Goal: Task Accomplishment & Management: Manage account settings

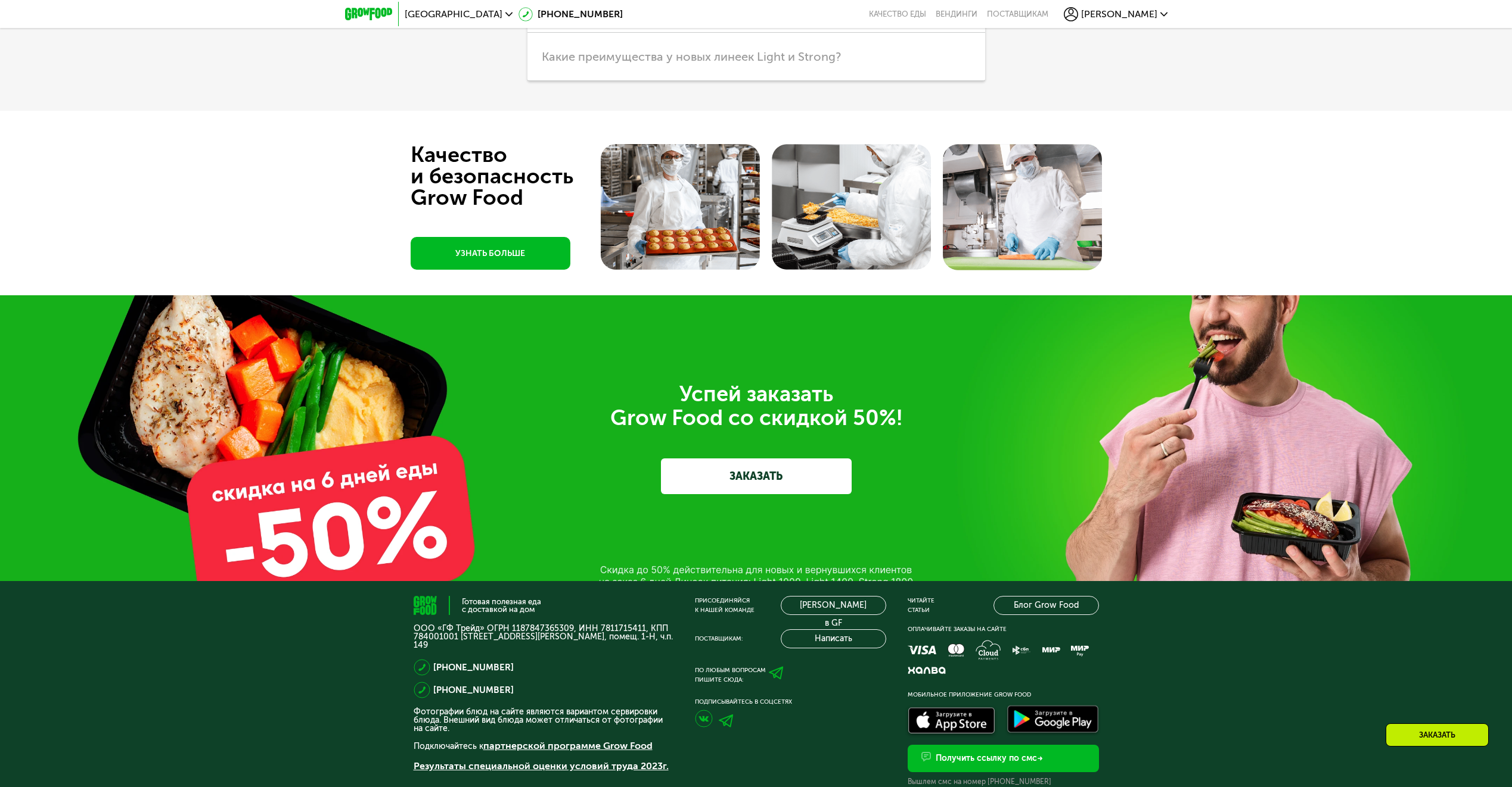
scroll to position [4348, 0]
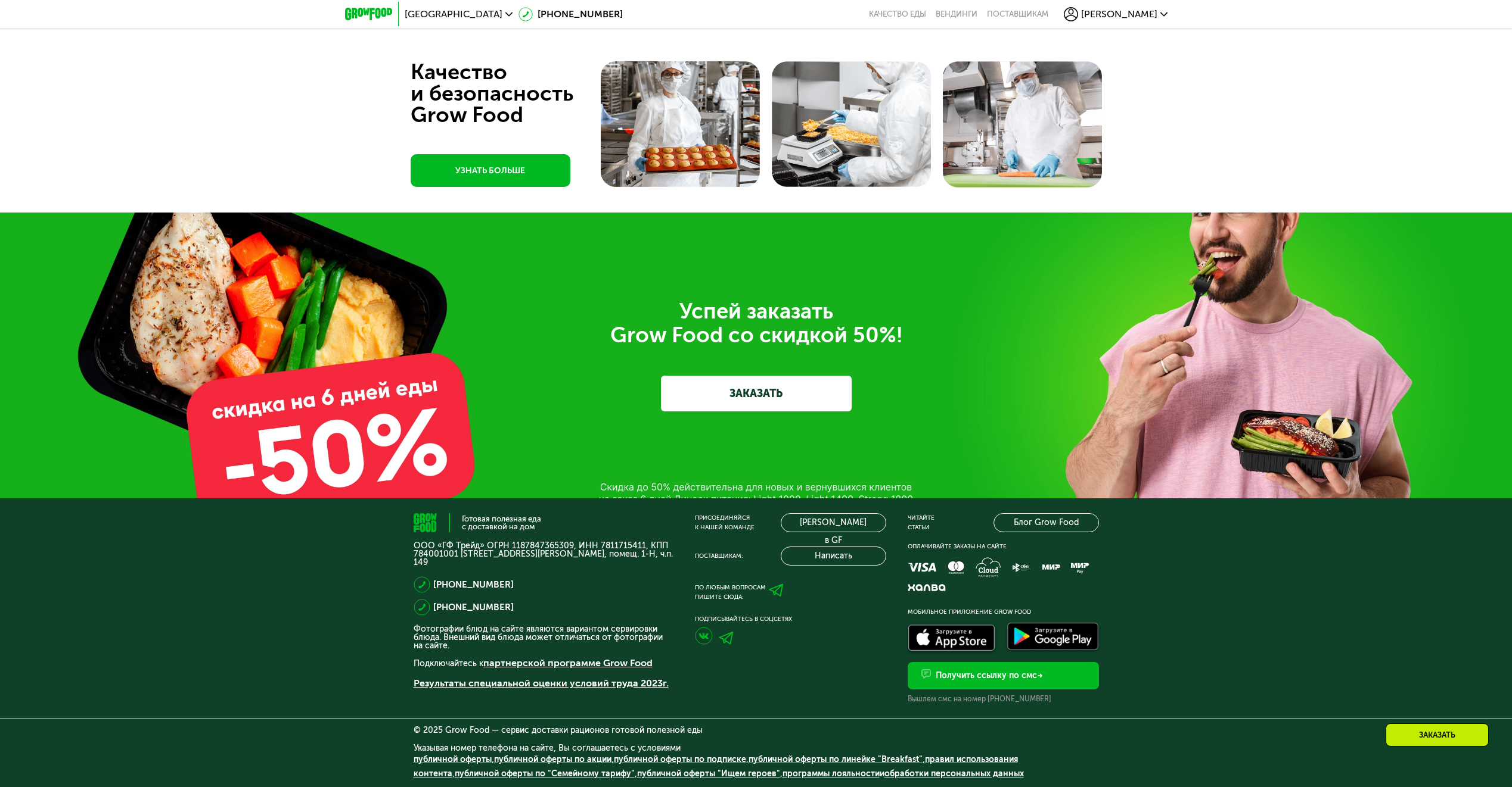
click at [1144, 13] on span "[PERSON_NAME]" at bounding box center [1118, 14] width 76 height 10
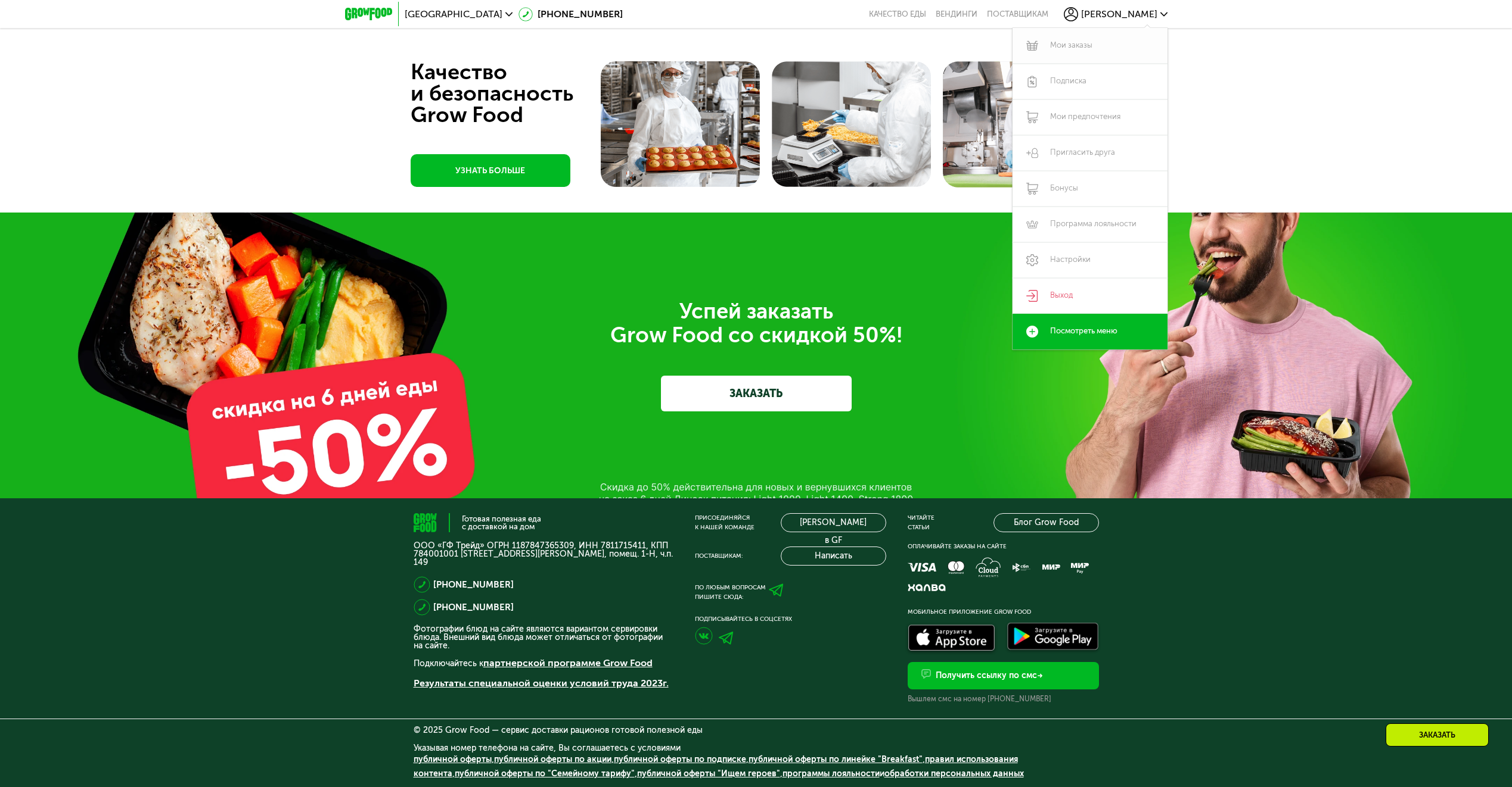
click at [1073, 44] on link "Мои заказы" at bounding box center [1089, 45] width 155 height 36
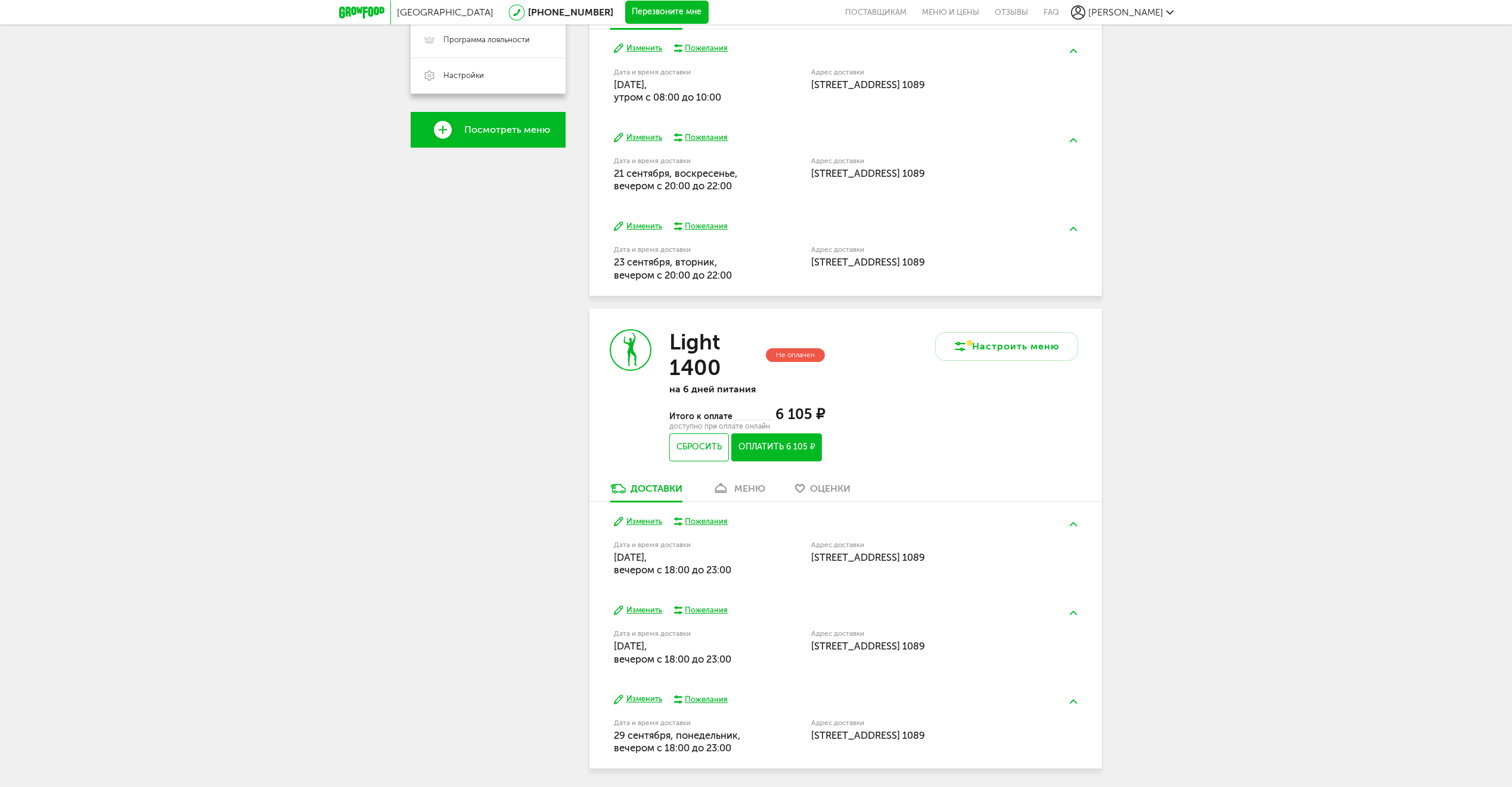
scroll to position [399, 0]
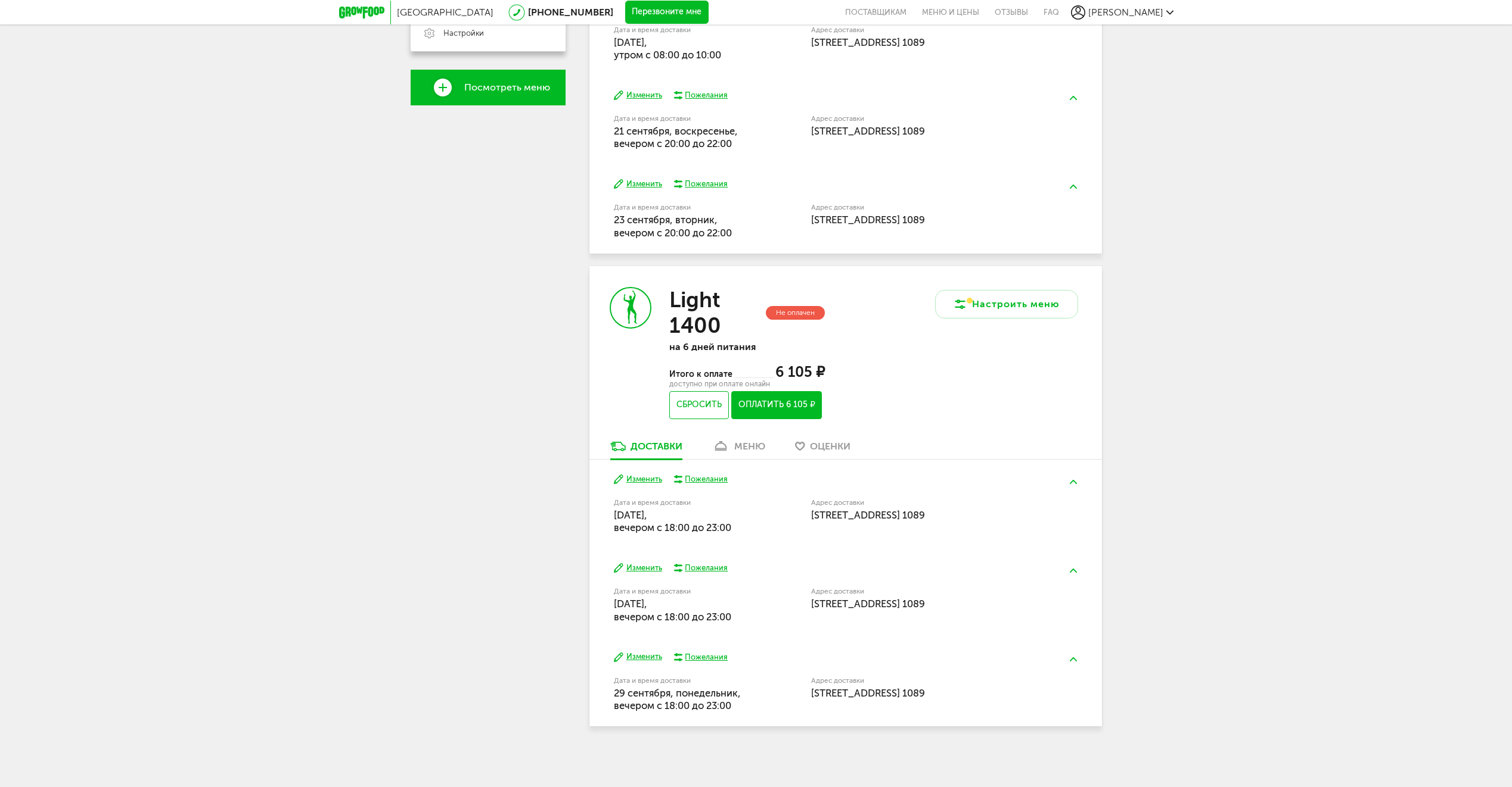
click at [737, 447] on div "меню" at bounding box center [750, 447] width 31 height 12
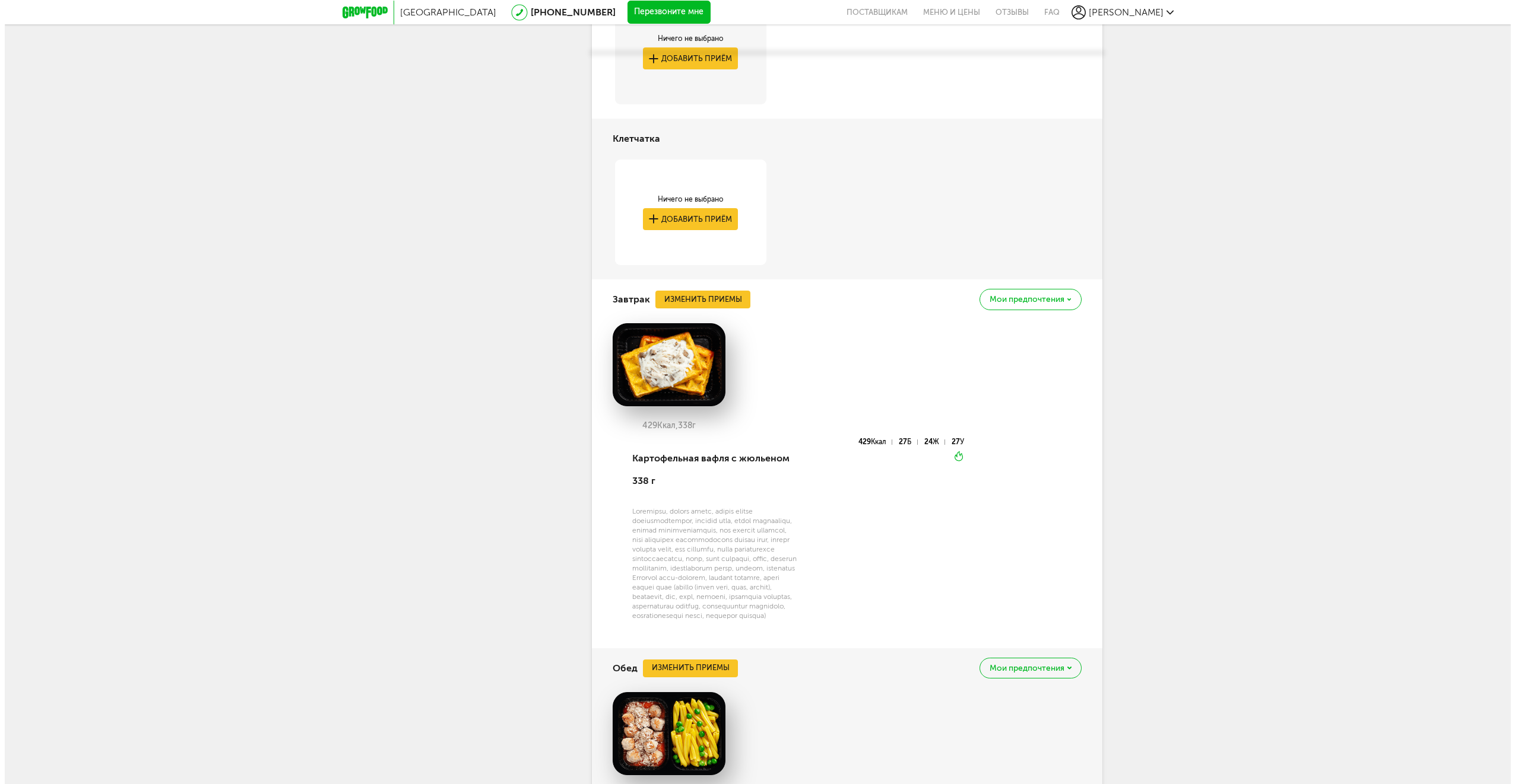
scroll to position [989, 0]
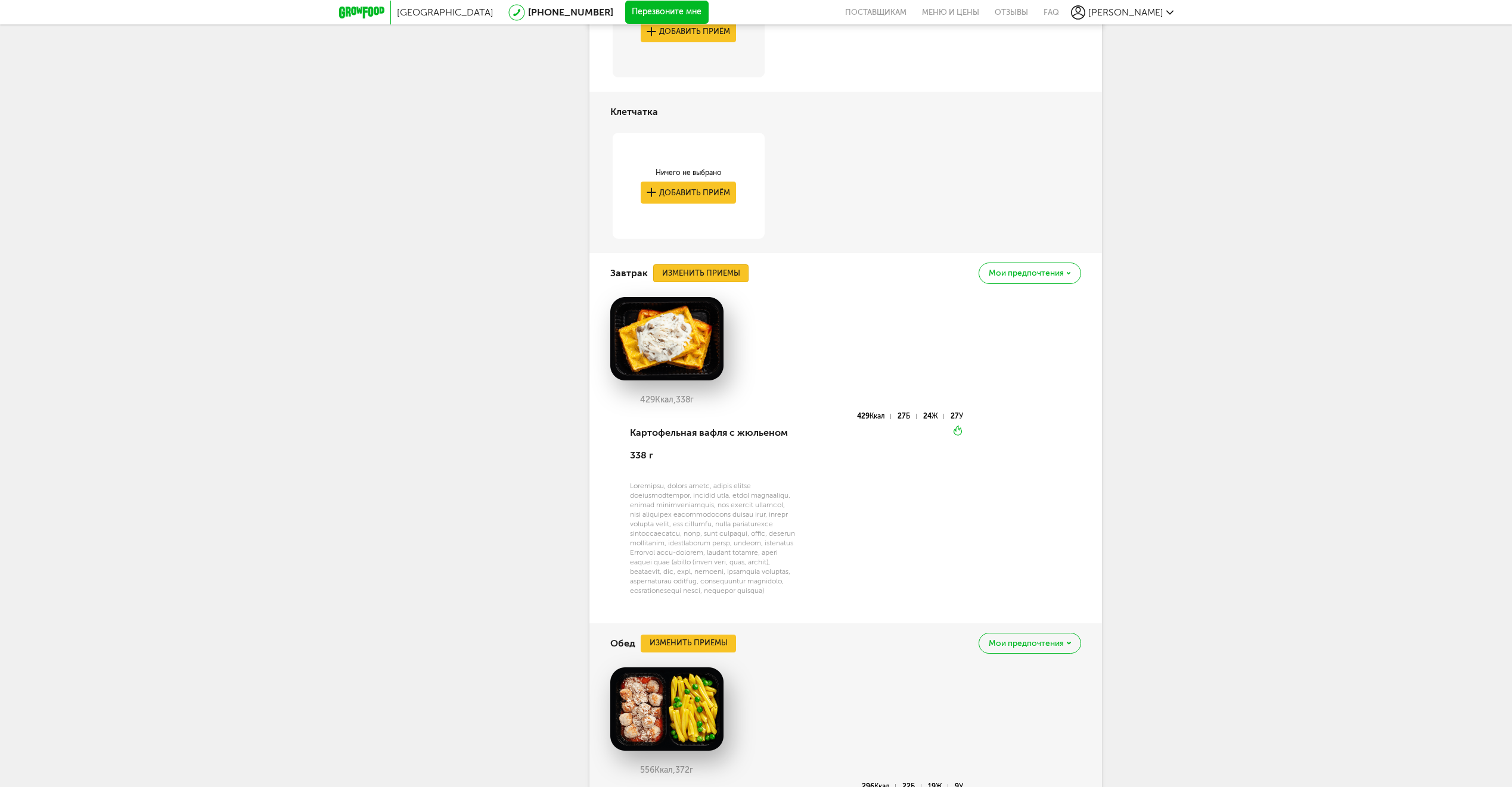
click at [727, 274] on button "Изменить приемы" at bounding box center [700, 273] width 95 height 18
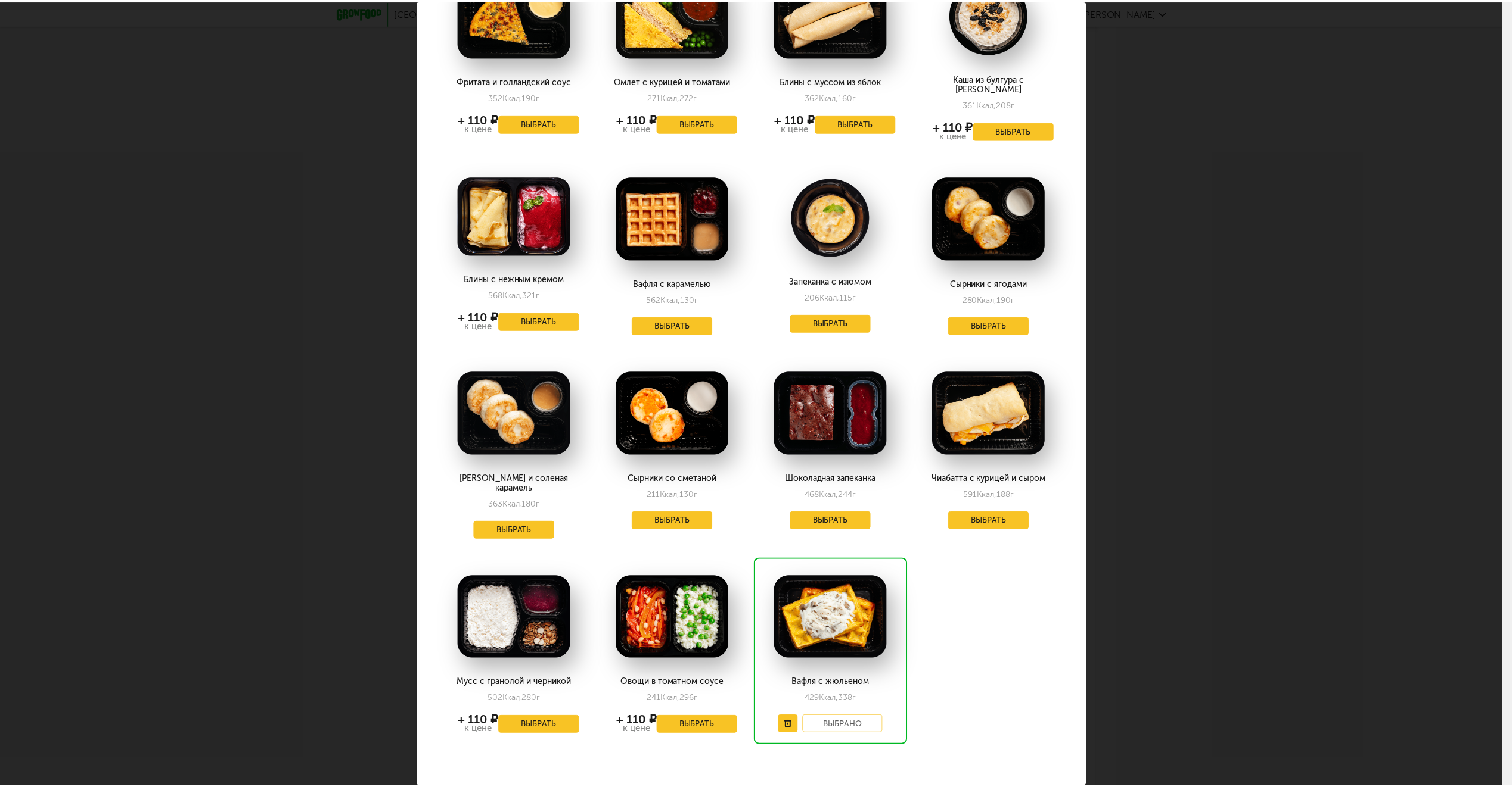
scroll to position [323, 0]
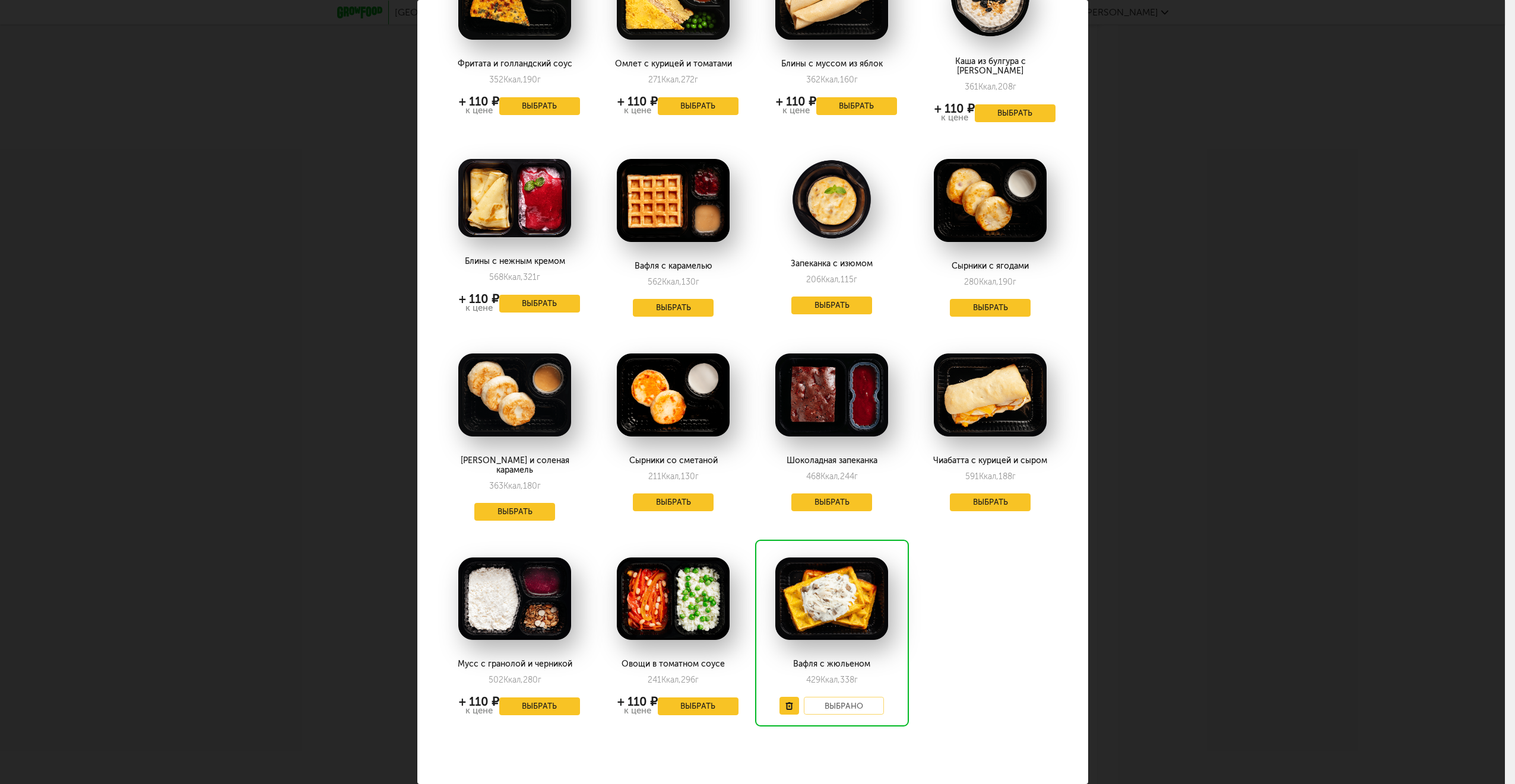
click at [1297, 346] on div "Выберите завтраки на [DATE] 26.09 Йогуртовый крем с ягодами 227 Ккал, 134 г + 1…" at bounding box center [752, 392] width 1504 height 784
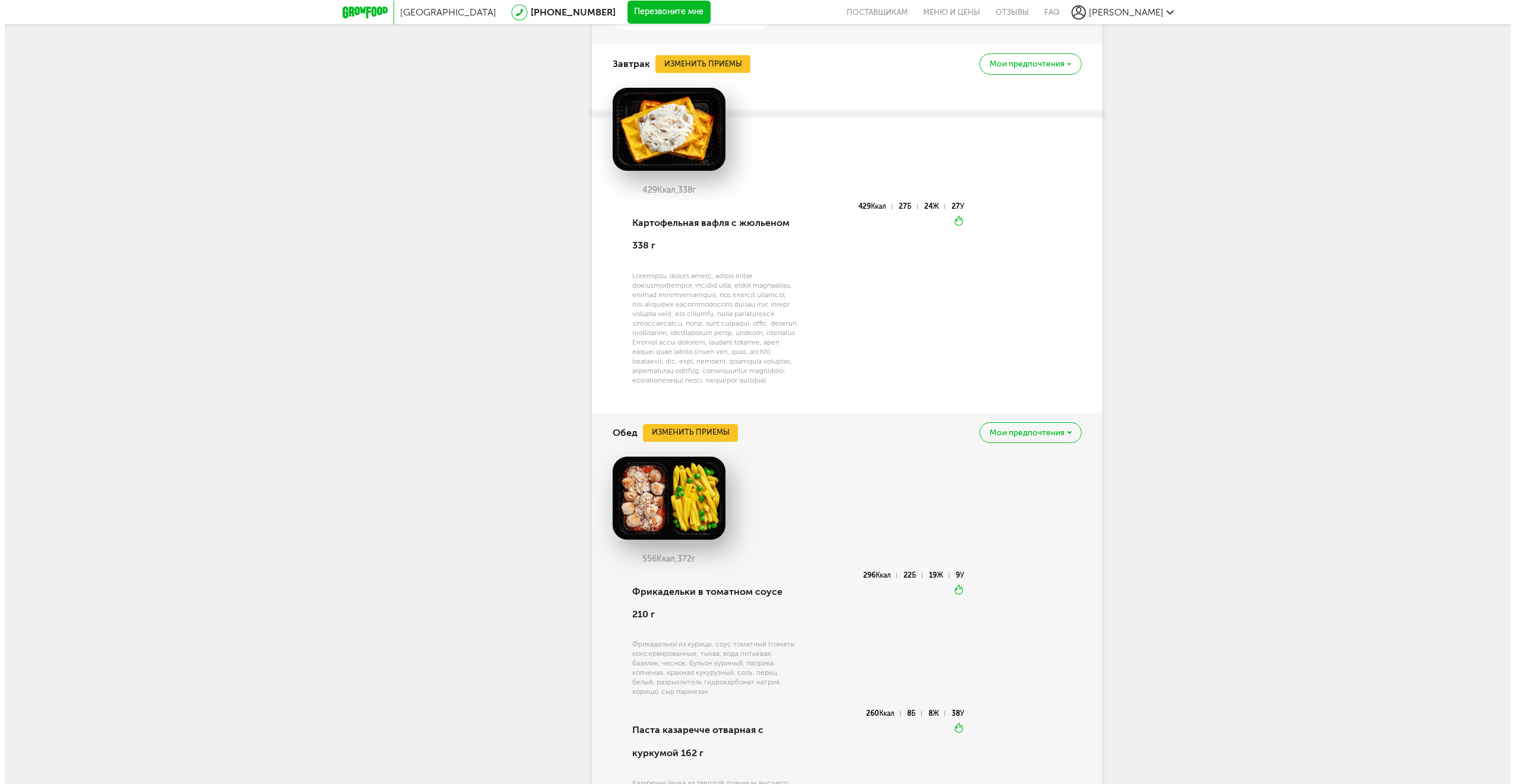
scroll to position [1286, 0]
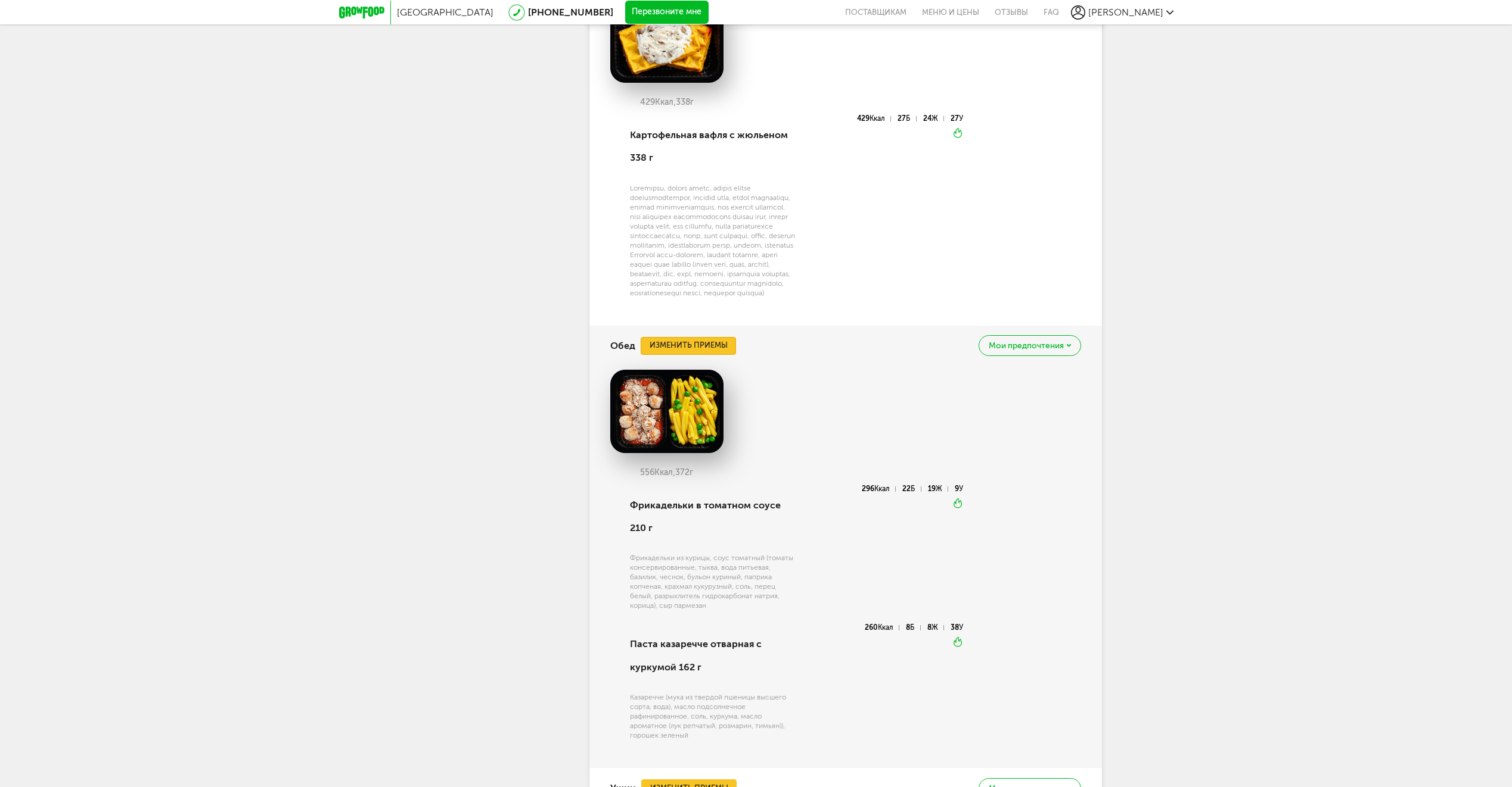
click at [675, 355] on button "Изменить приемы" at bounding box center [687, 346] width 95 height 18
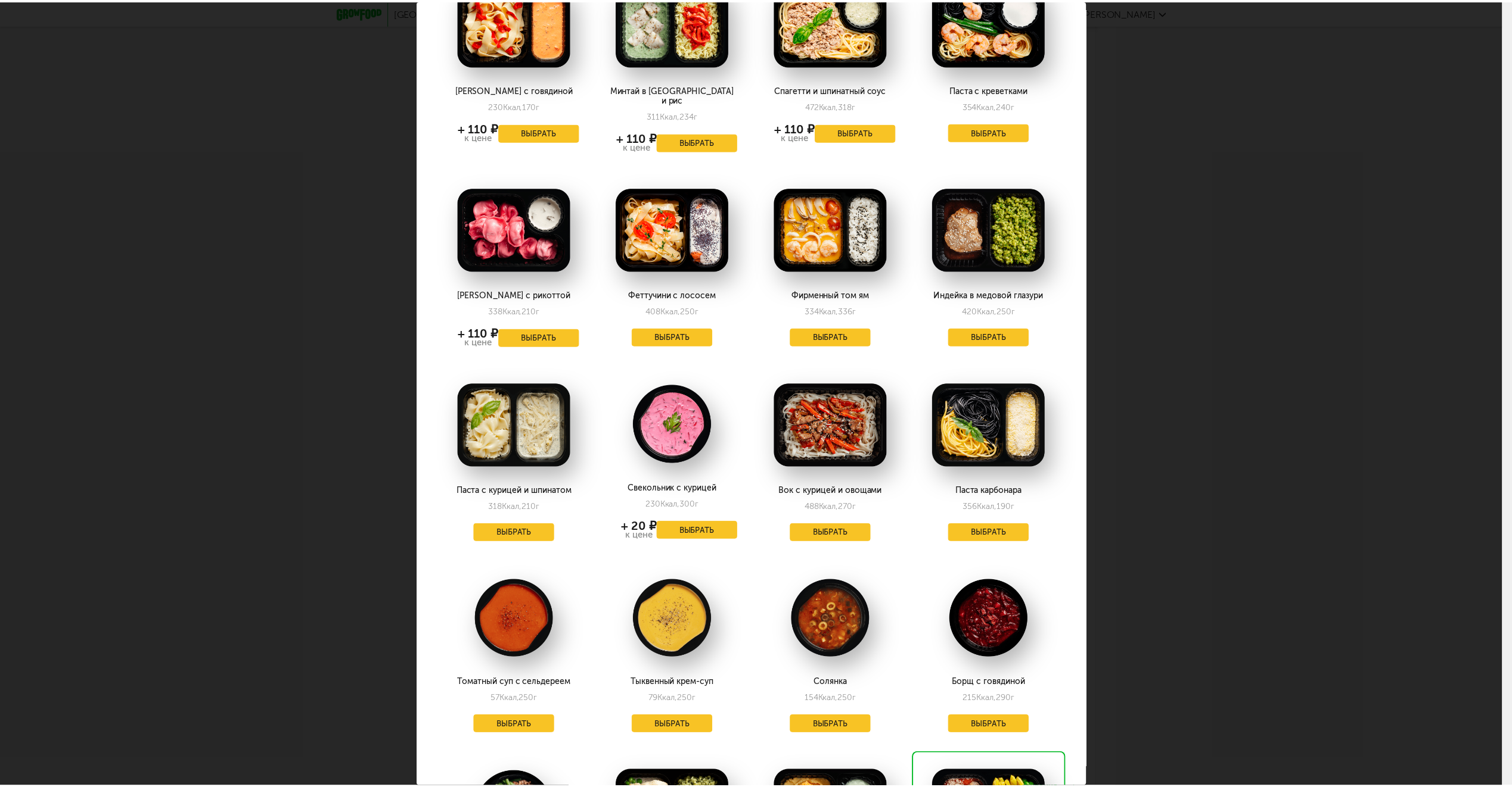
scroll to position [278, 0]
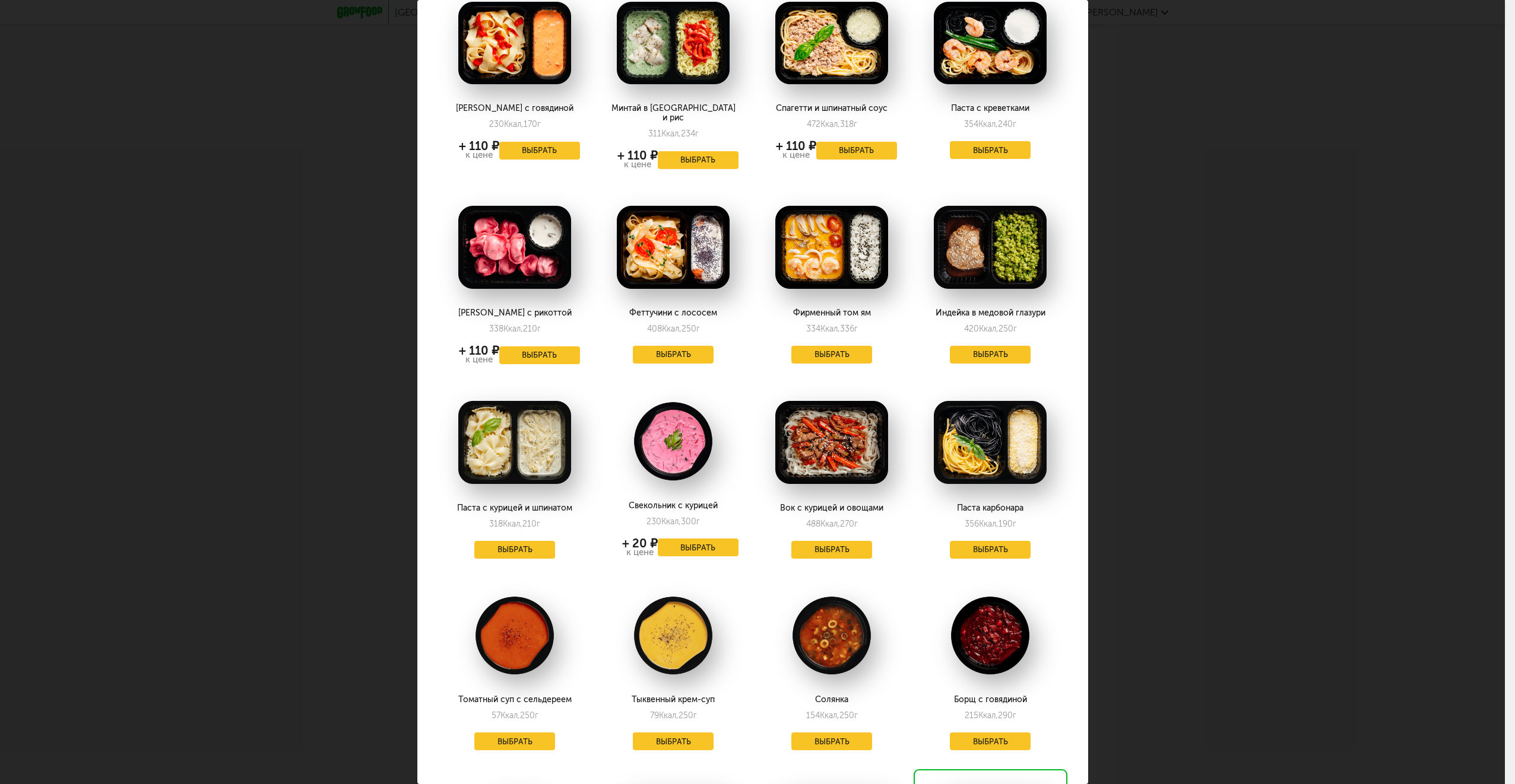
click at [1260, 482] on div "Выберите обеды на [DATE] 26.09 Минтай в индийском соусе 548 Ккал, 399 г + 110 ₽…" at bounding box center [752, 392] width 1504 height 784
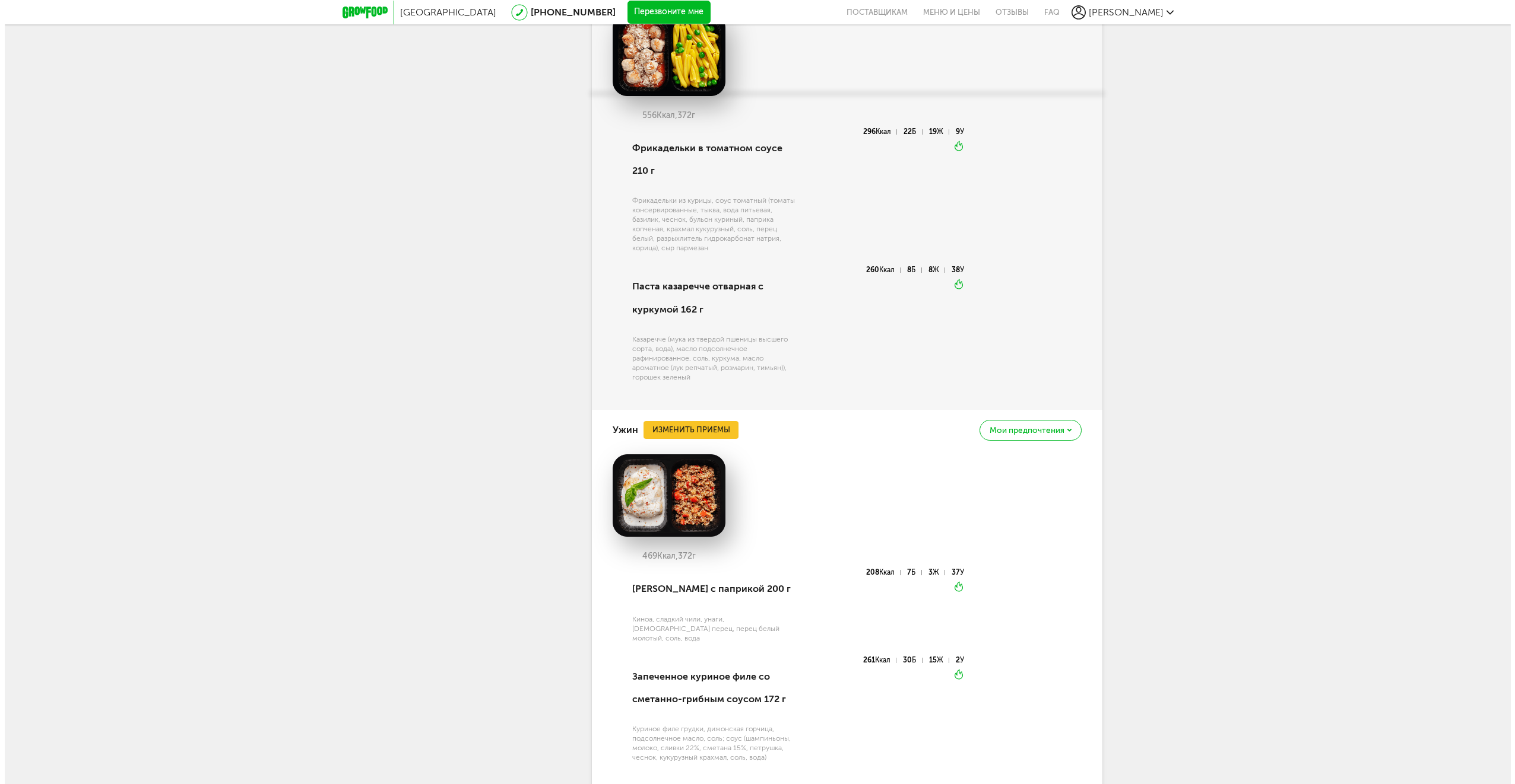
scroll to position [1729, 0]
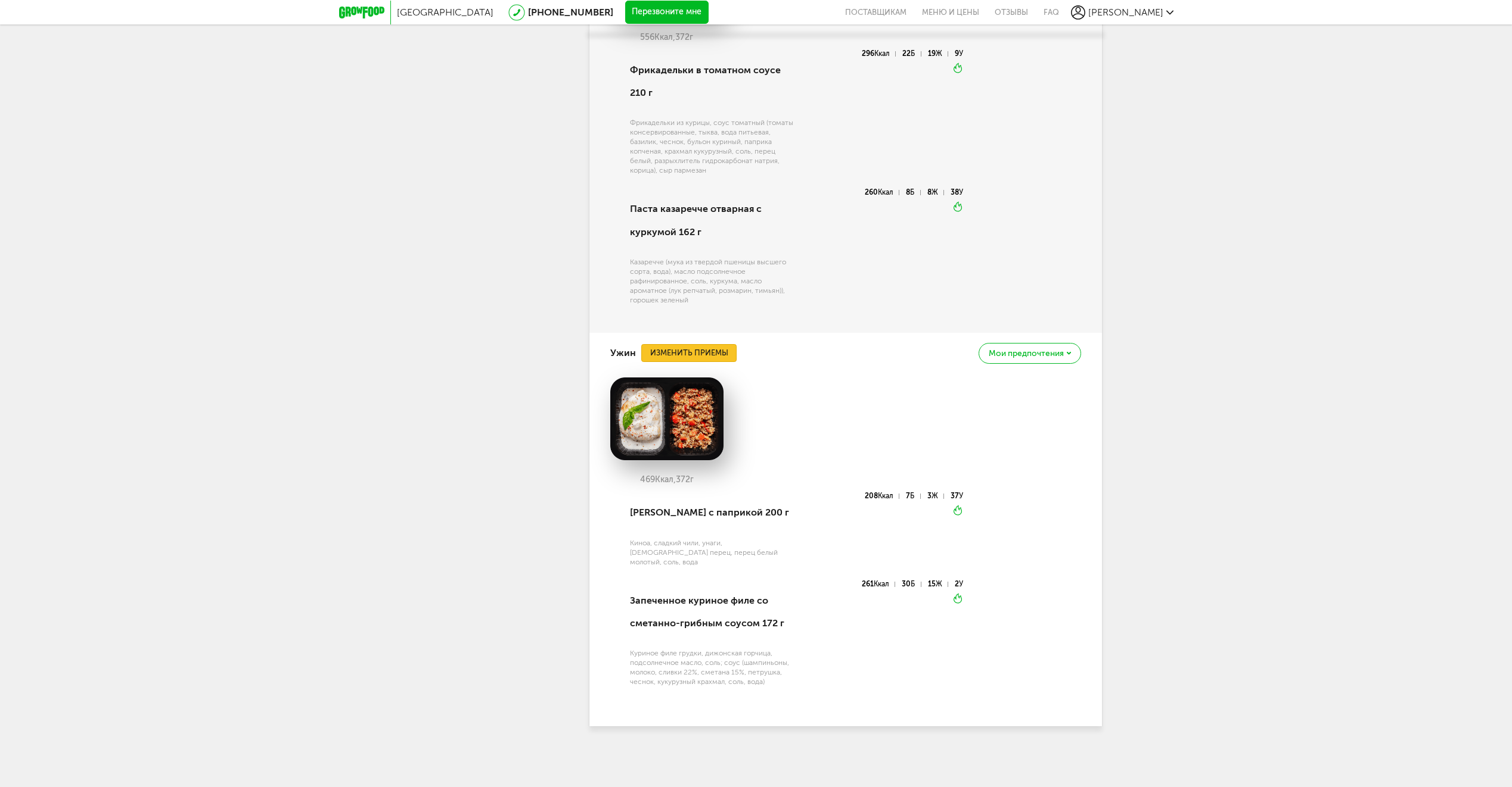
click at [684, 362] on button "Изменить приемы" at bounding box center [688, 353] width 95 height 18
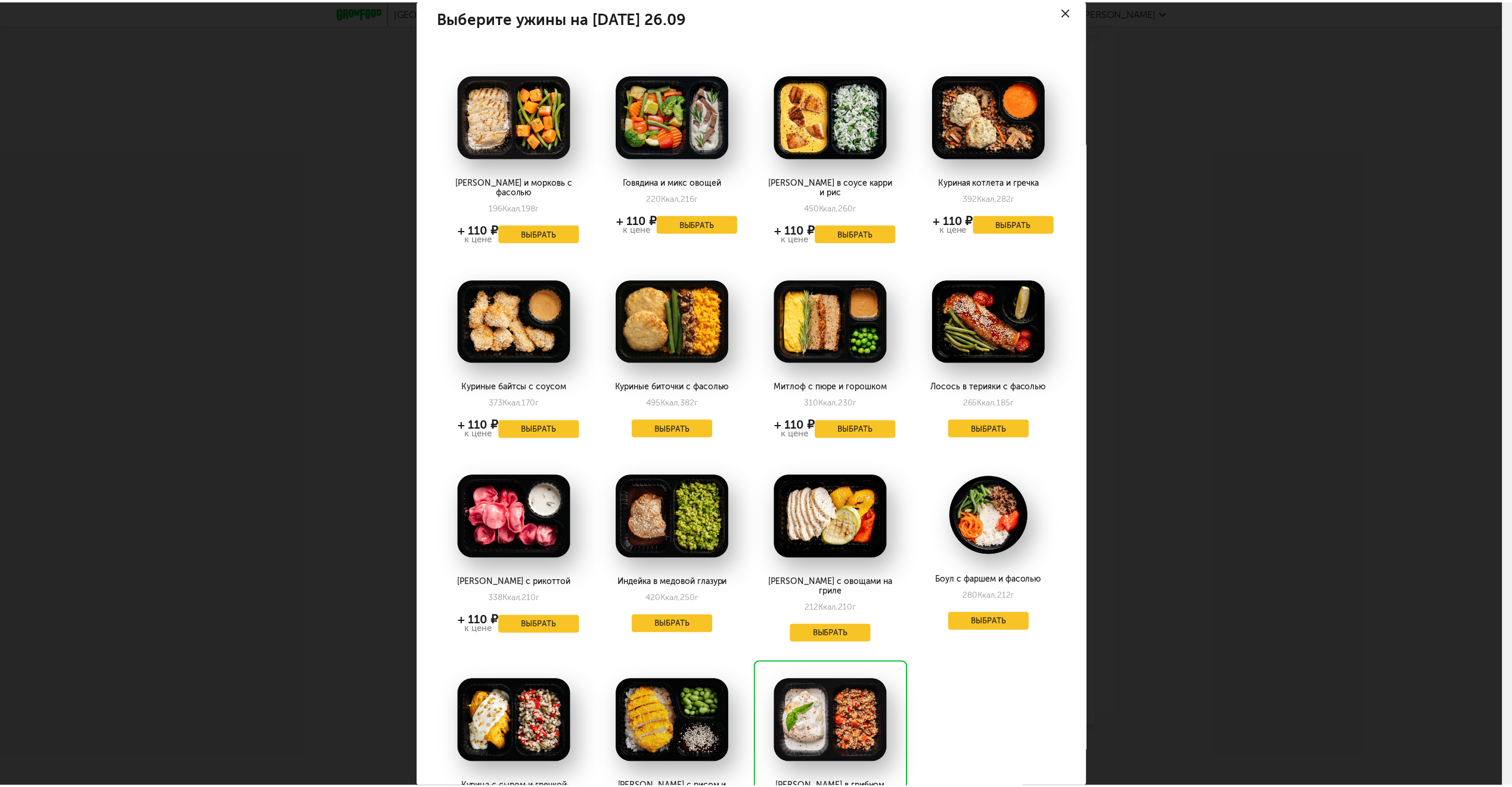
scroll to position [0, 0]
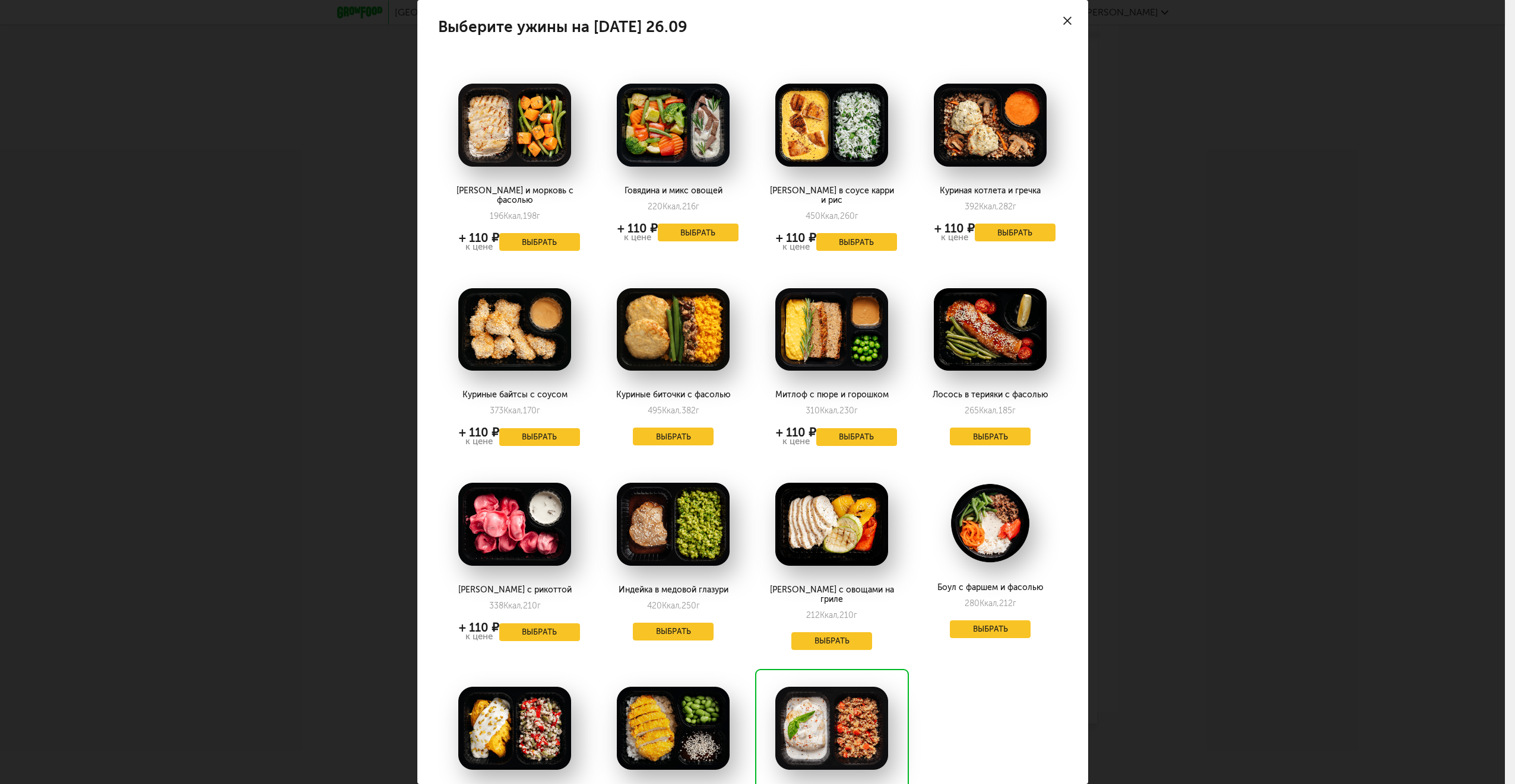
click at [1149, 613] on div "Выберите ужины на [DATE] 26.09 Курица и морковь с фасолью 196 Ккал, 198 г + 110…" at bounding box center [752, 392] width 1504 height 784
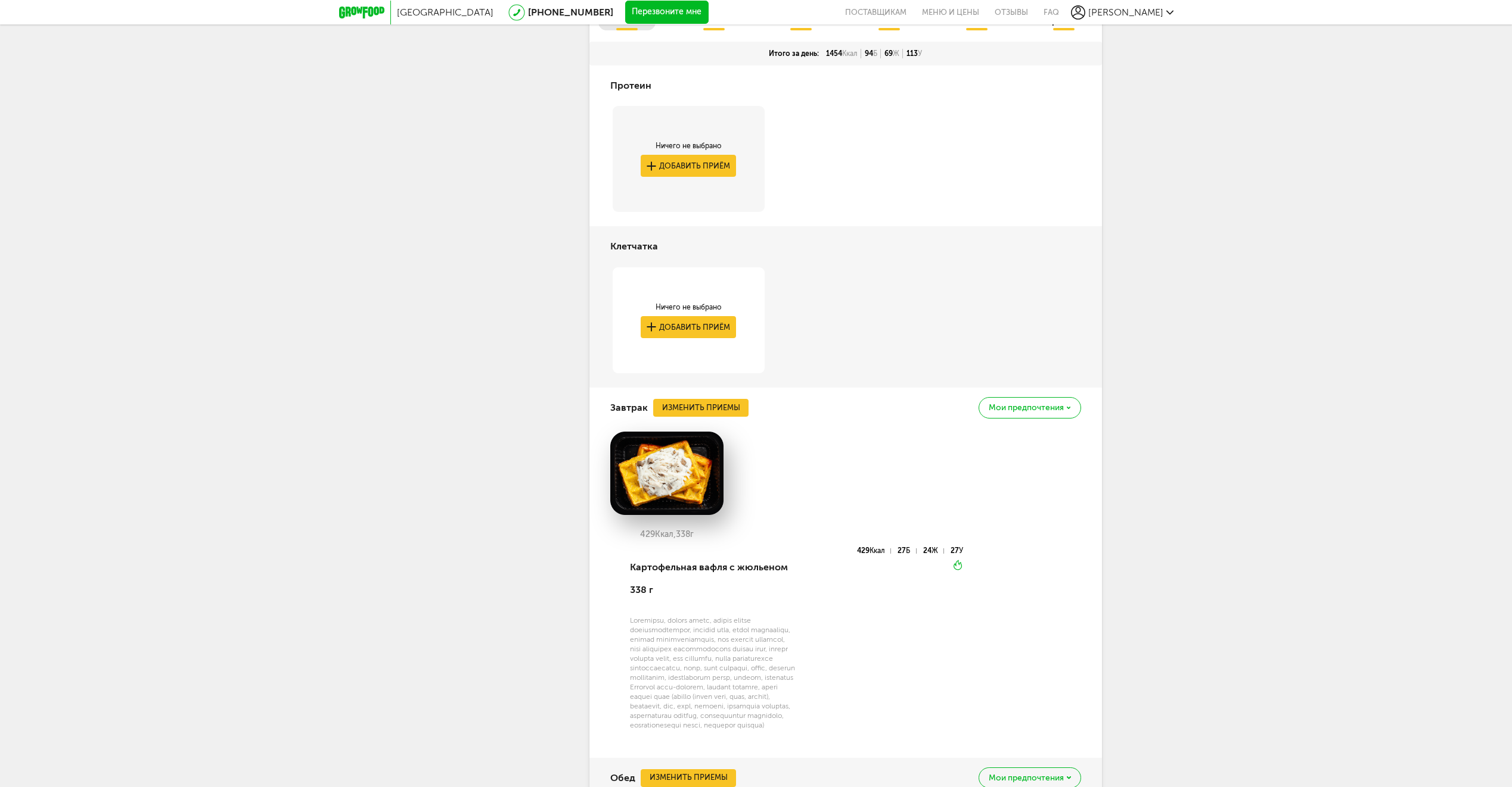
scroll to position [724, 0]
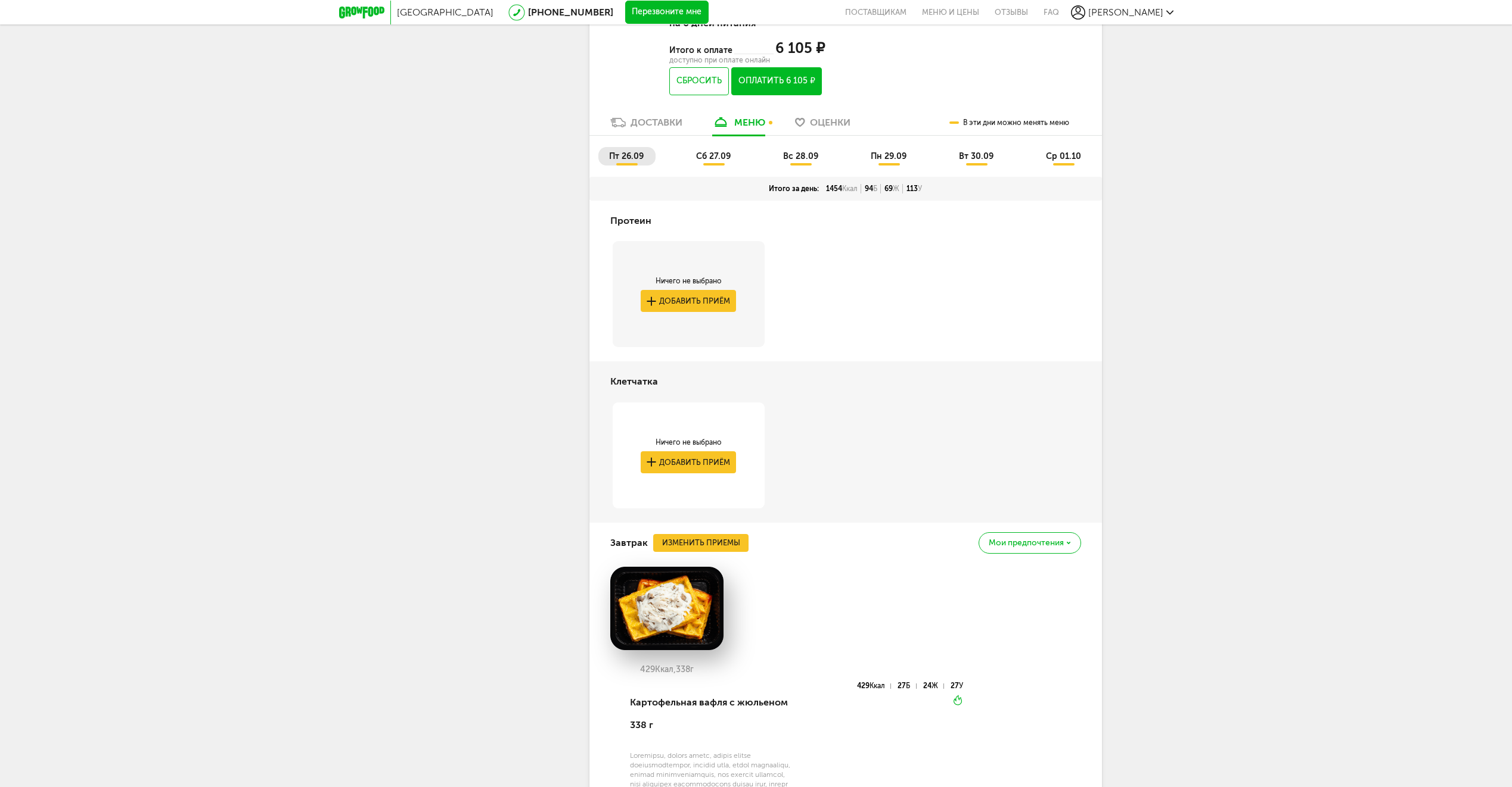
click at [712, 151] on span "сб 27.09" at bounding box center [713, 156] width 35 height 11
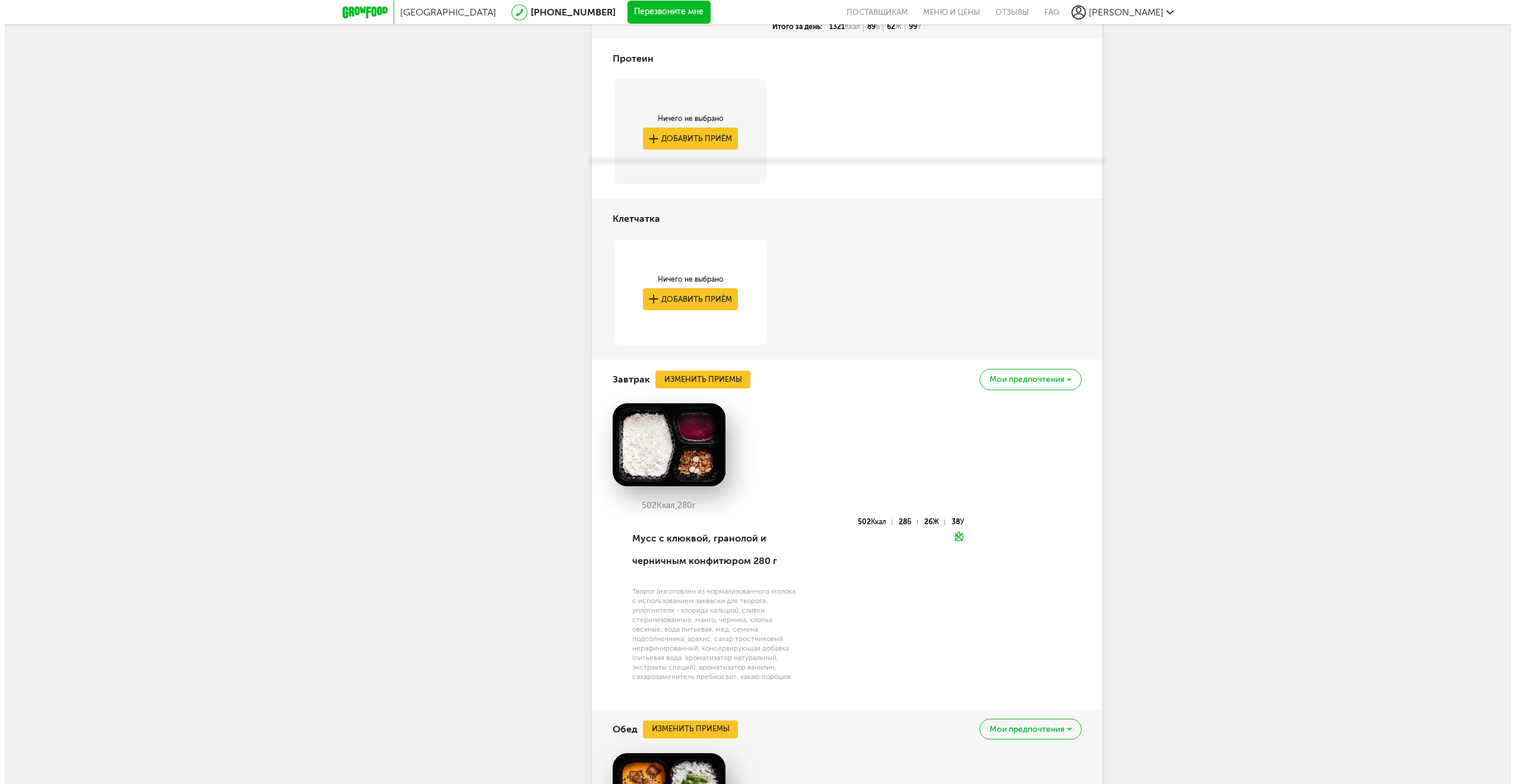
scroll to position [1017, 0]
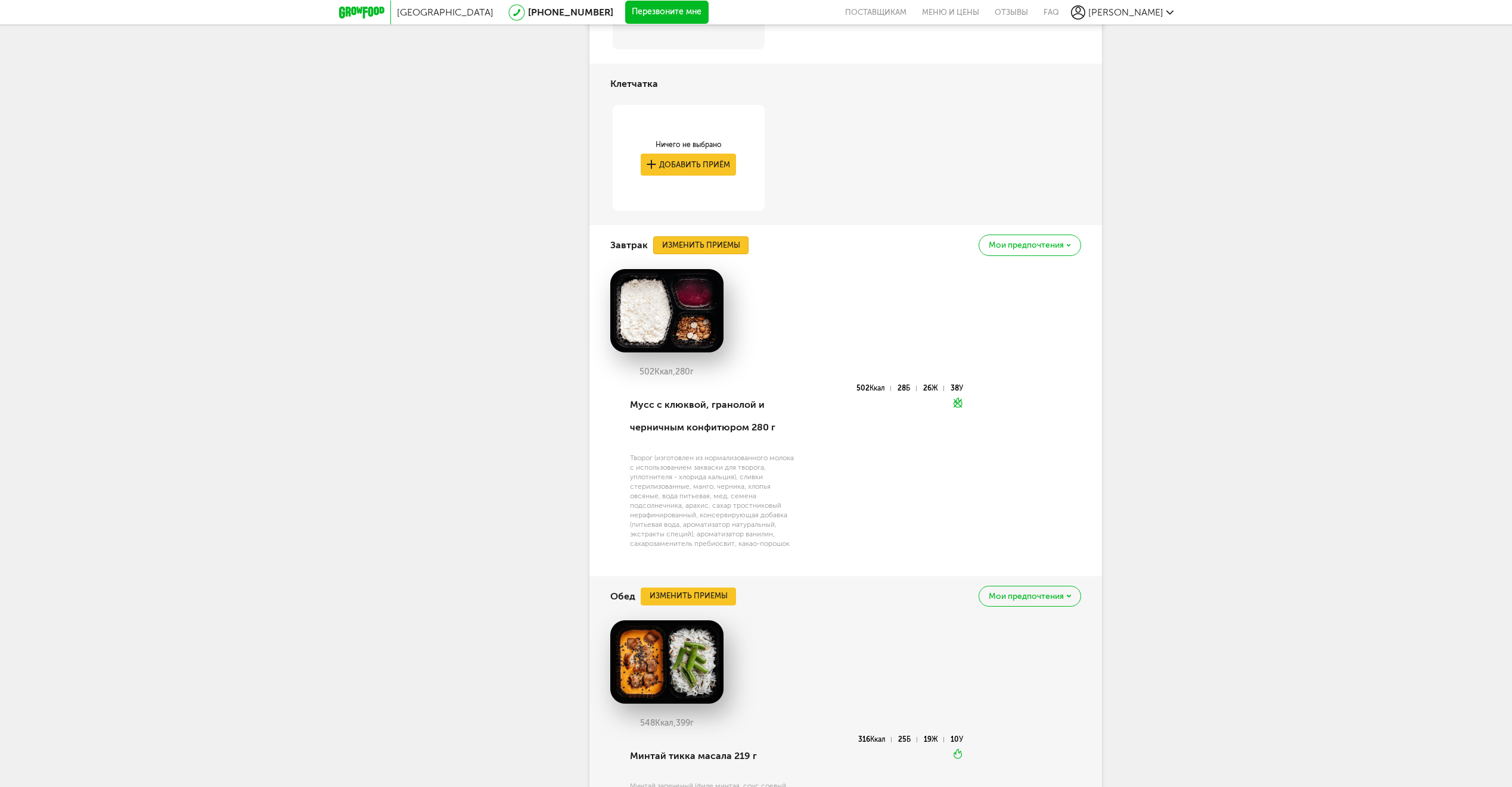
click at [716, 247] on button "Изменить приемы" at bounding box center [700, 245] width 95 height 18
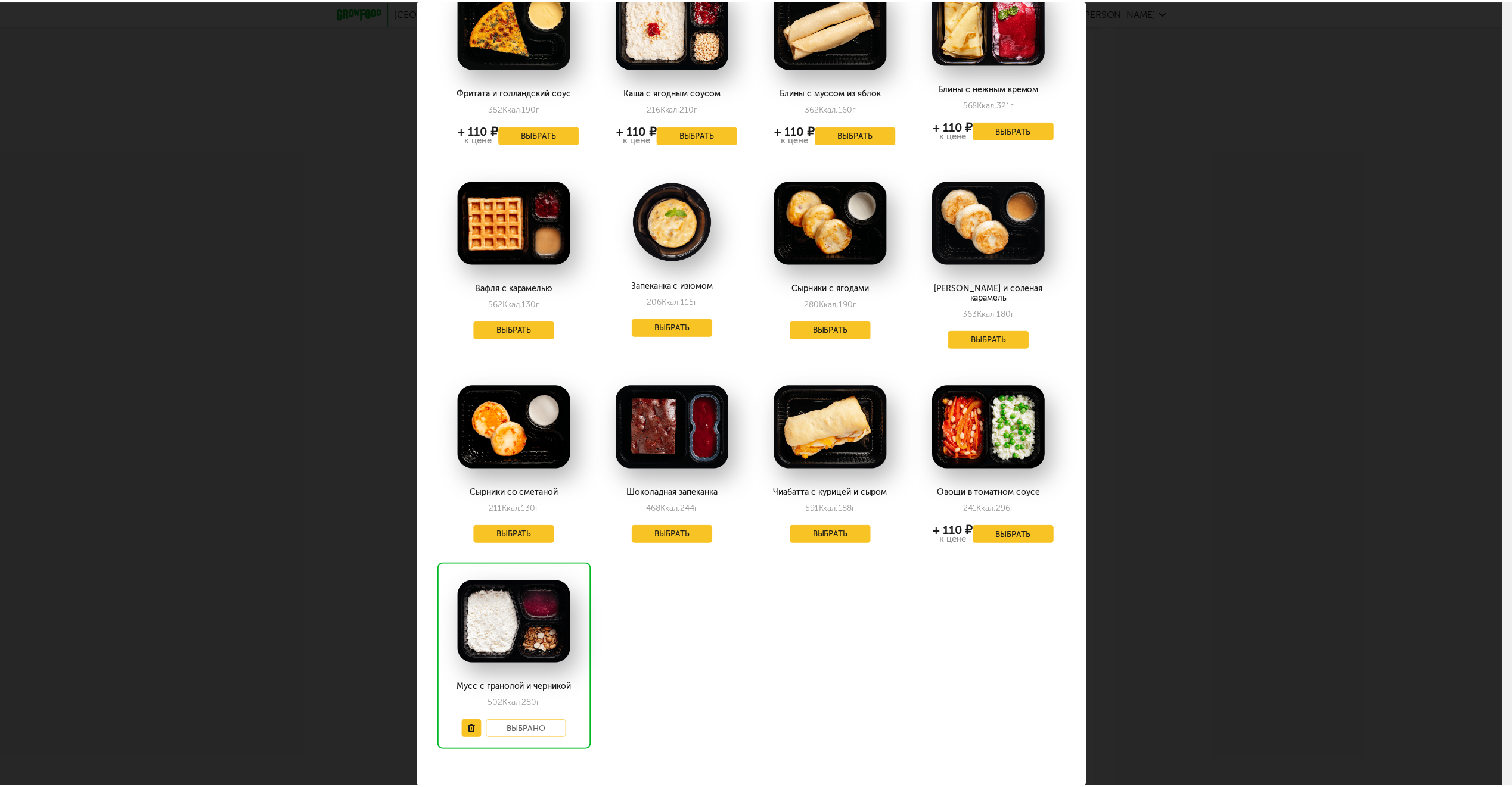
scroll to position [298, 0]
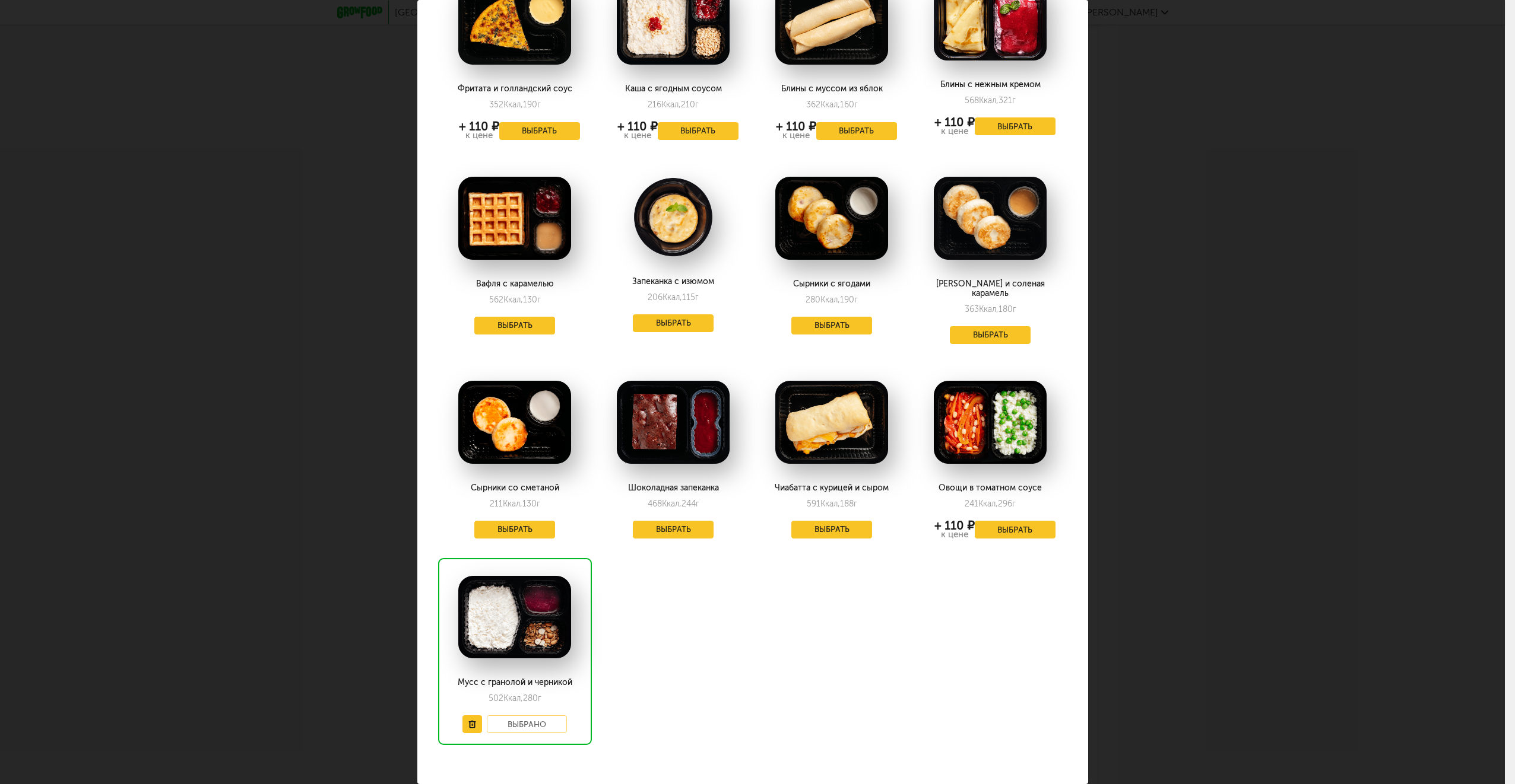
click at [1214, 480] on div "Выберите завтраки на [DATE] 27.09 Вафля с жюльеном 429 Ккал, 338 г + 110 ₽ к це…" at bounding box center [752, 392] width 1504 height 784
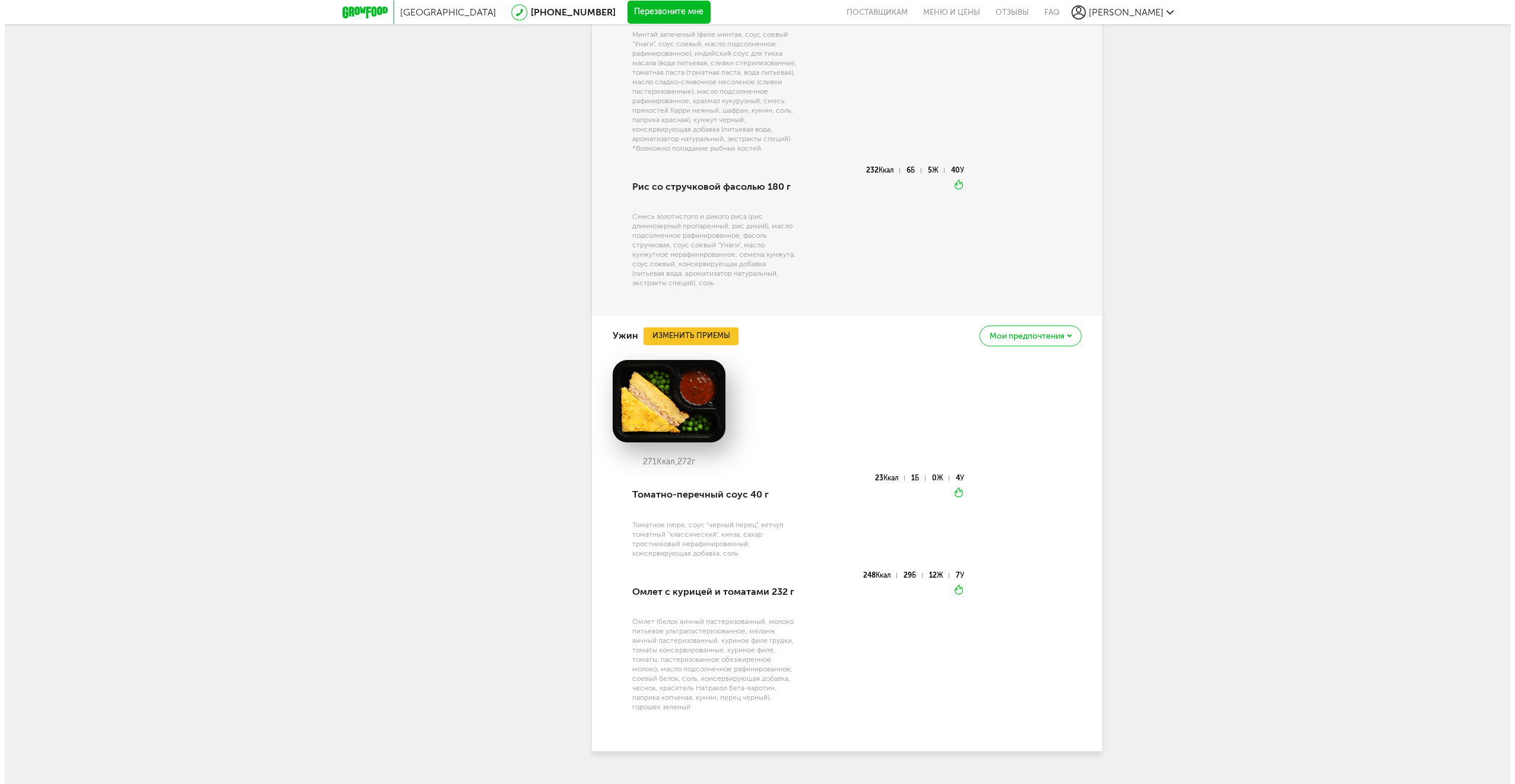
scroll to position [1788, 0]
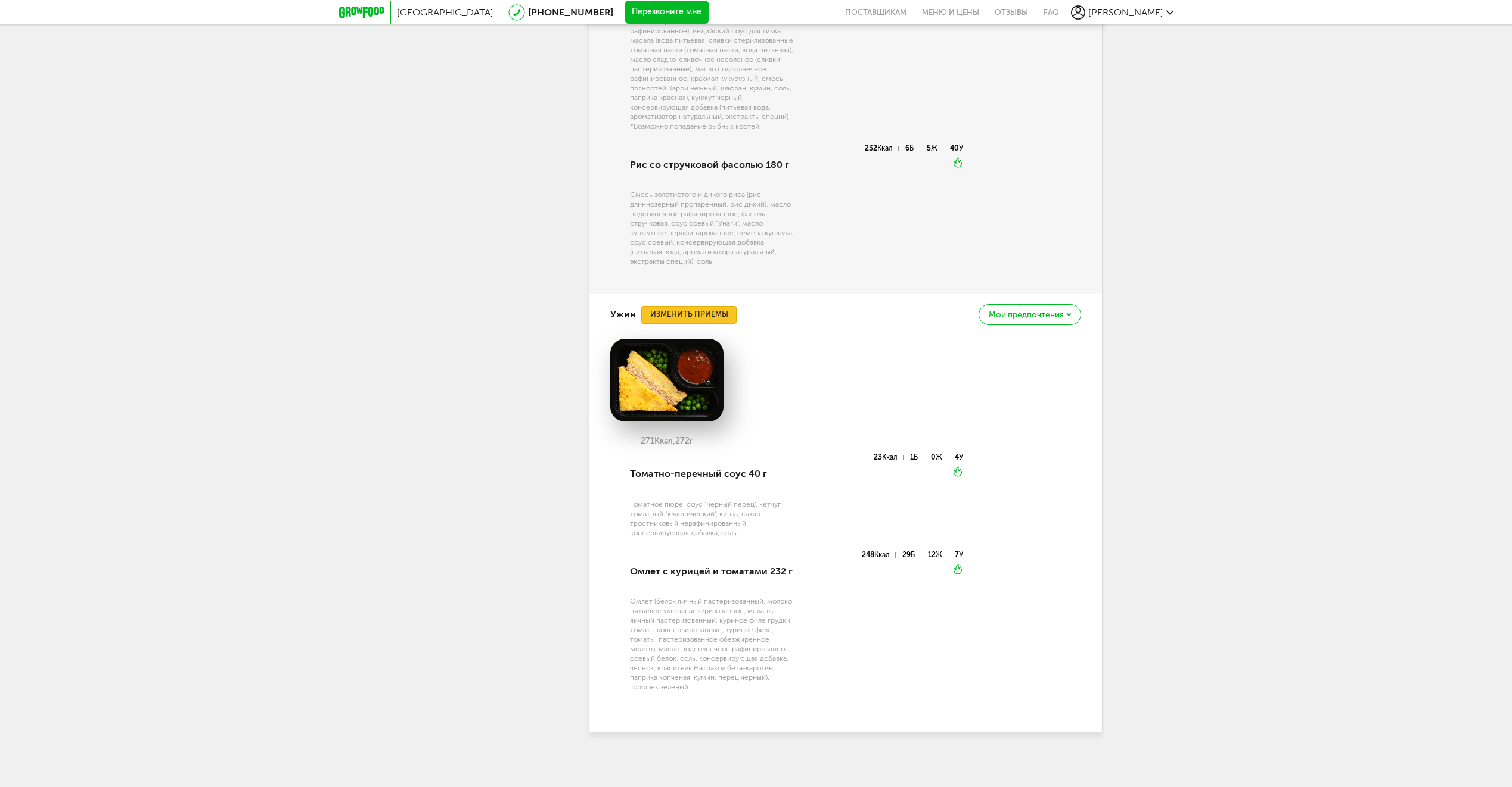
click at [682, 315] on button "Изменить приемы" at bounding box center [688, 315] width 95 height 18
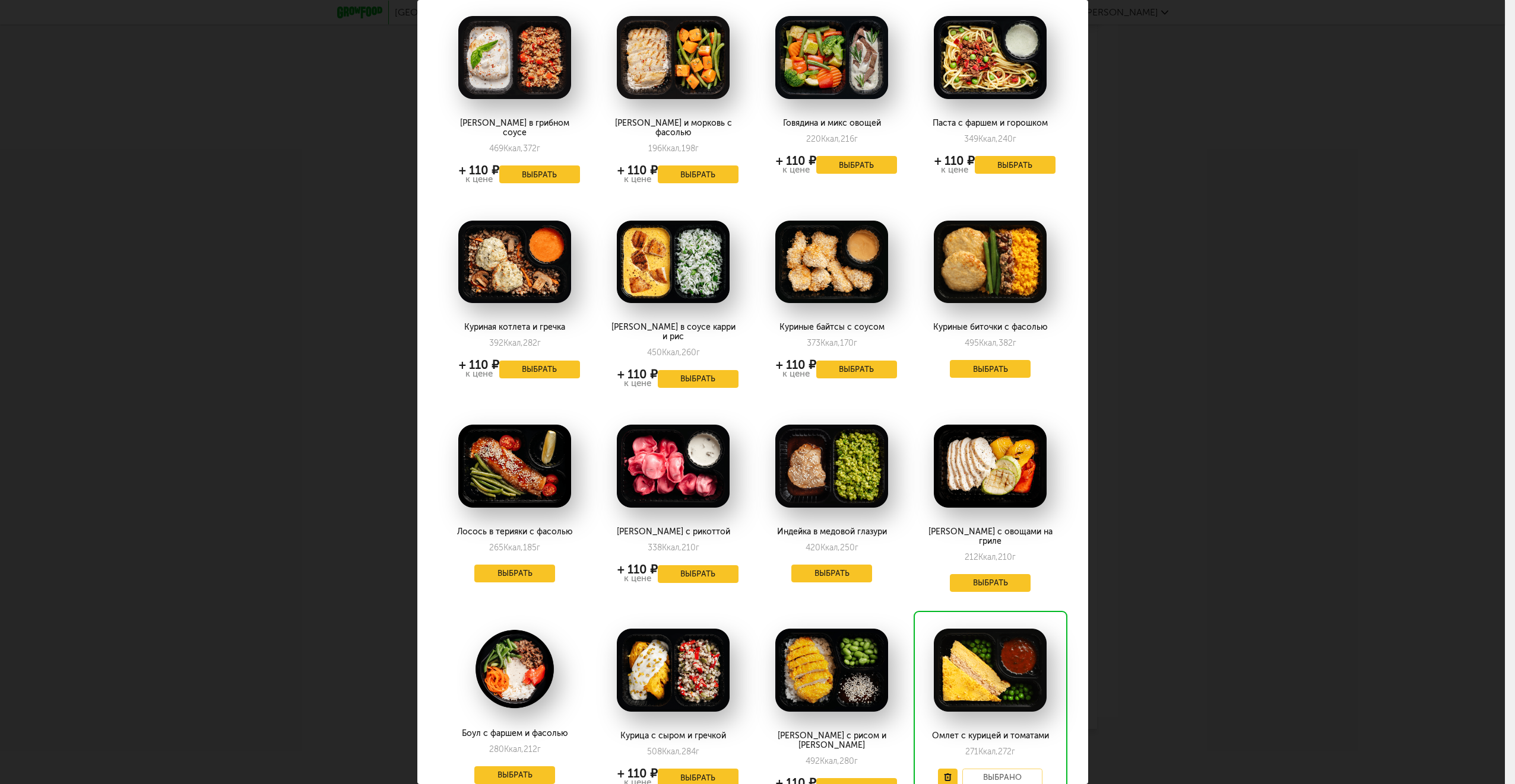
scroll to position [128, 0]
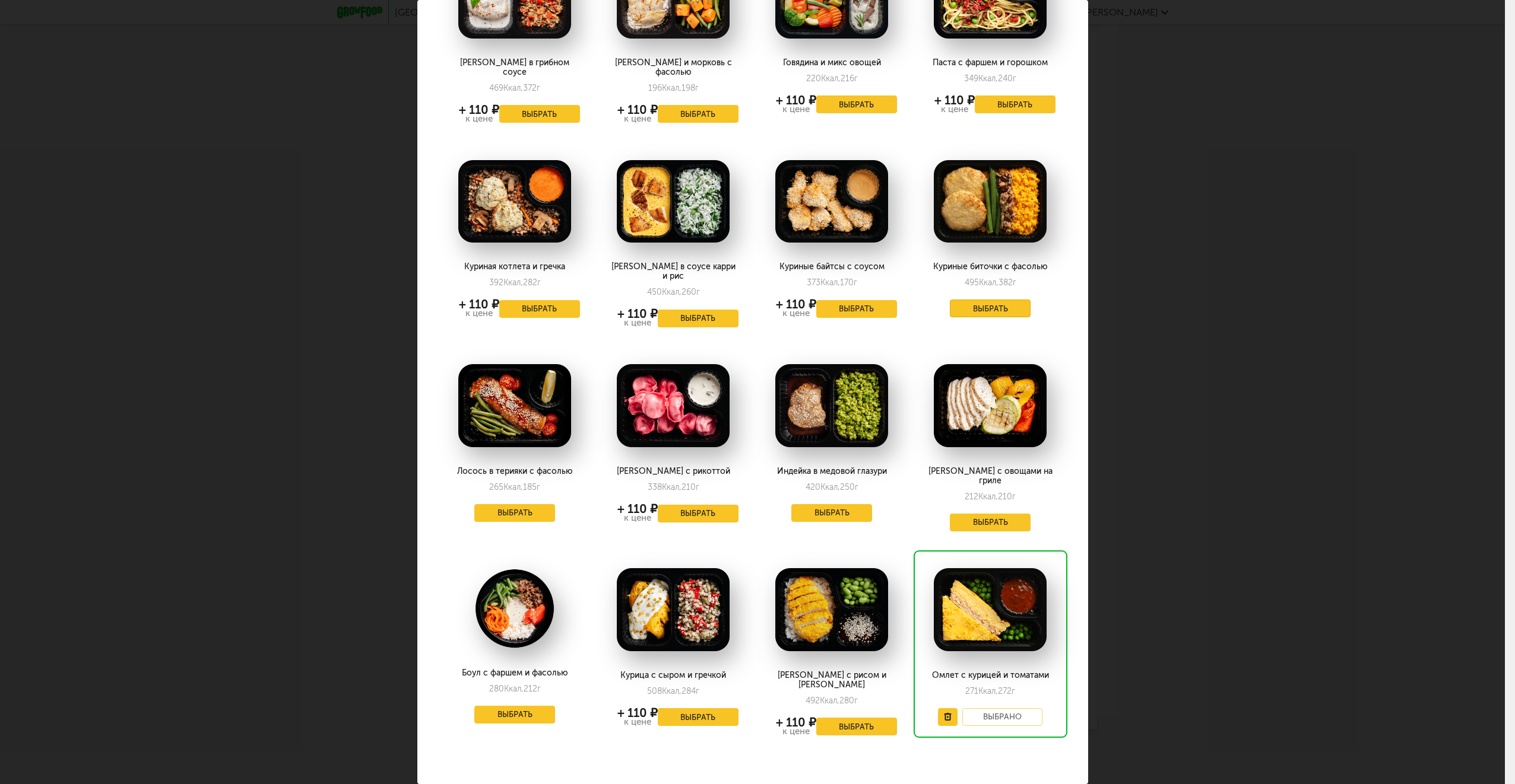
click at [991, 300] on button "Выбрать" at bounding box center [990, 308] width 80 height 18
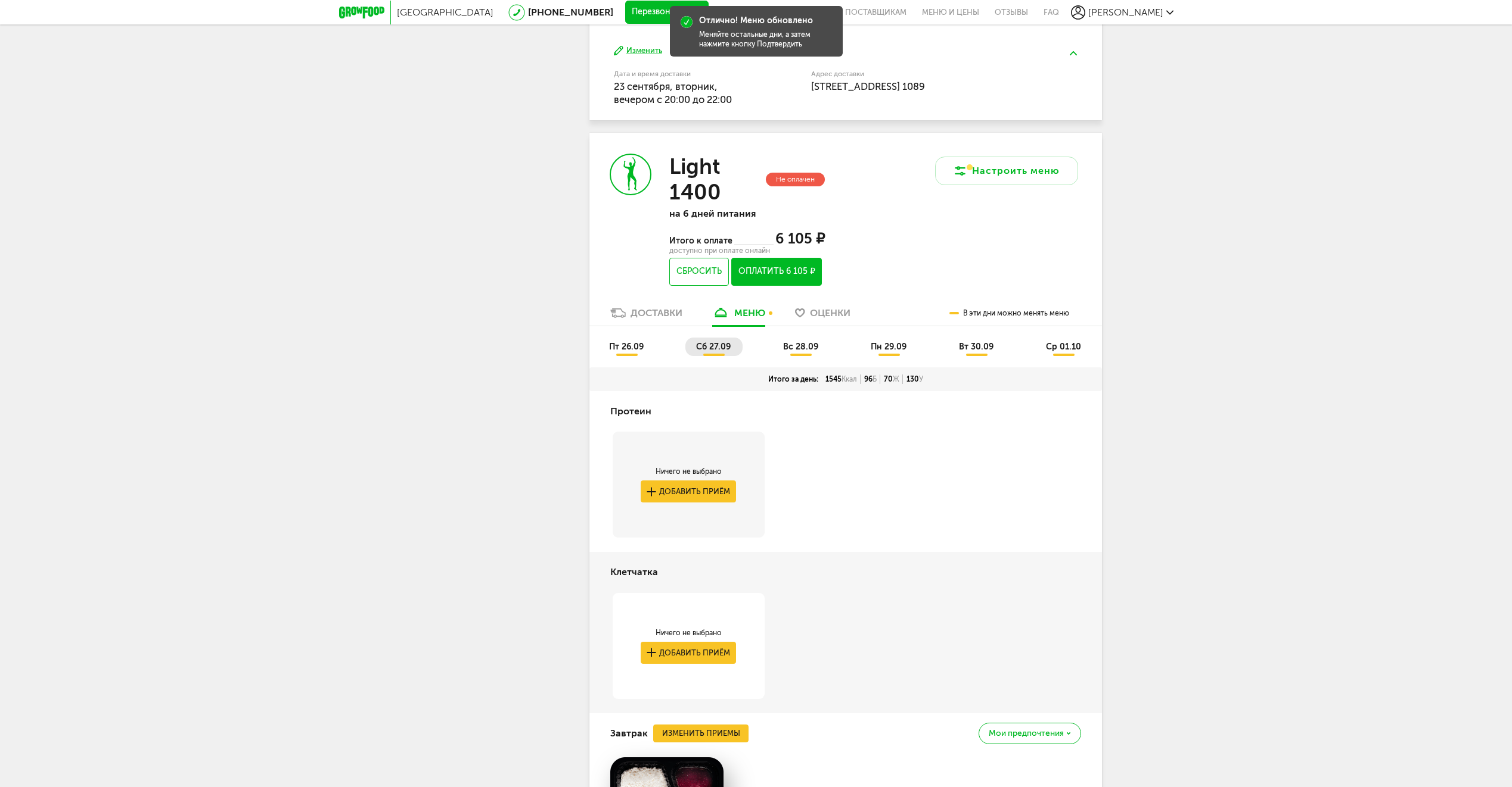
scroll to position [531, 0]
click at [806, 354] on li "вс 28.09" at bounding box center [801, 348] width 58 height 18
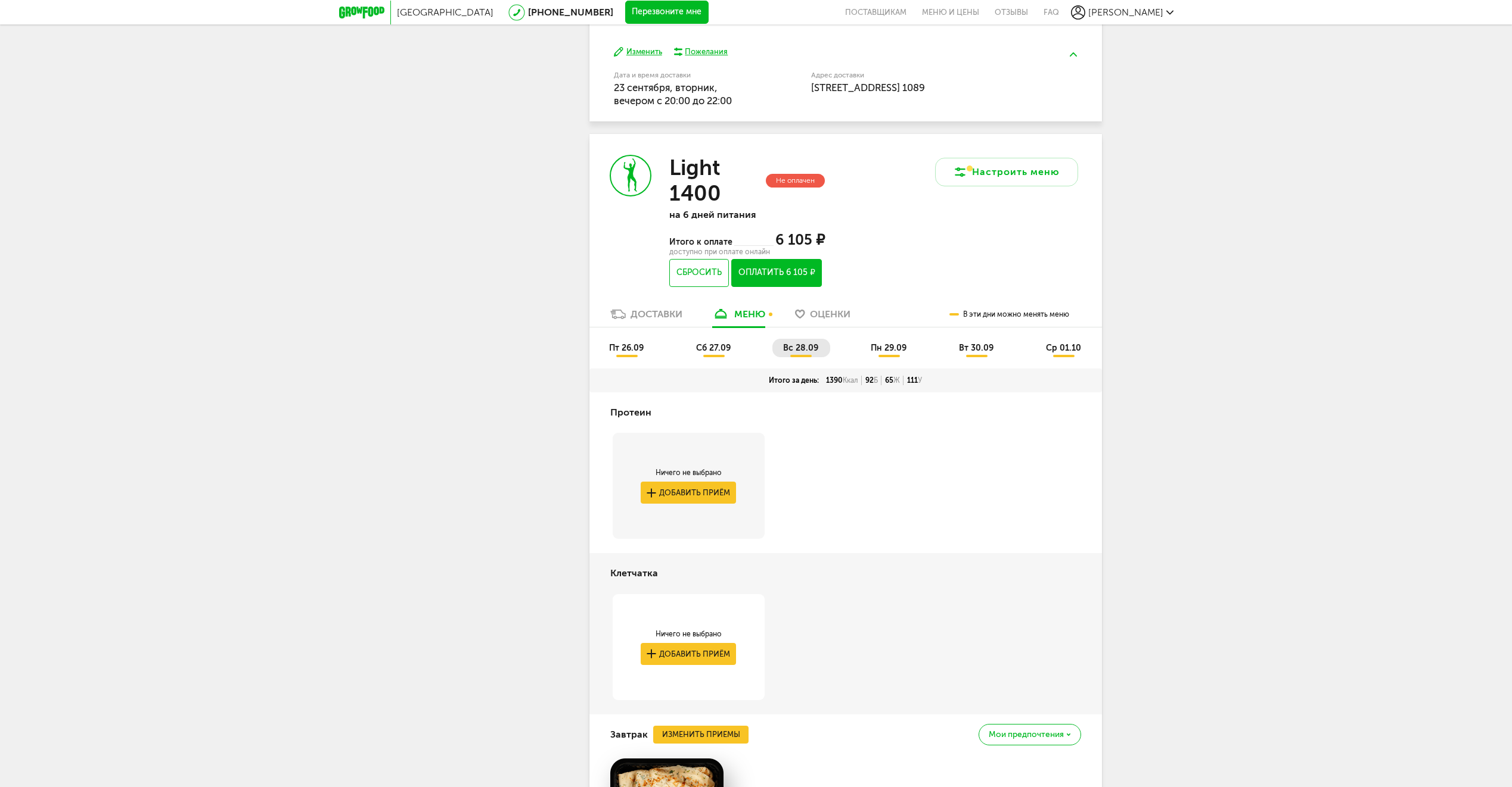
click at [718, 357] on ul "пт 26.09 сб 27.09 вс 28.09 пн 29.09 вт 30.09 ср 01.10" at bounding box center [845, 354] width 495 height 30
click at [717, 346] on span "сб 27.09" at bounding box center [713, 348] width 35 height 11
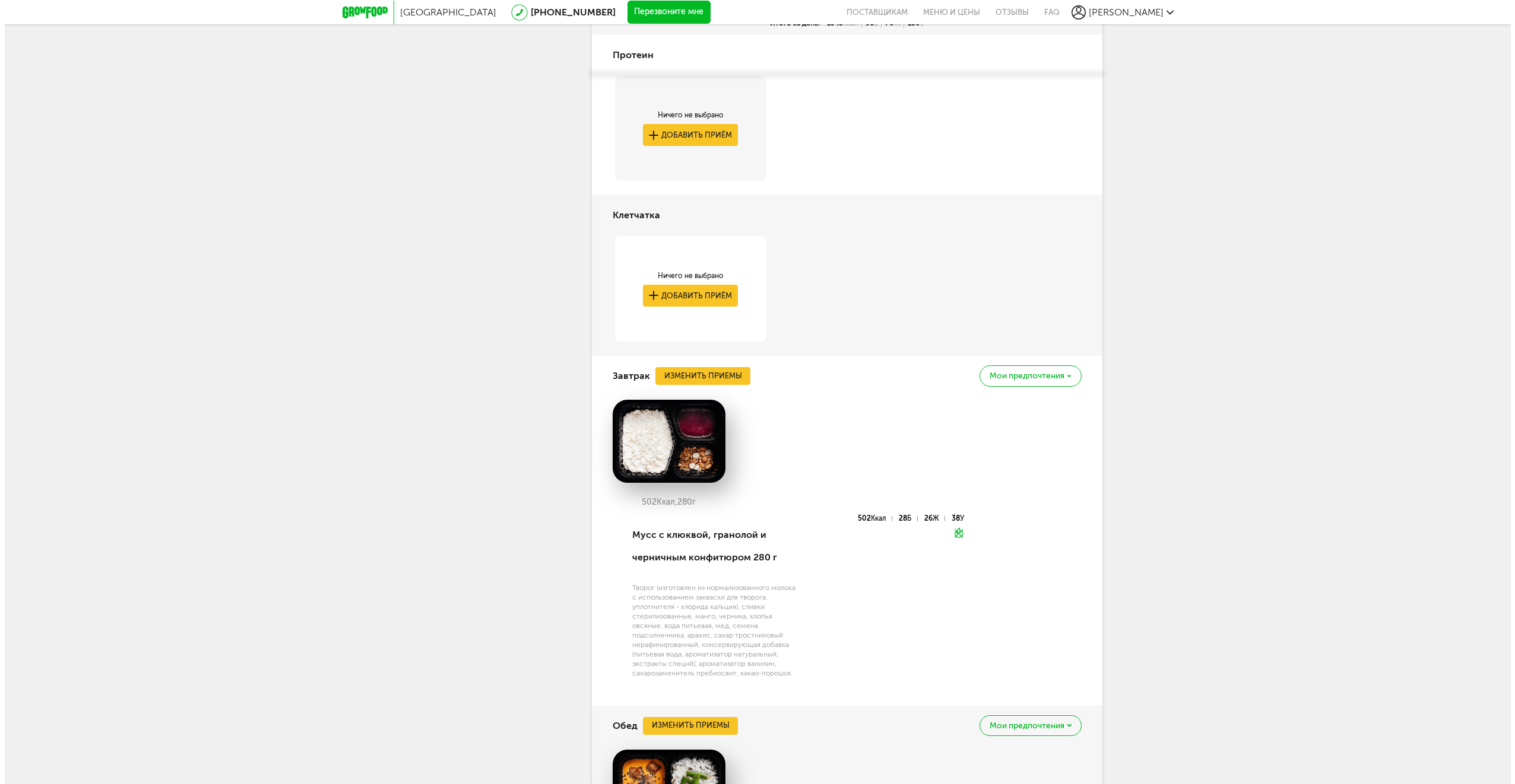
scroll to position [1123, 0]
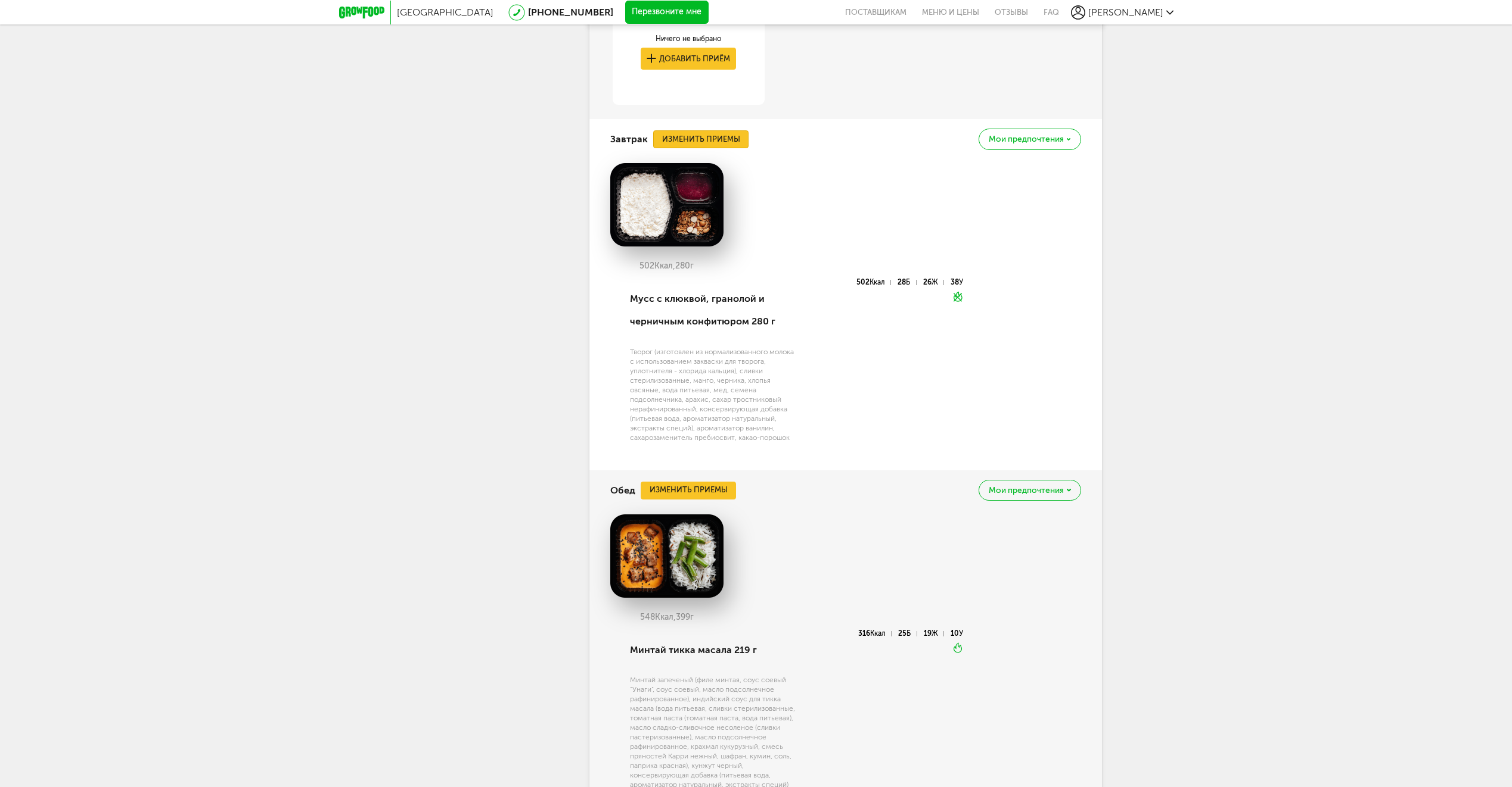
click at [699, 139] on button "Изменить приемы" at bounding box center [700, 139] width 95 height 18
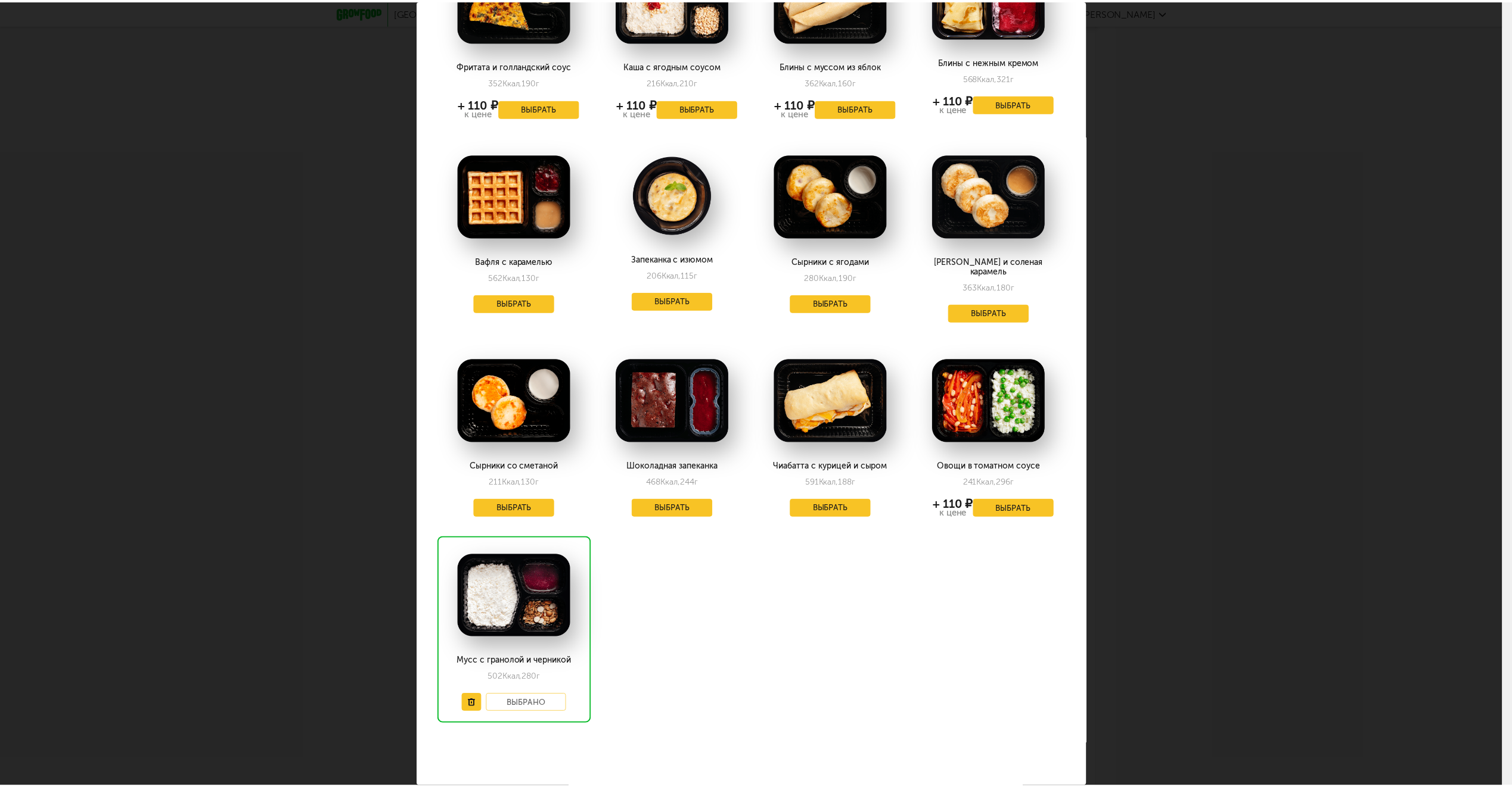
scroll to position [323, 0]
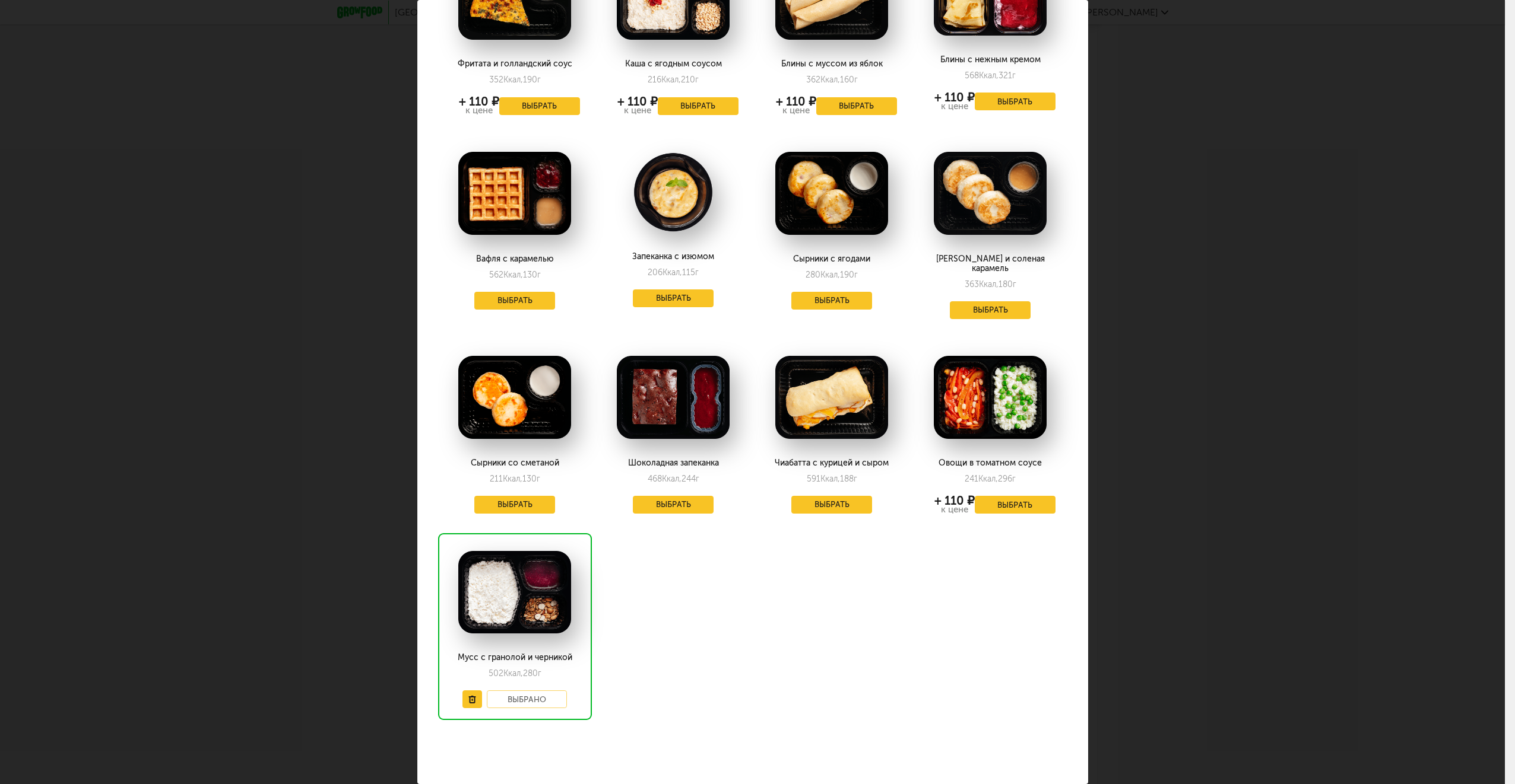
click at [1258, 494] on div "Выберите завтраки на [DATE] 27.09 Вафля с жюльеном 429 Ккал, 338 г + 110 ₽ к це…" at bounding box center [752, 392] width 1504 height 784
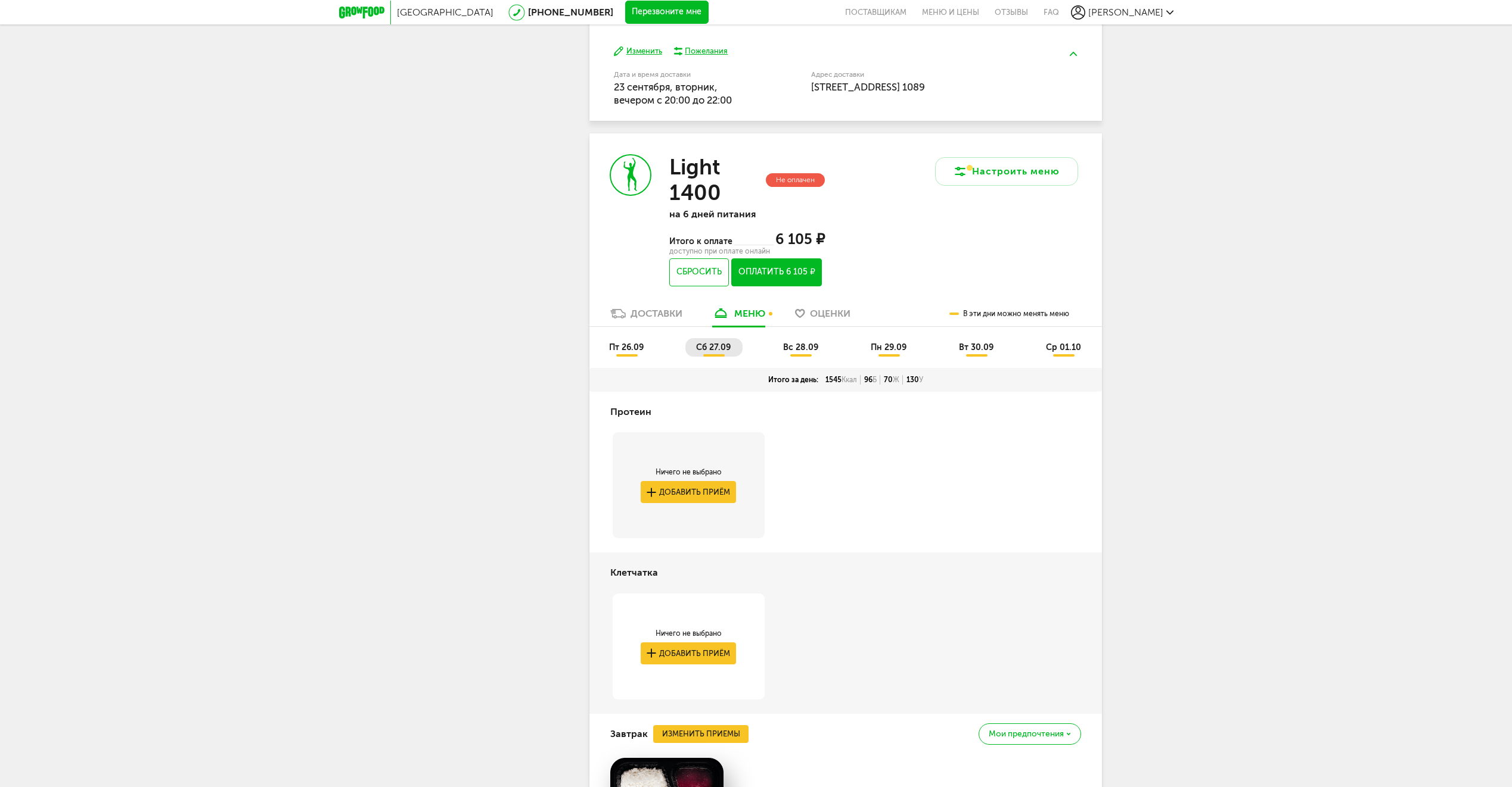
scroll to position [531, 0]
click at [796, 348] on span "вс 28.09" at bounding box center [801, 348] width 36 height 11
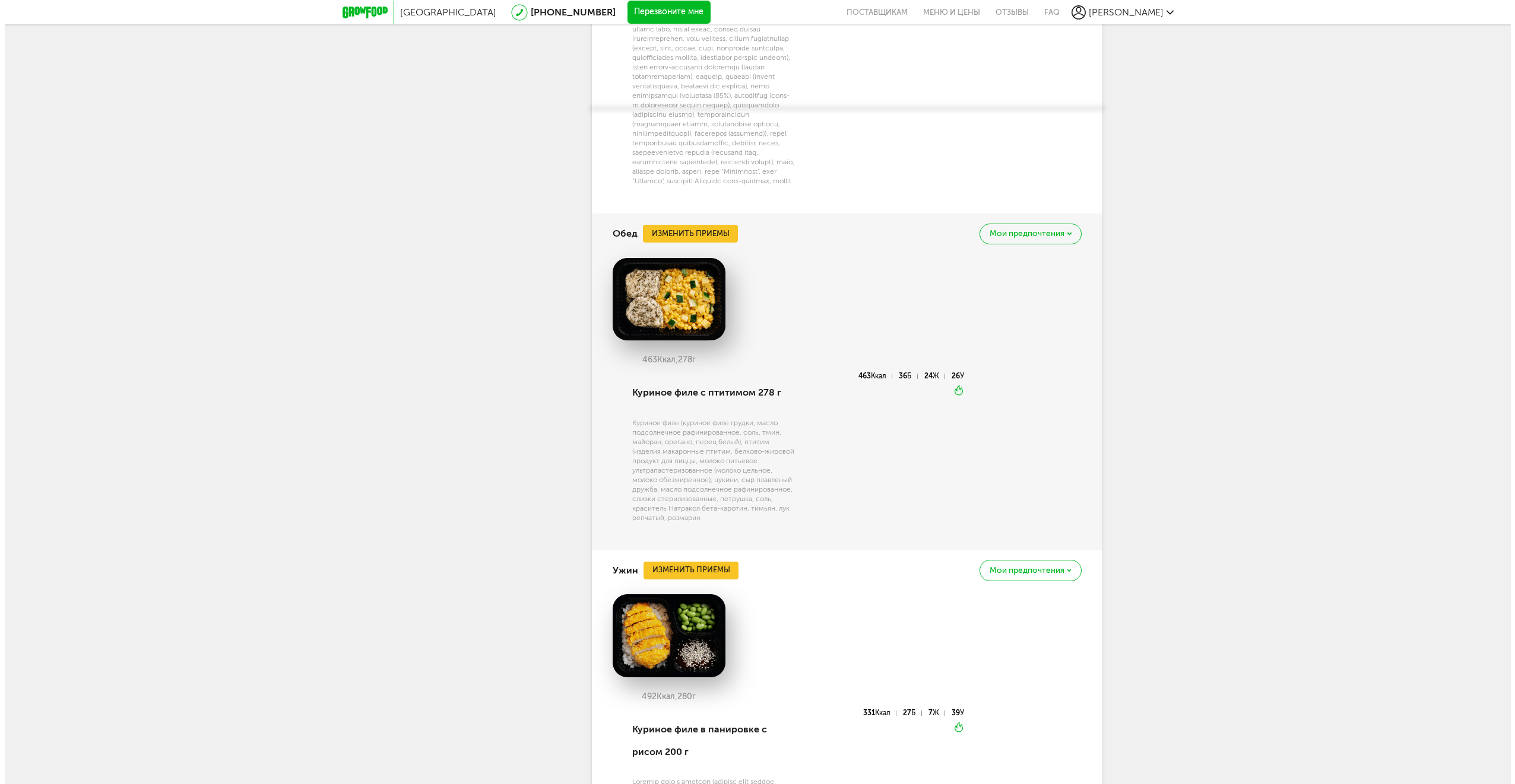
scroll to position [1538, 0]
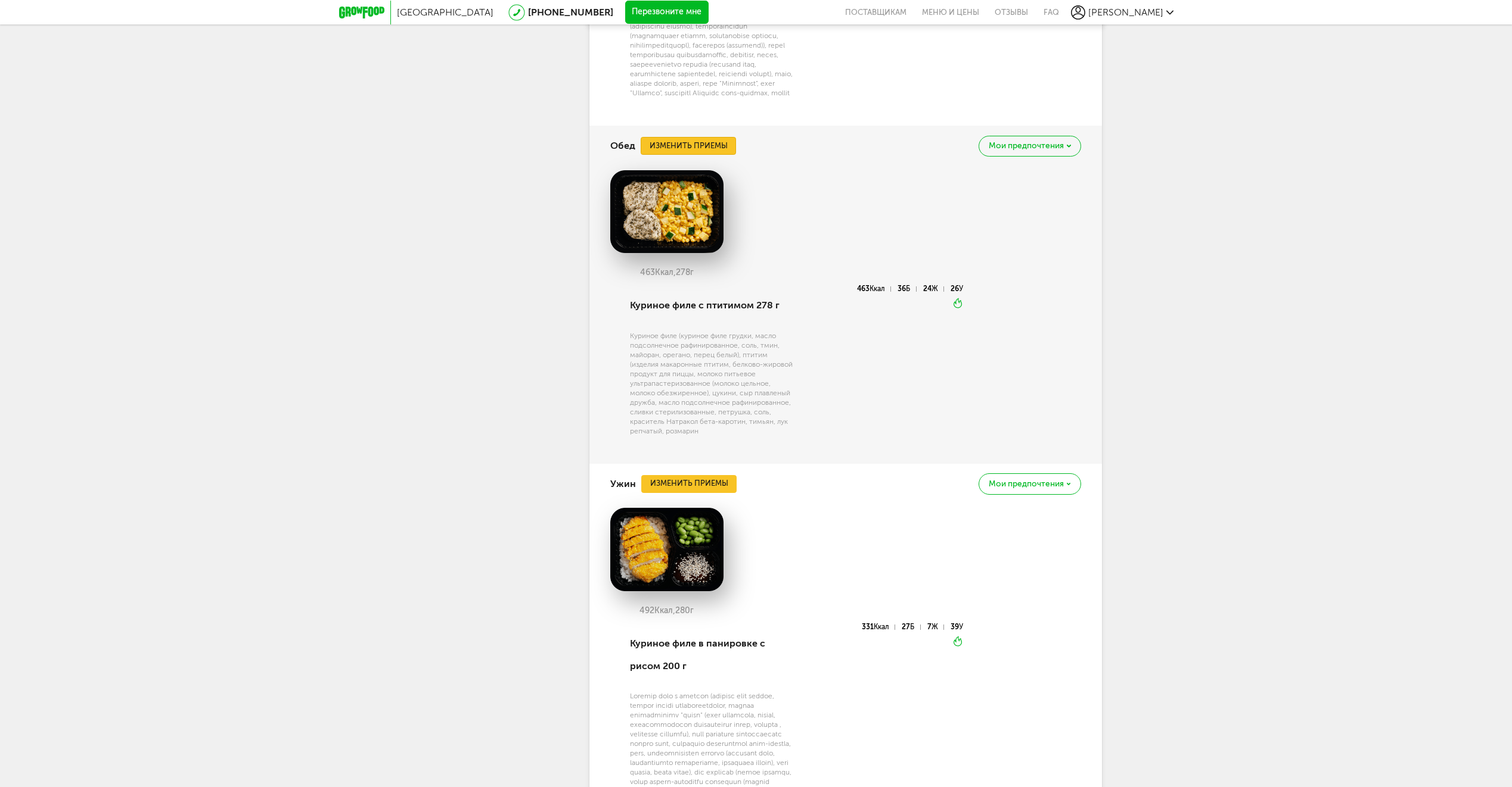
click at [717, 155] on button "Изменить приемы" at bounding box center [687, 146] width 95 height 18
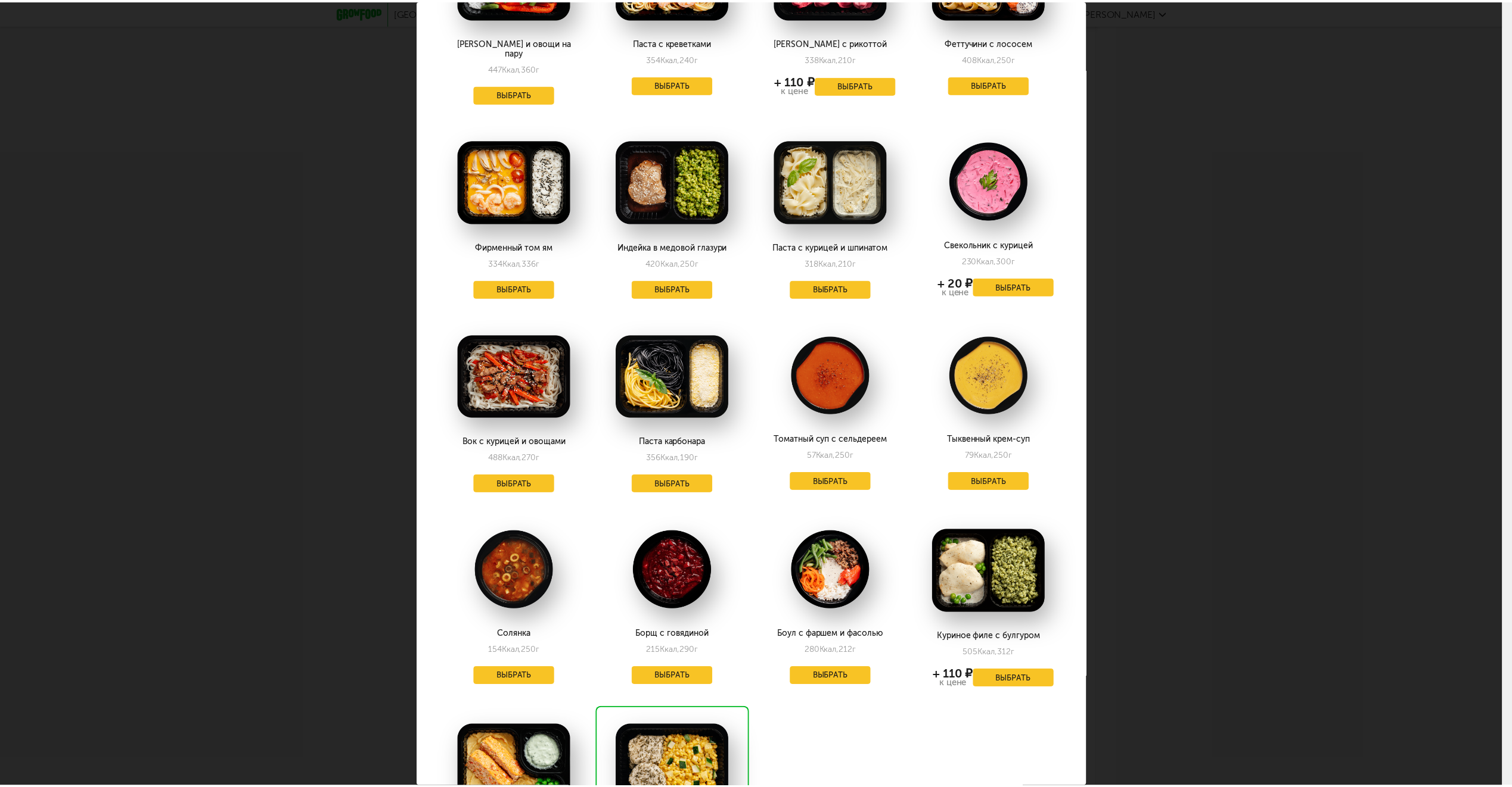
scroll to position [417, 0]
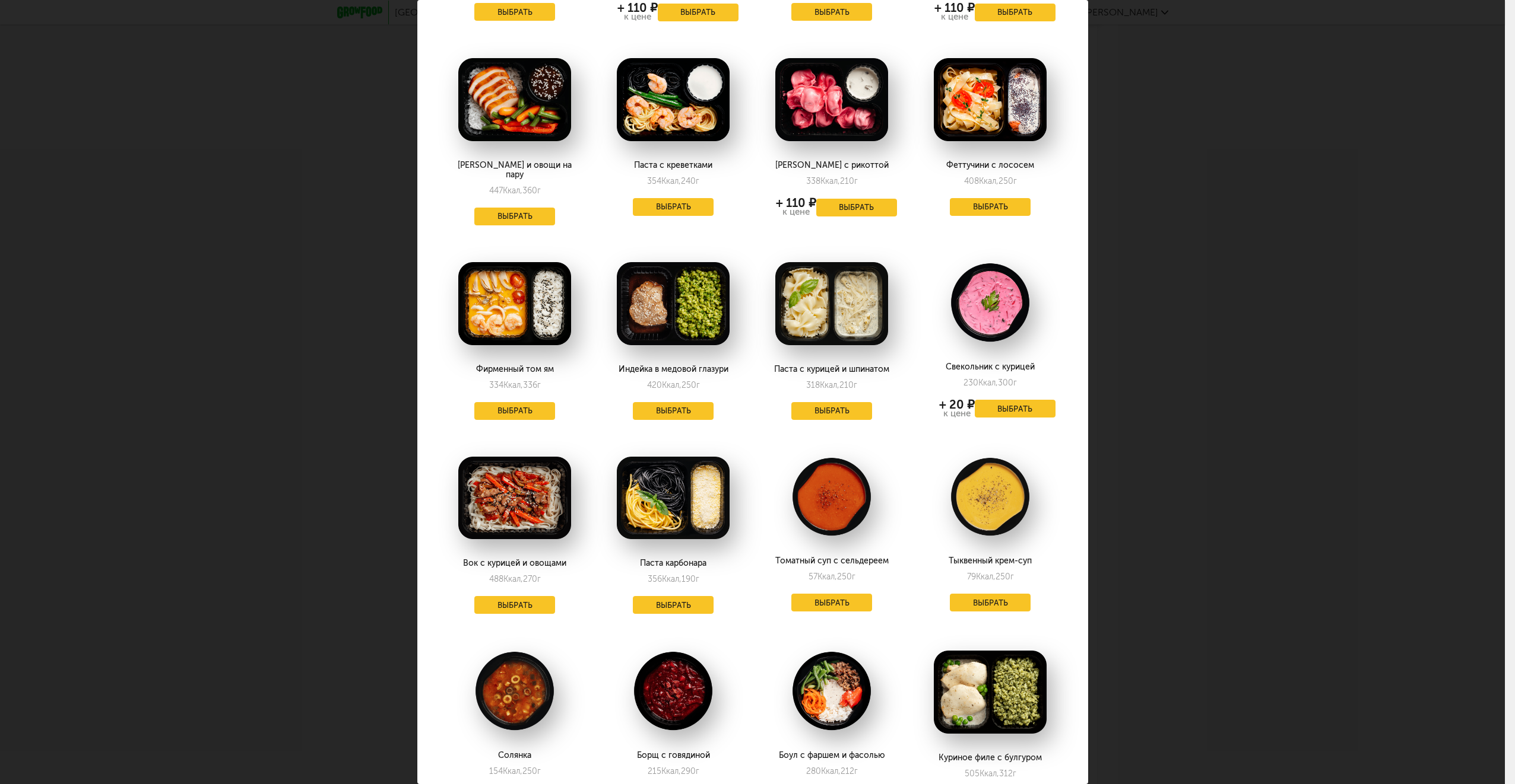
click at [1350, 550] on div "Выберите обеды на [DATE] 28.09 Фрикасе из курицы и булгур 407 Ккал, 310 г + 110…" at bounding box center [752, 392] width 1504 height 784
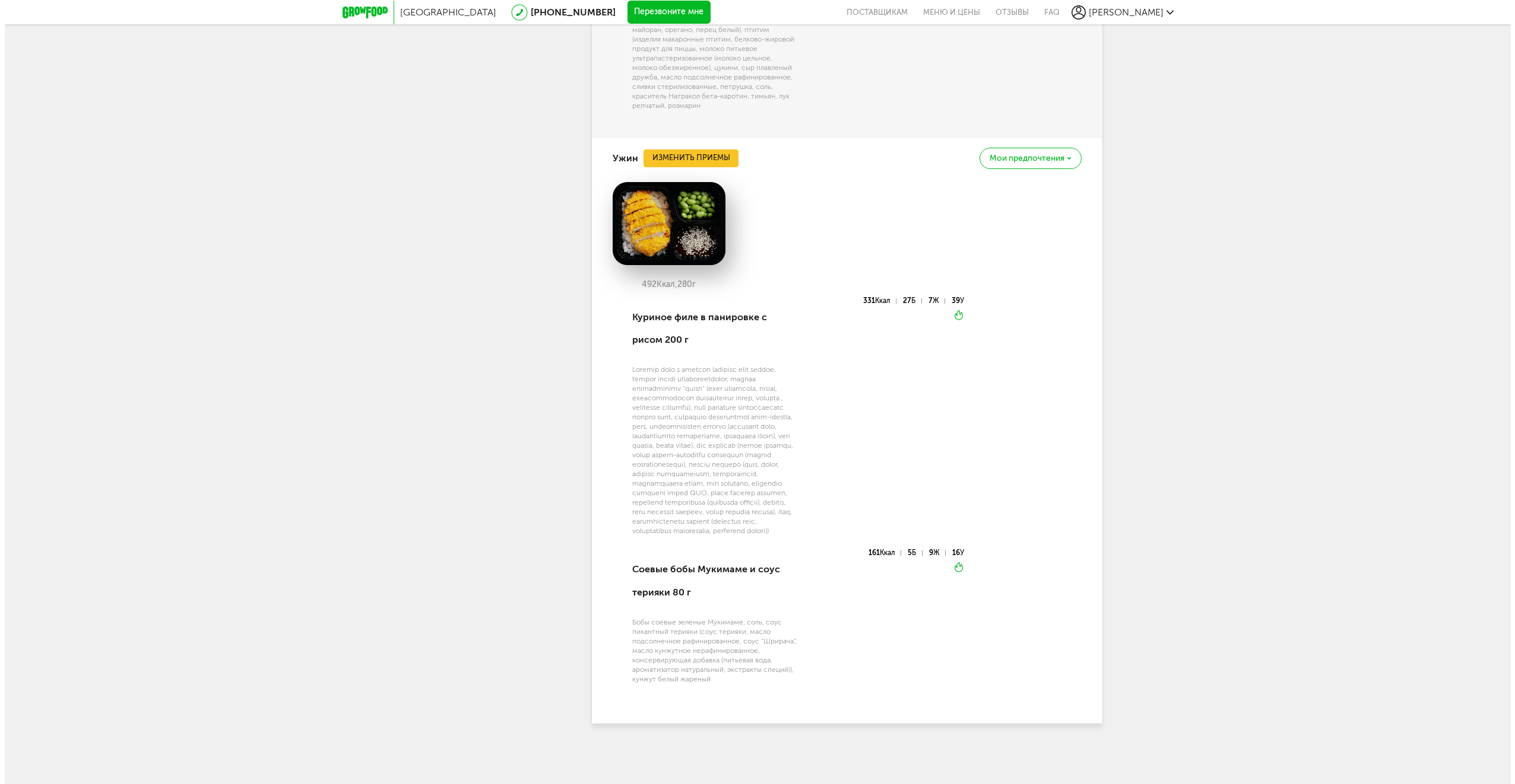
scroll to position [1894, 0]
click at [716, 150] on button "Изменить приемы" at bounding box center [686, 158] width 95 height 18
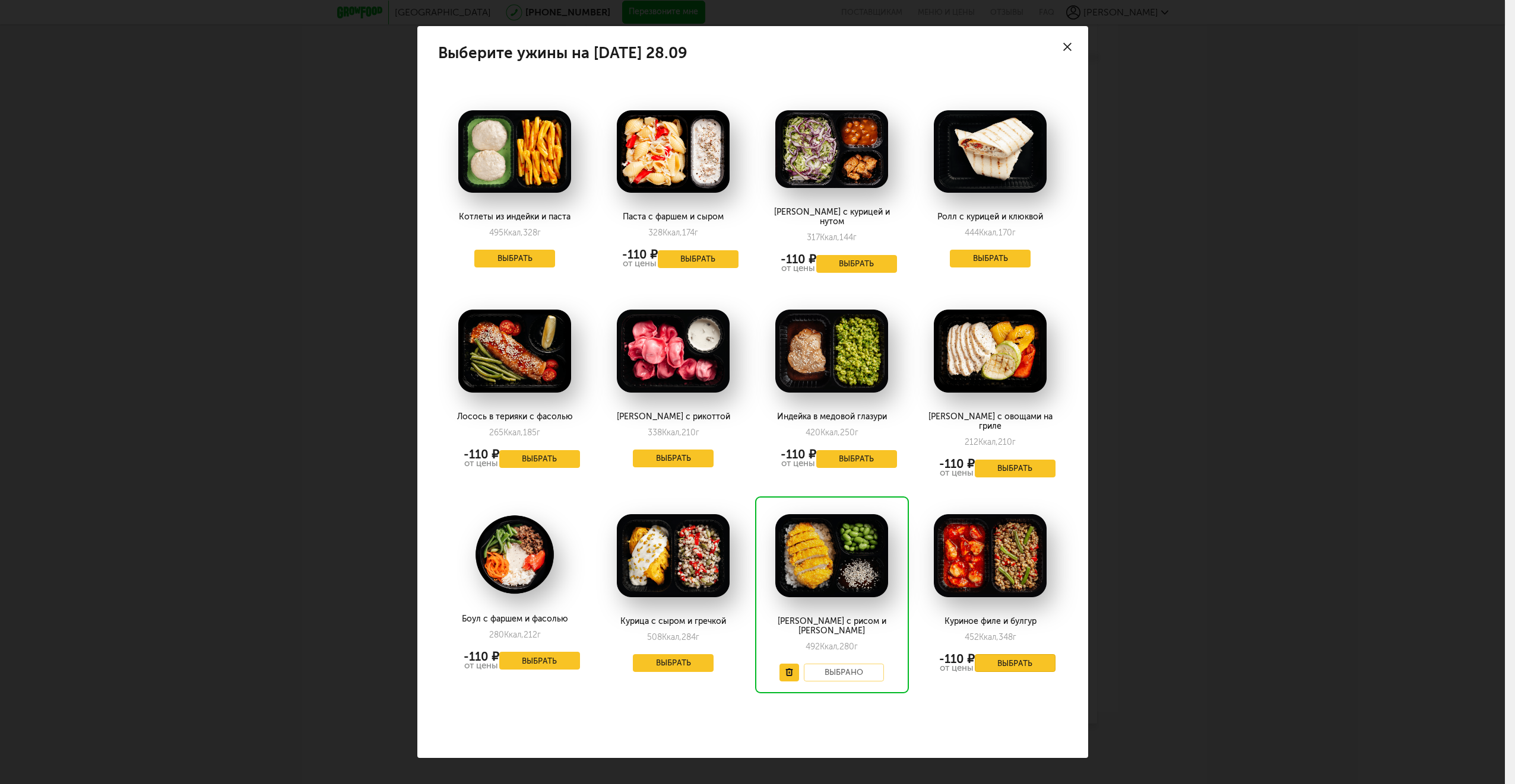
click at [1021, 657] on button "Выбрать" at bounding box center [1015, 663] width 80 height 18
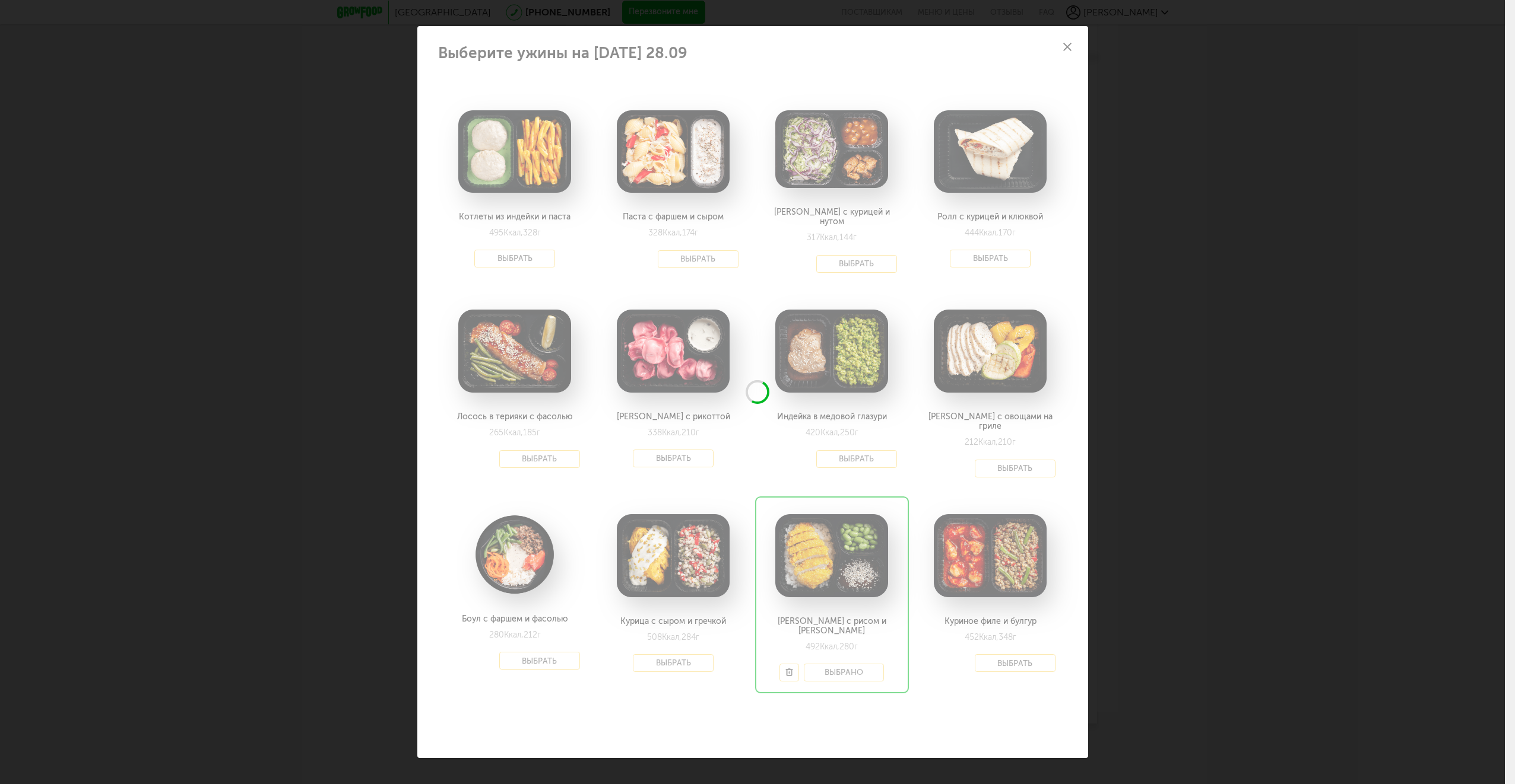
click at [1021, 657] on div at bounding box center [753, 392] width 670 height 731
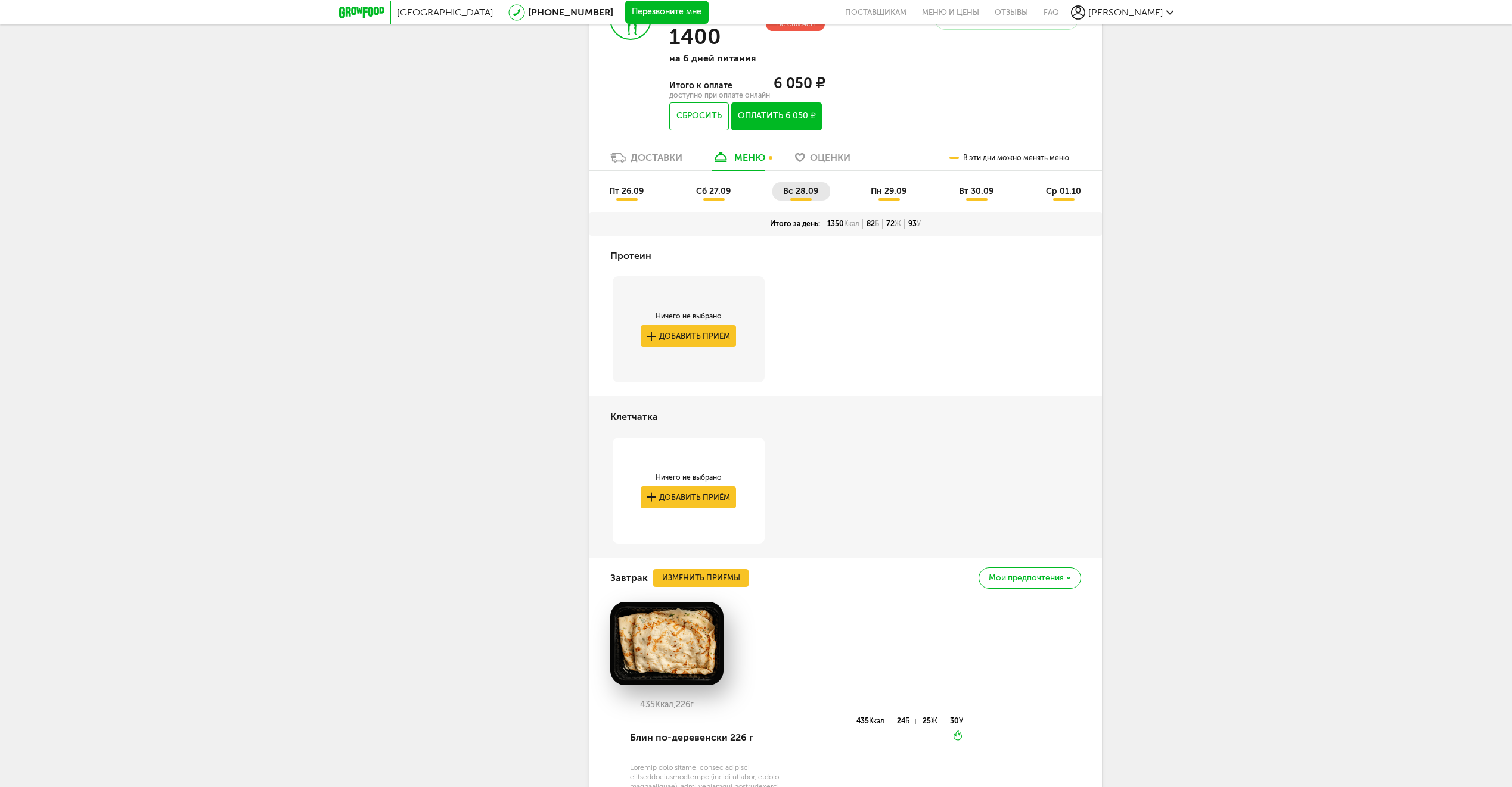
scroll to position [523, 0]
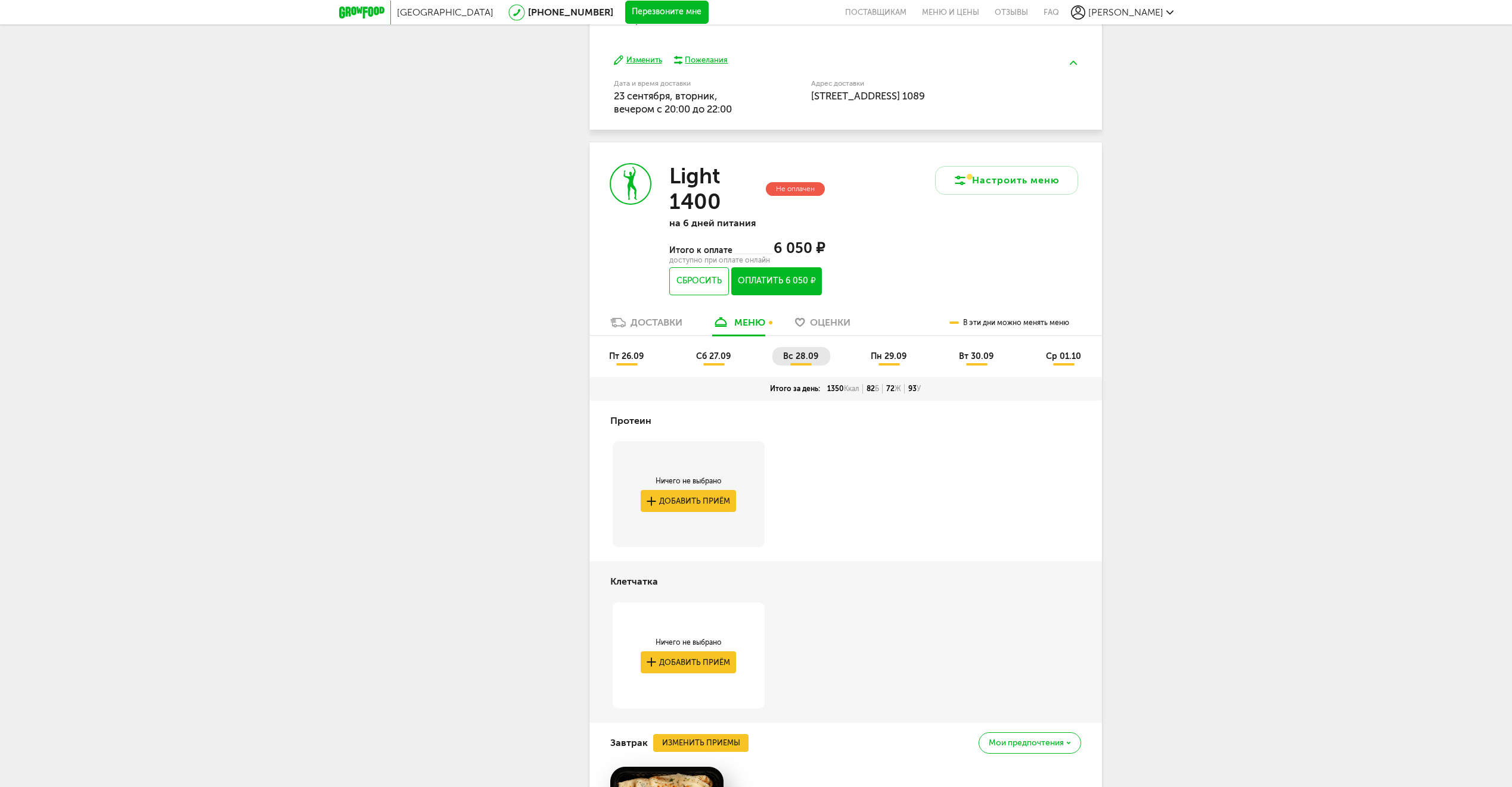
click at [879, 355] on span "пн 29.09" at bounding box center [888, 357] width 36 height 11
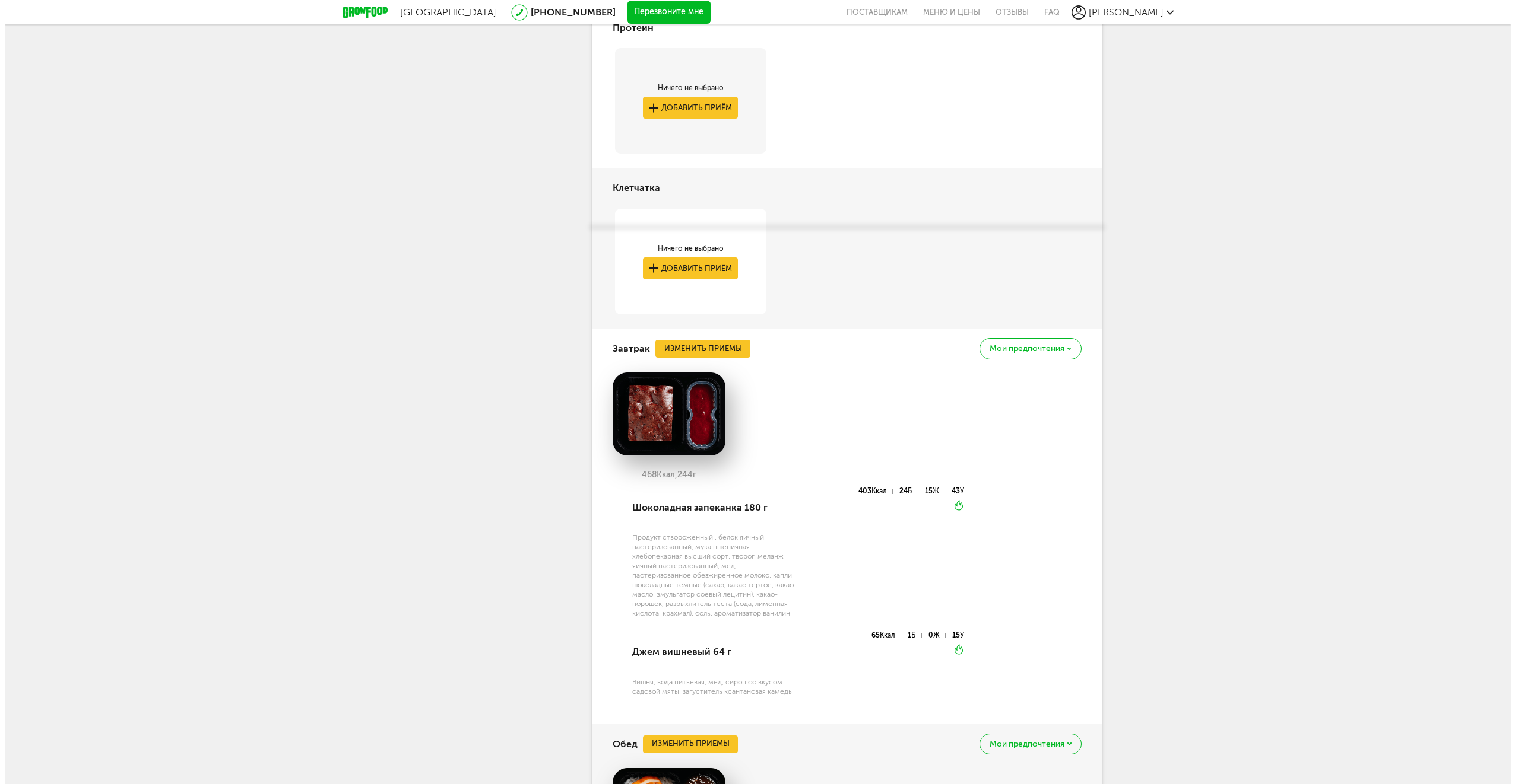
scroll to position [1114, 0]
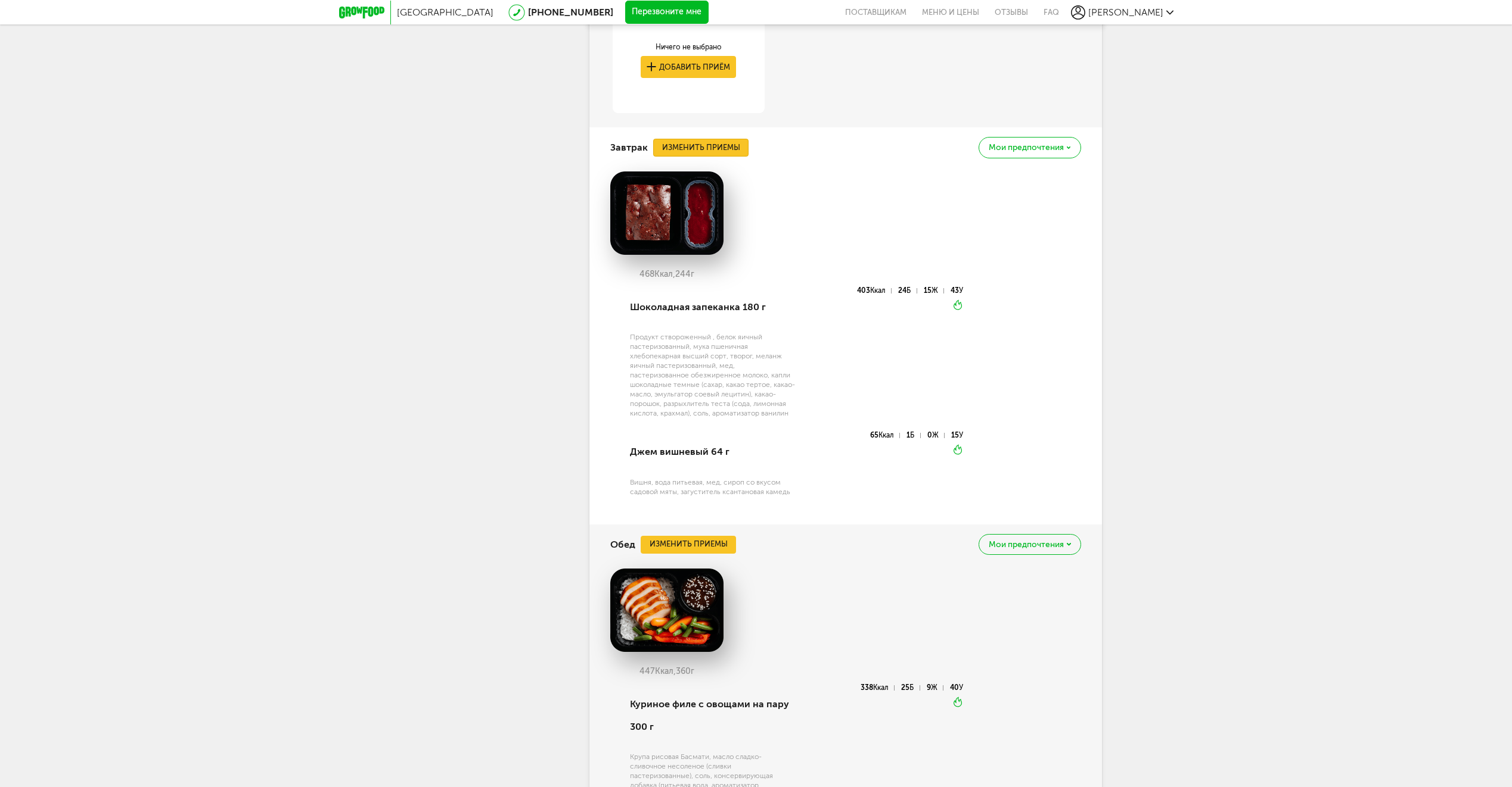
click at [681, 144] on button "Изменить приемы" at bounding box center [700, 147] width 95 height 18
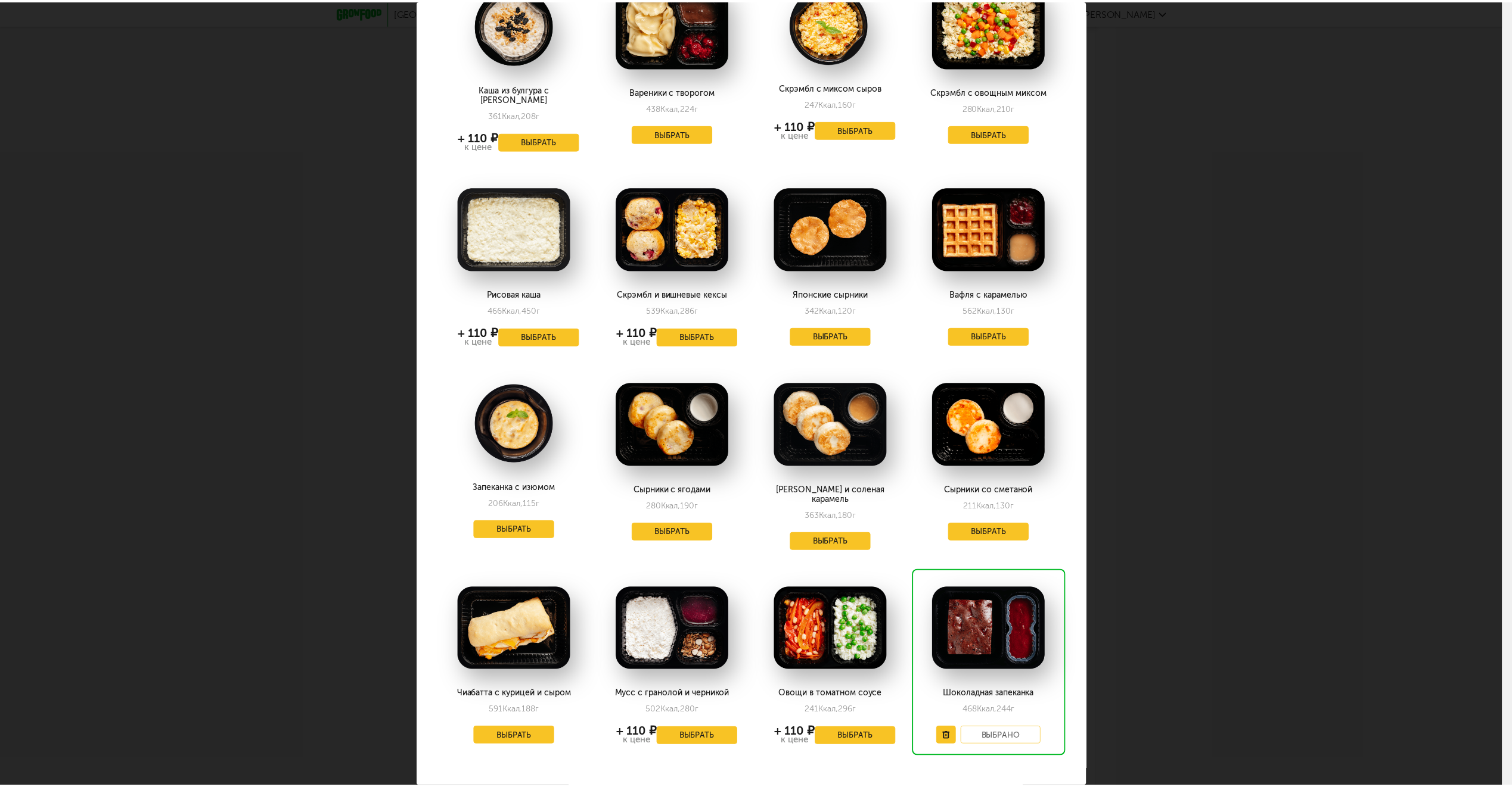
scroll to position [298, 0]
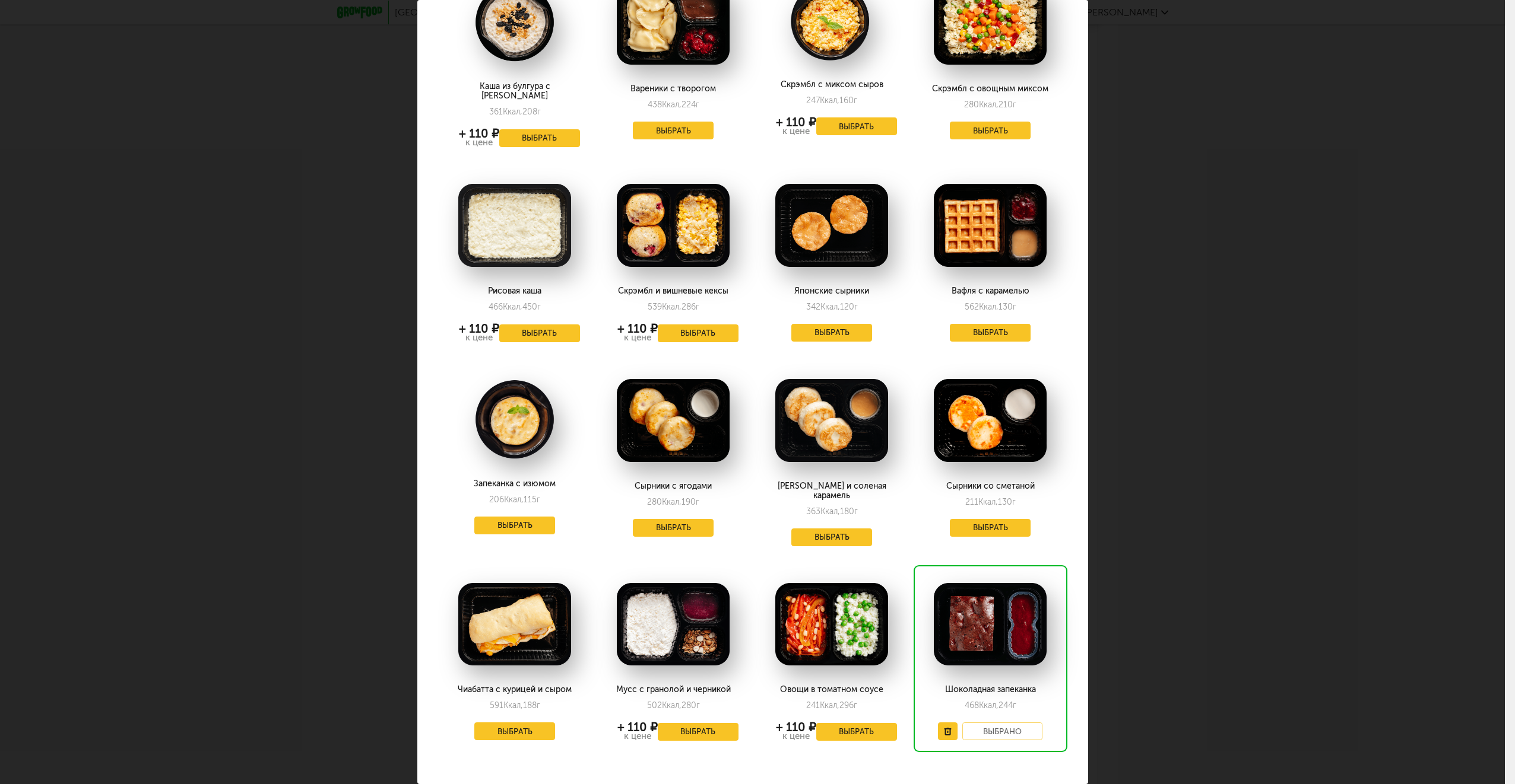
click at [1187, 397] on div "Выберите завтраки на [DATE] 29.09 Блин по-деревенски 435 Ккал, 226 г + 110 ₽ к …" at bounding box center [752, 392] width 1504 height 784
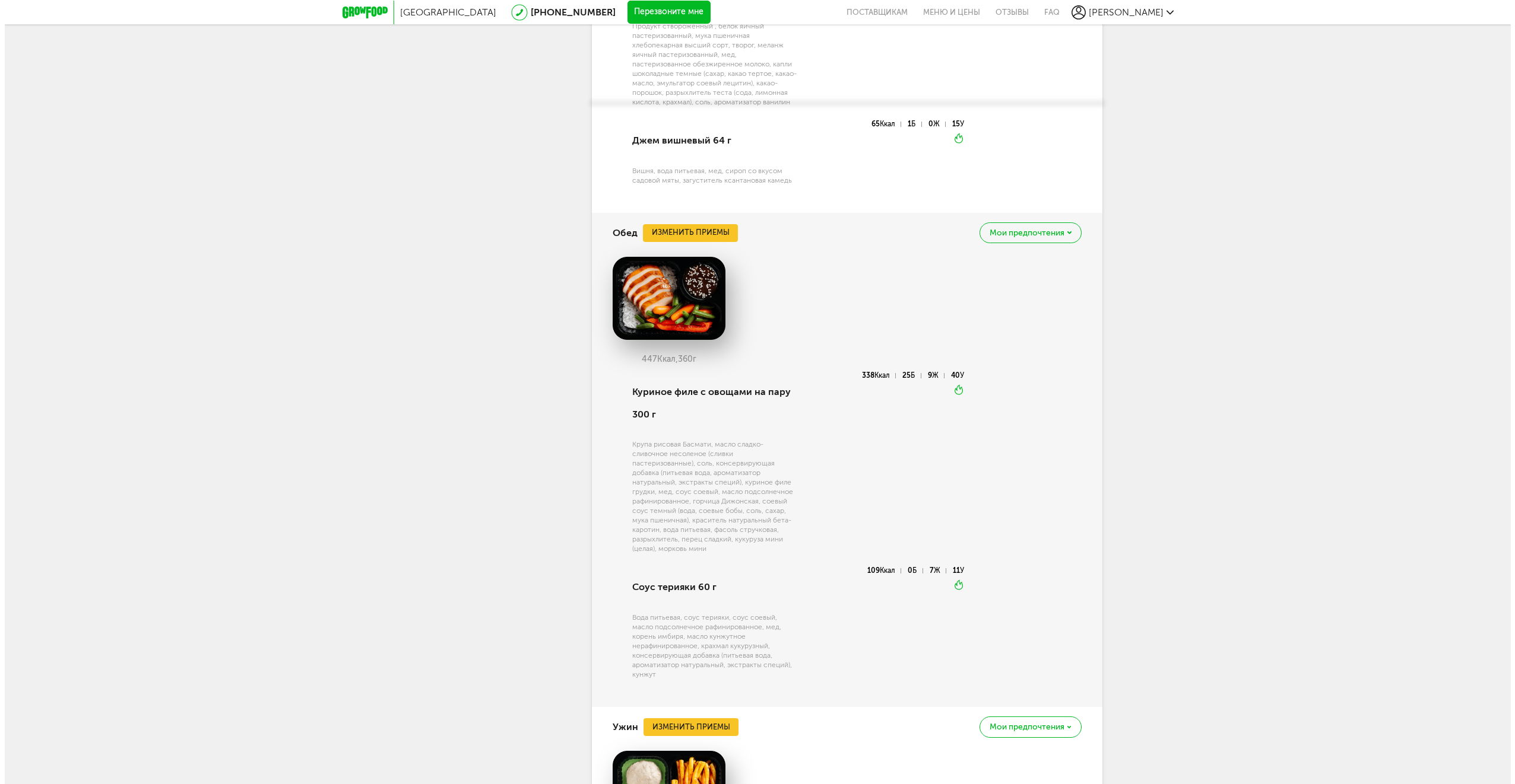
scroll to position [1411, 0]
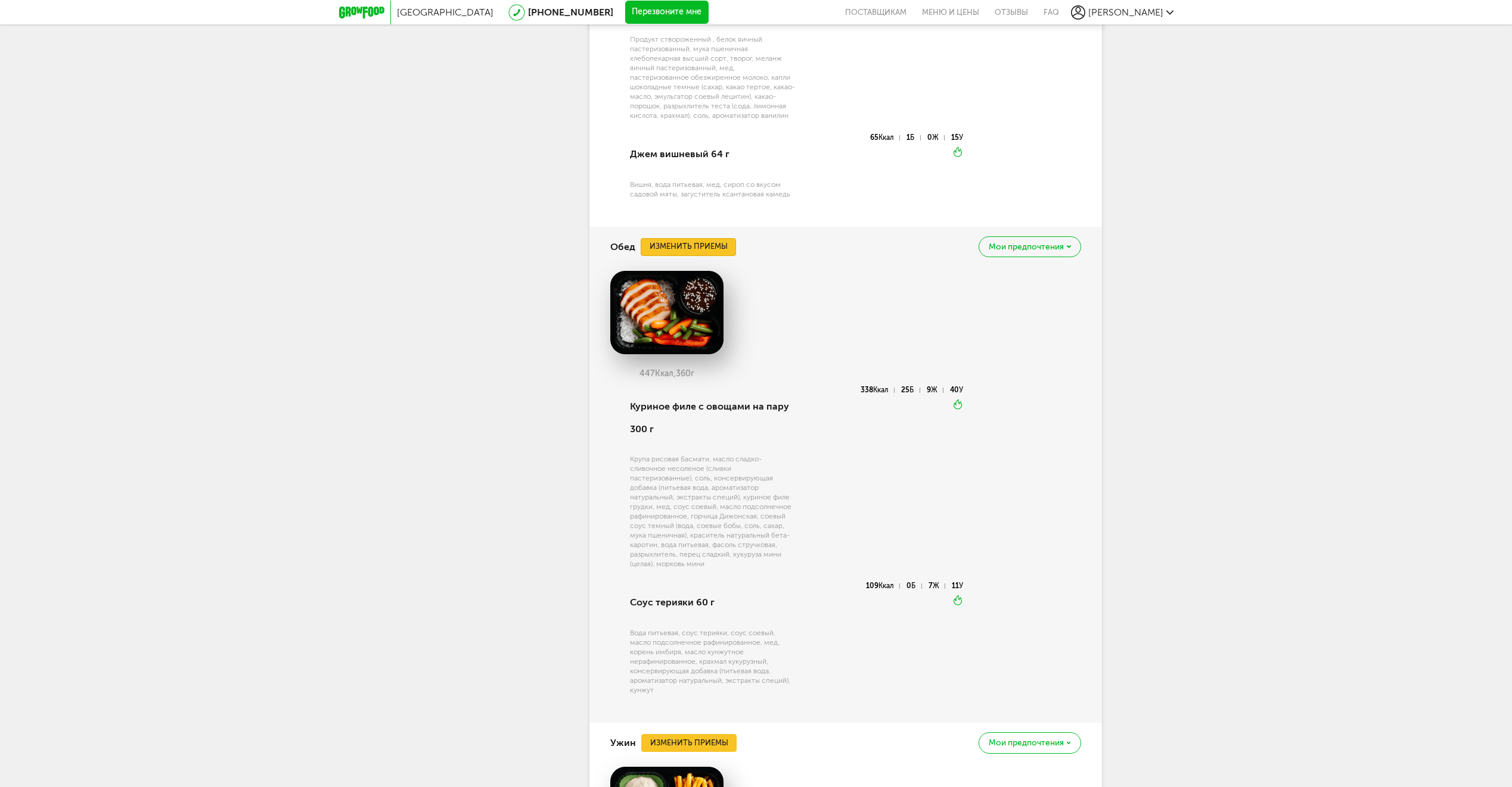
click at [687, 249] on button "Изменить приемы" at bounding box center [687, 247] width 95 height 18
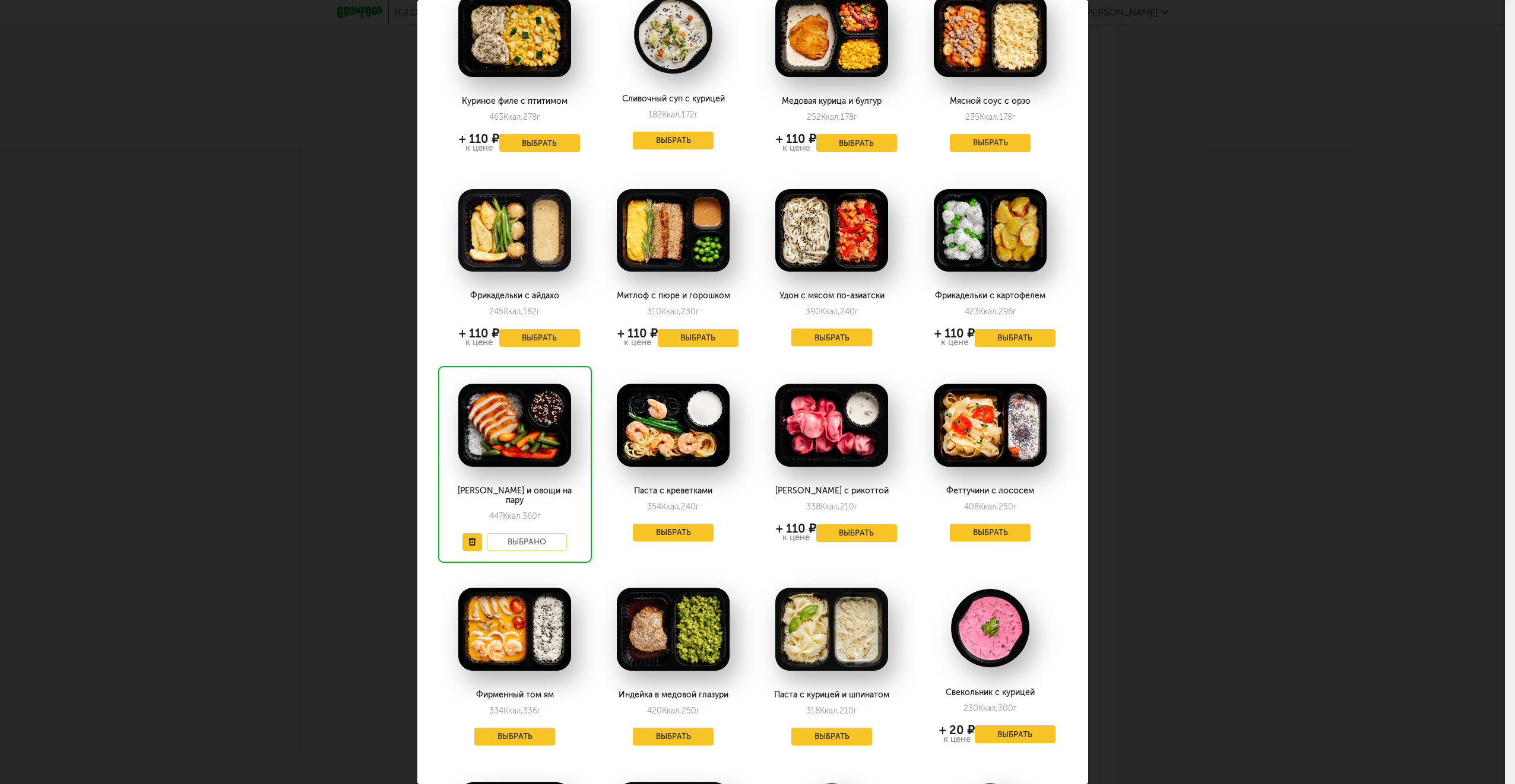
scroll to position [59, 0]
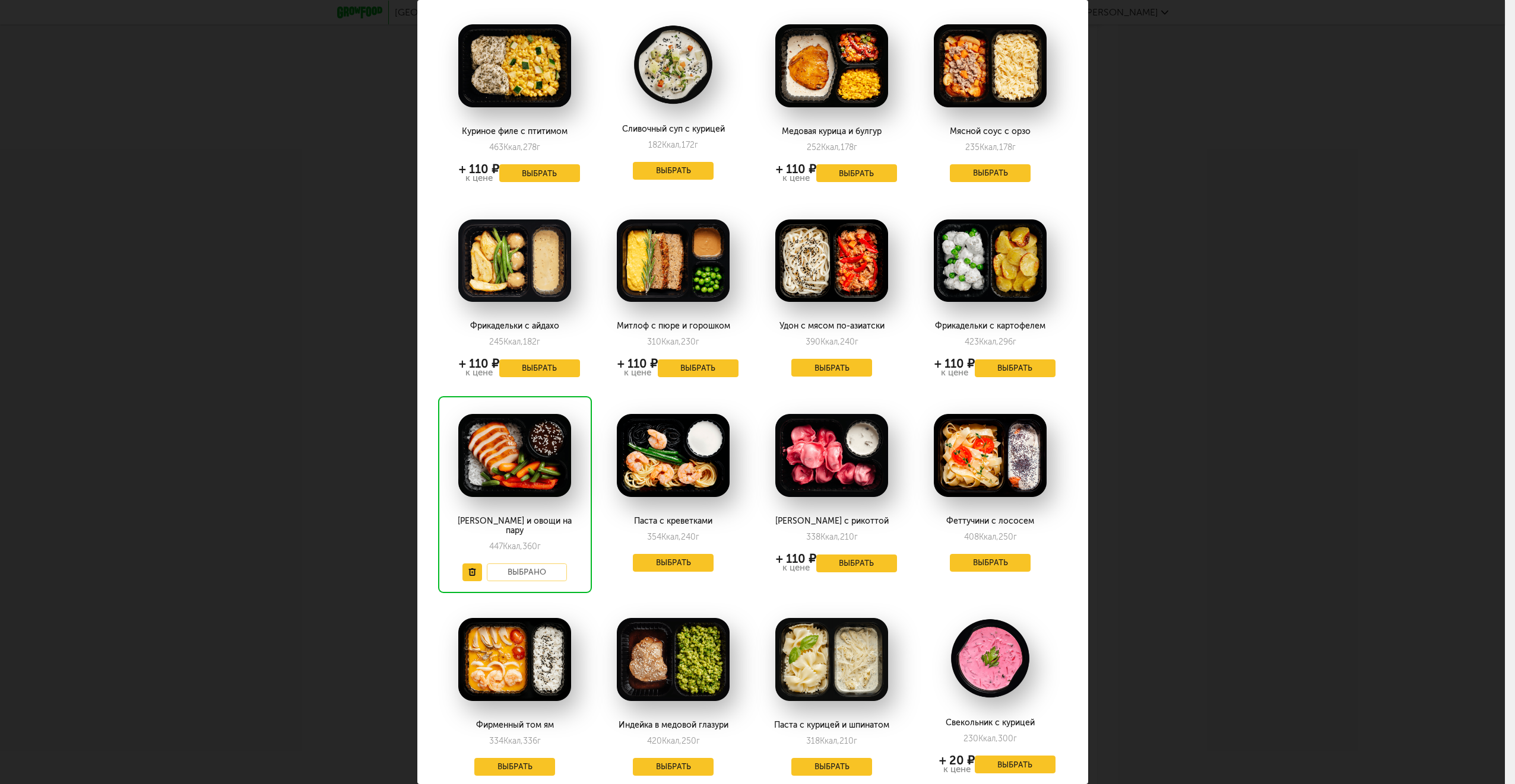
drag, startPoint x: 1063, startPoint y: 596, endPoint x: 1068, endPoint y: 293, distance: 303.0
click at [1068, 293] on div "Выберите обеды на [DATE] 29.09 Куриное филе с птитимом 463 Ккал, 278 г + 110 ₽ …" at bounding box center [753, 688] width 670 height 1496
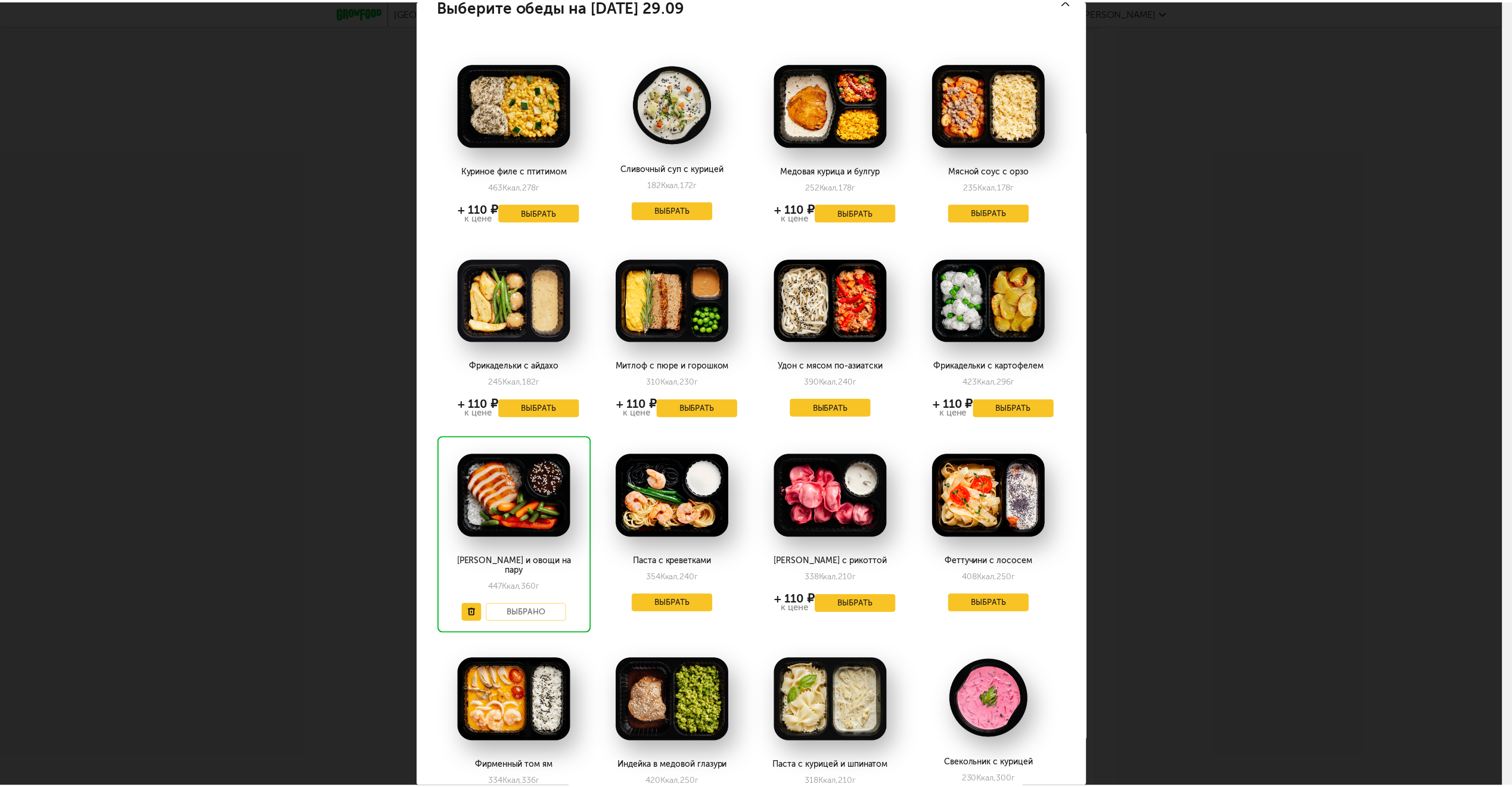
scroll to position [0, 0]
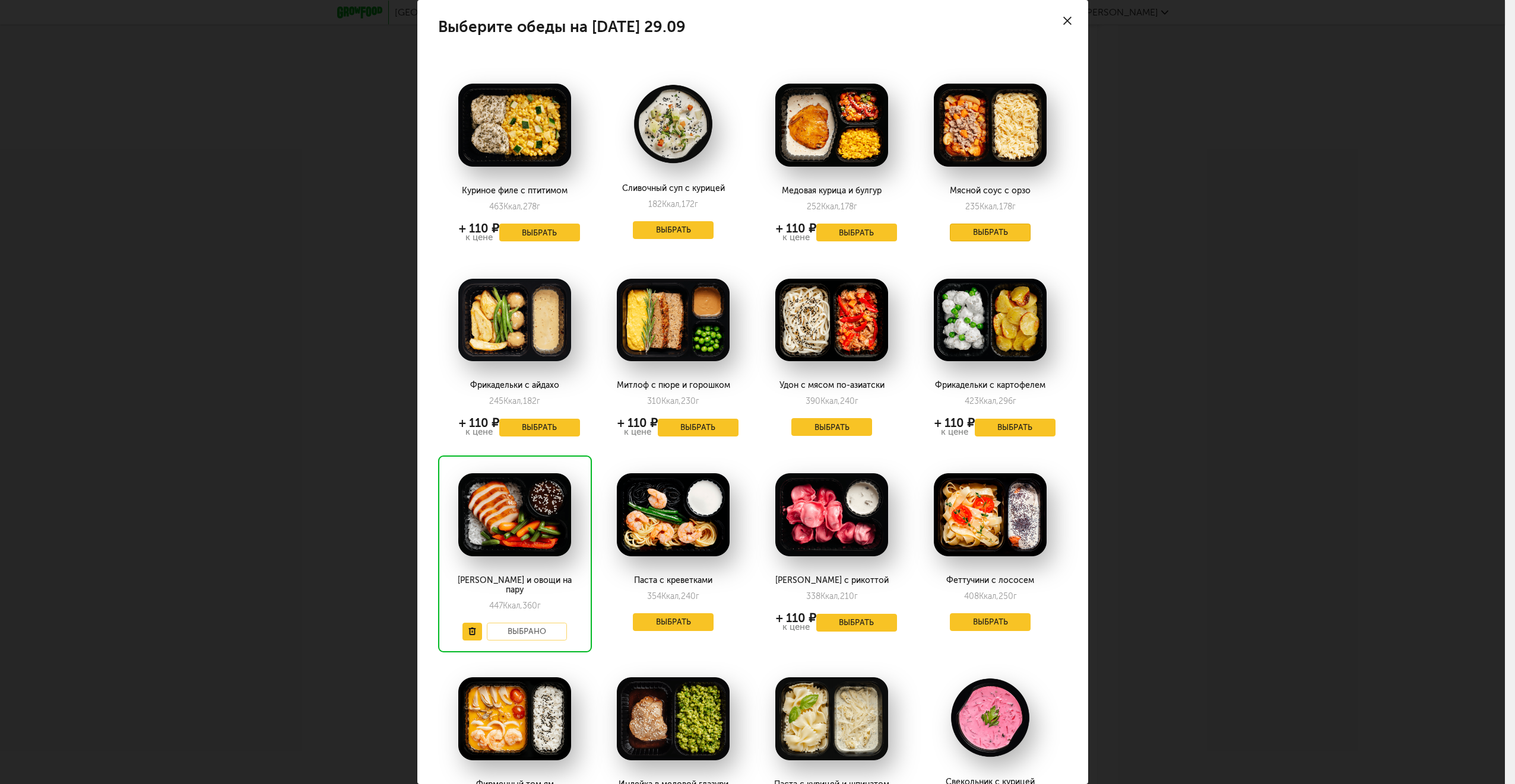
click at [984, 235] on button "Выбрать" at bounding box center [990, 233] width 80 height 18
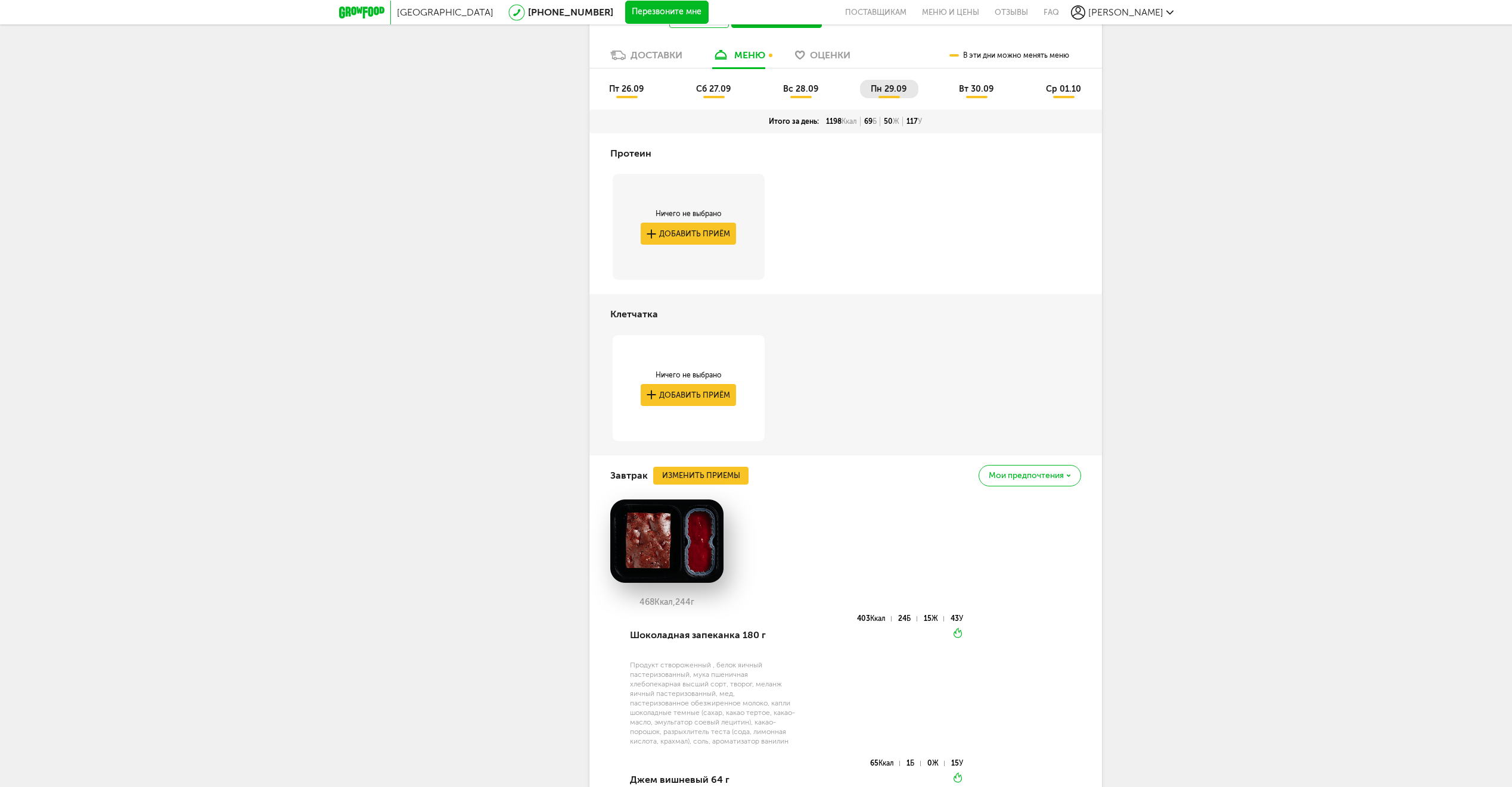
scroll to position [761, 0]
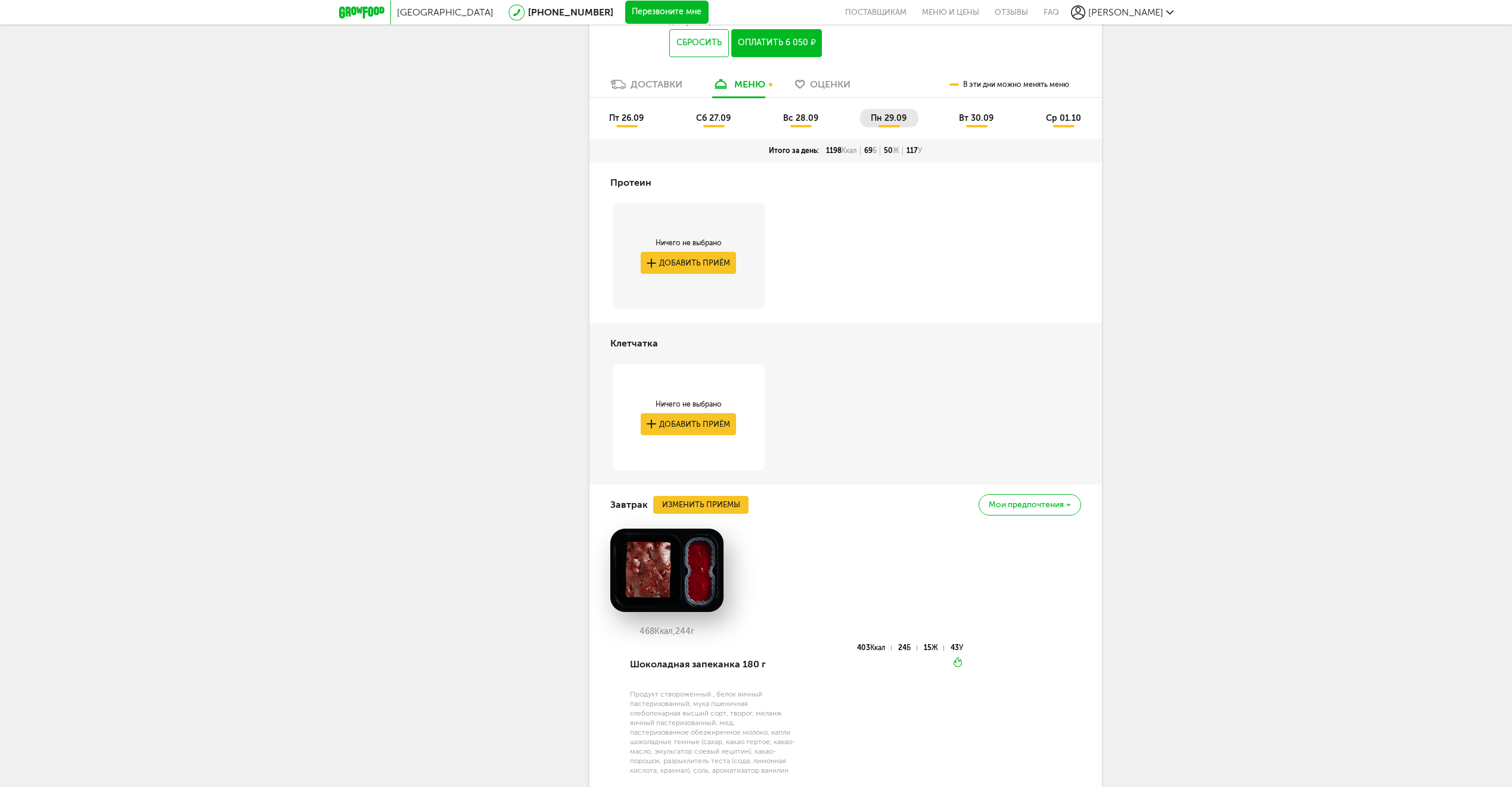
click at [978, 120] on span "вт 30.09" at bounding box center [976, 118] width 35 height 11
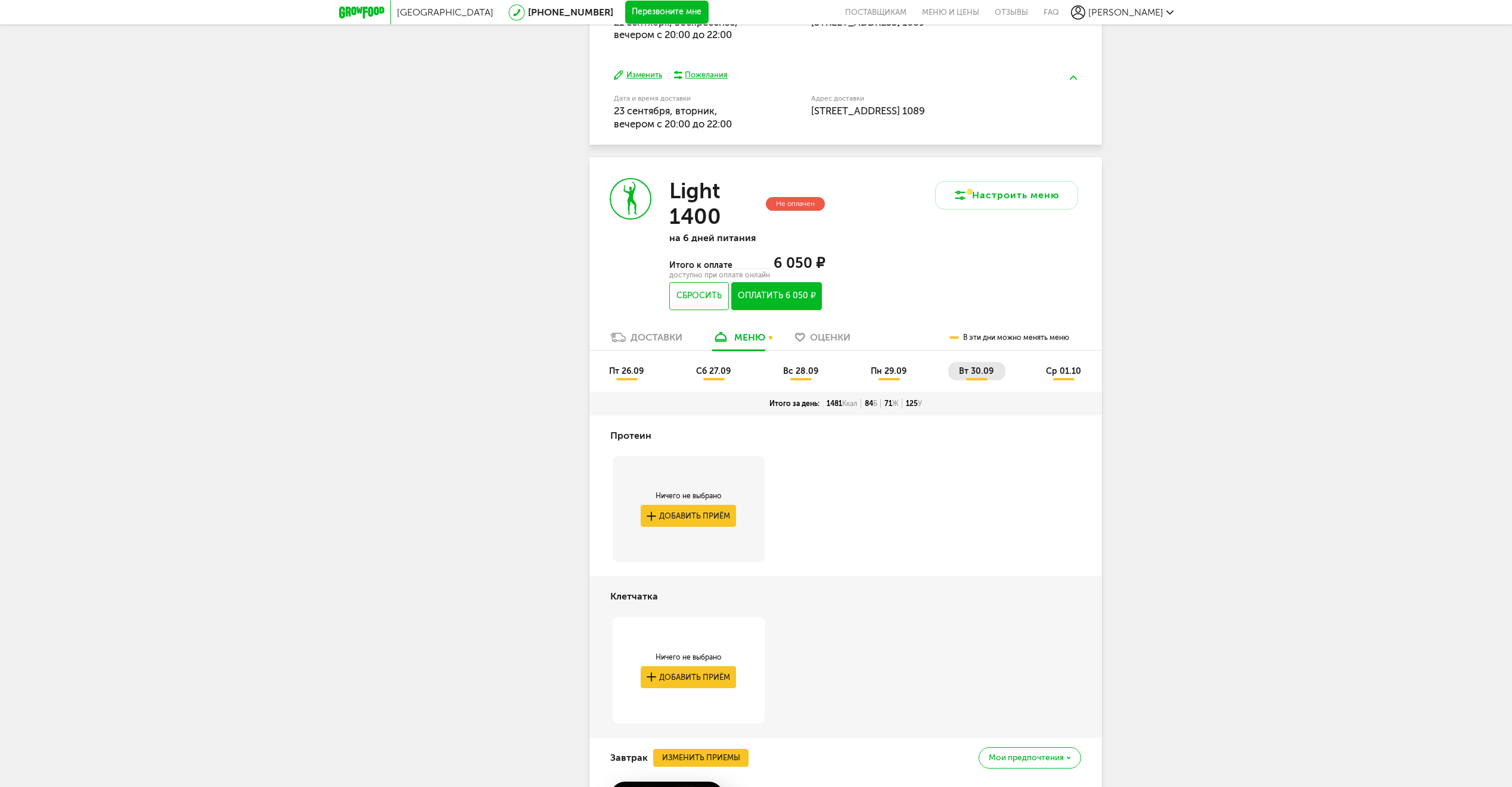
scroll to position [507, 0]
click at [1053, 370] on span "ср 01.10" at bounding box center [1063, 372] width 36 height 11
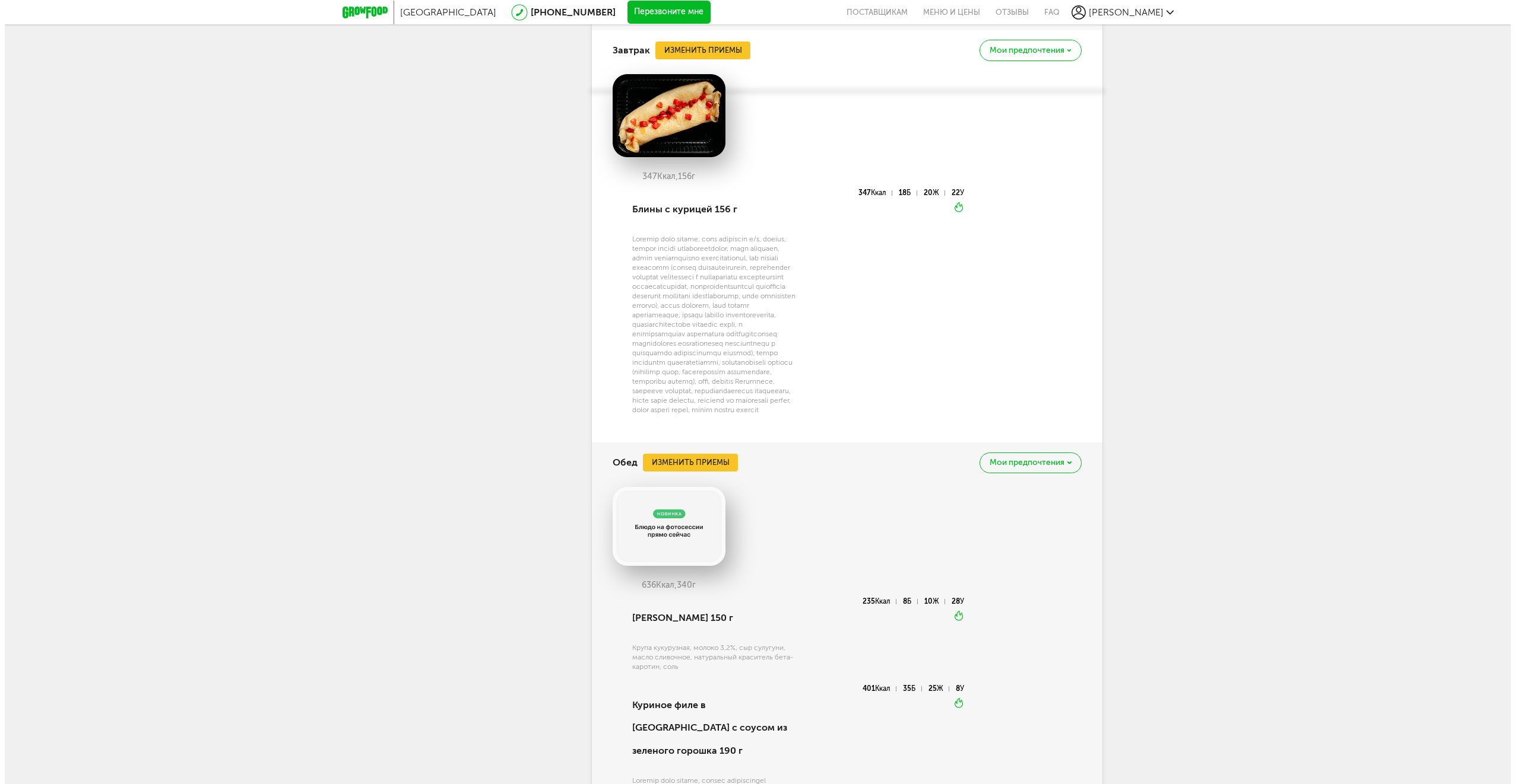
scroll to position [1277, 0]
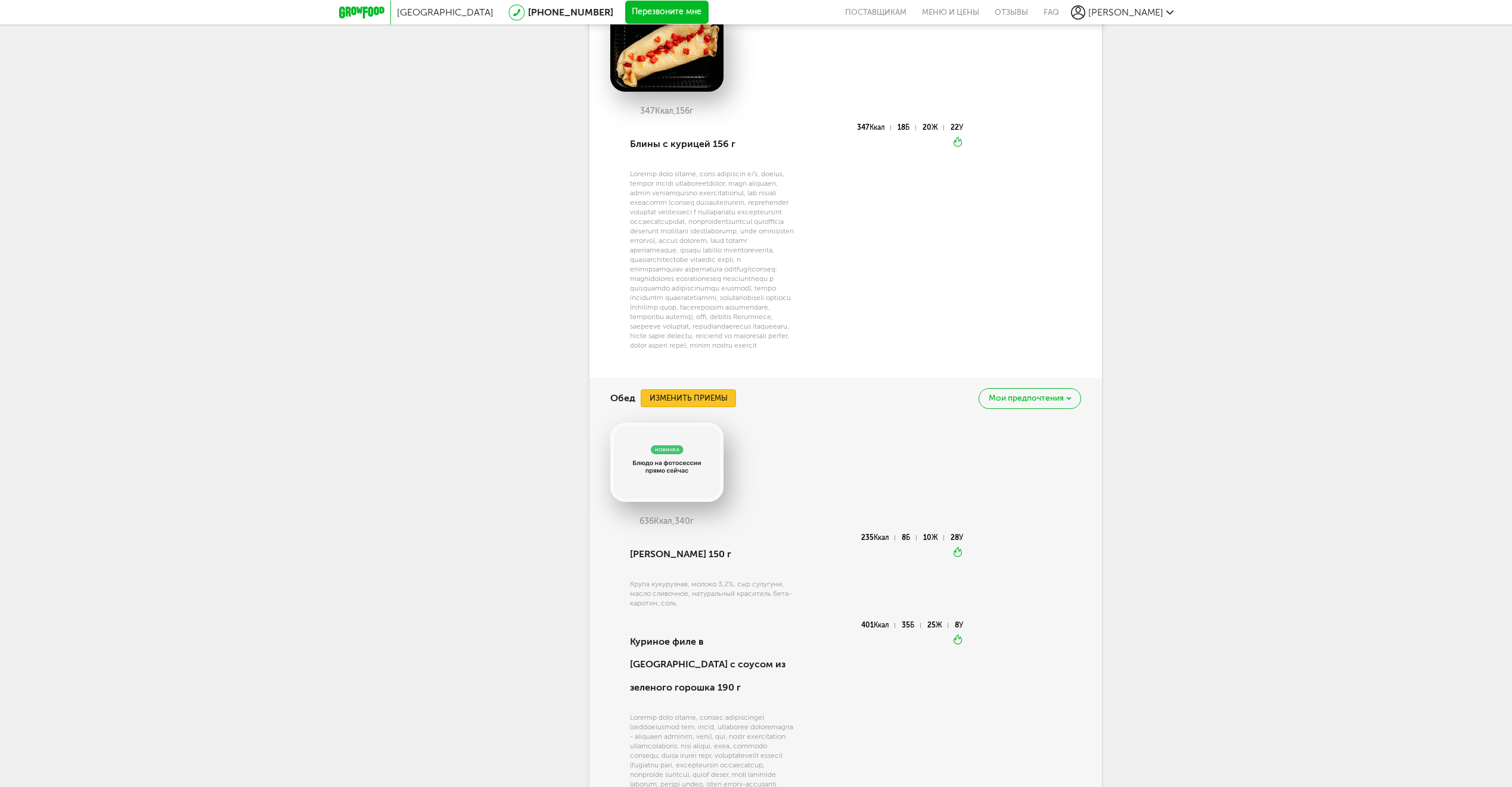
click at [660, 407] on button "Изменить приемы" at bounding box center [687, 398] width 95 height 18
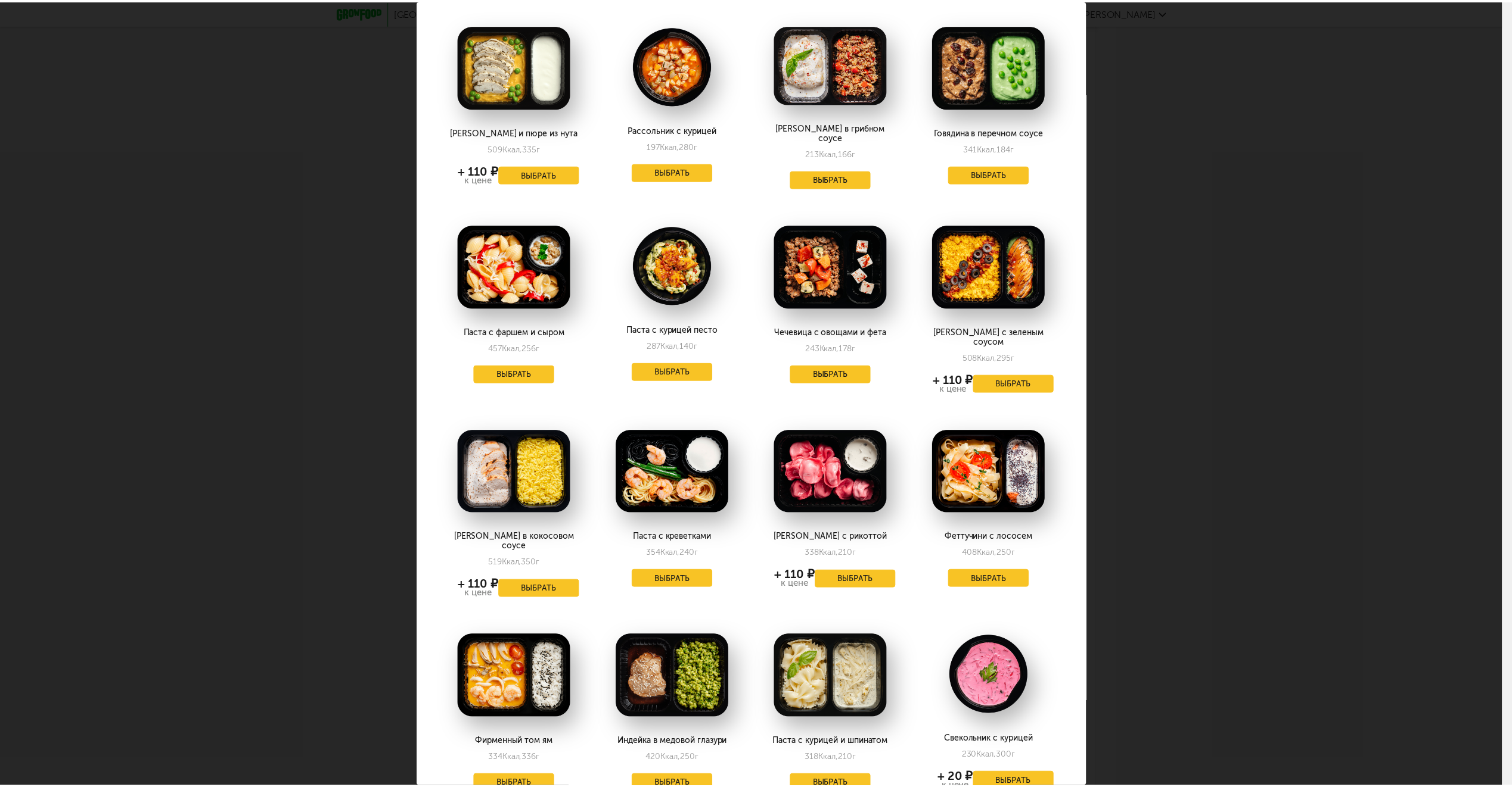
scroll to position [0, 0]
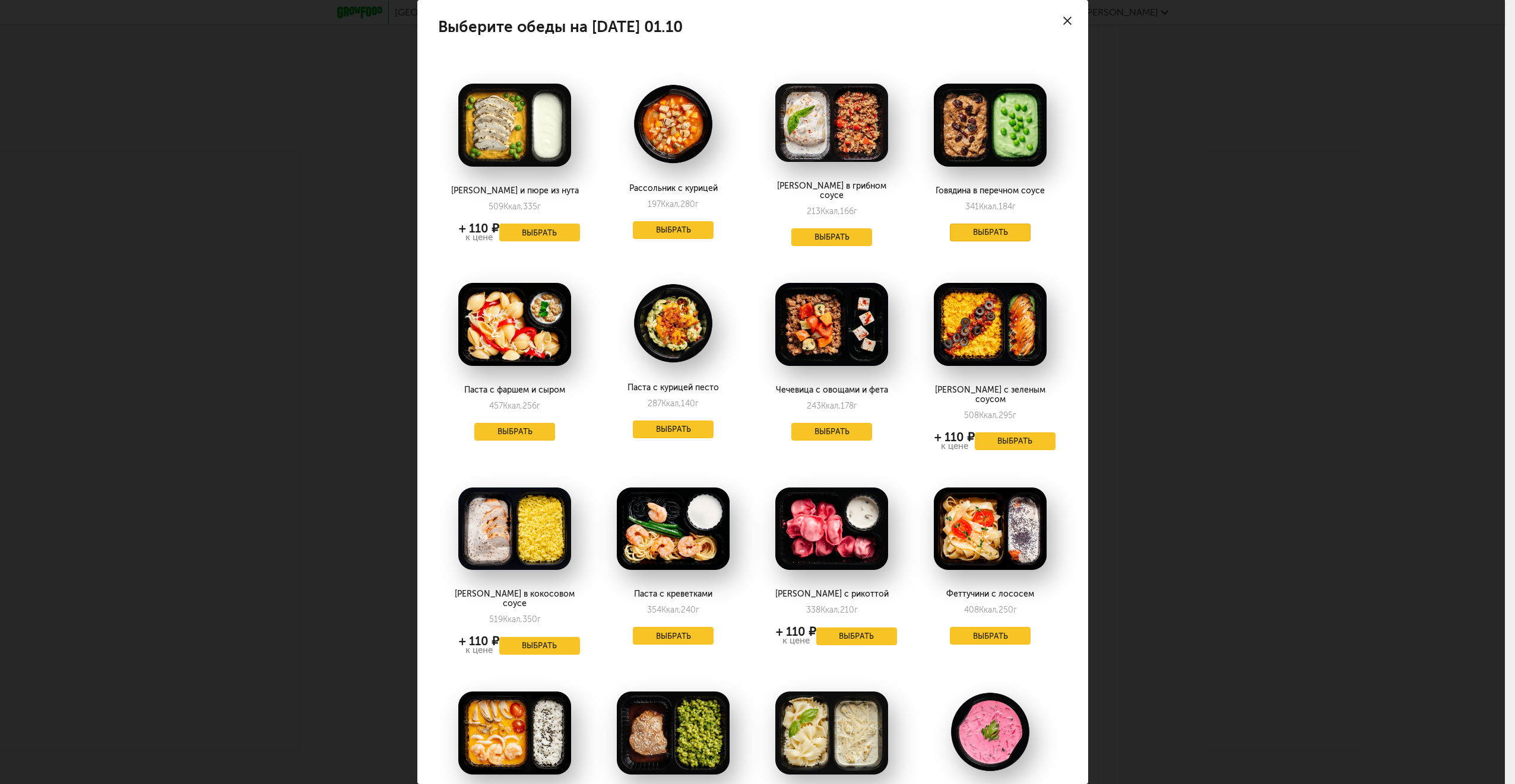
click at [975, 233] on button "Выбрать" at bounding box center [990, 233] width 80 height 18
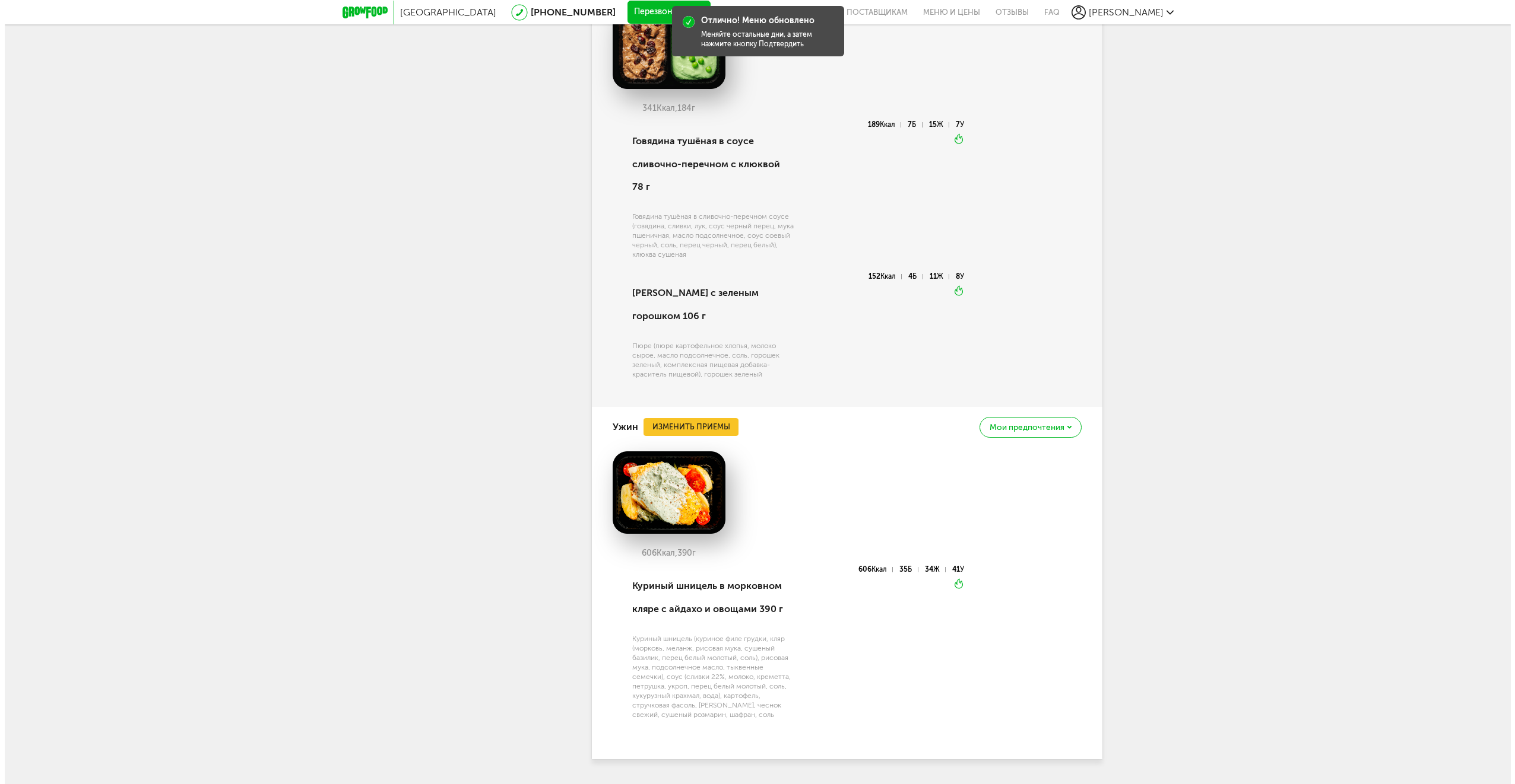
scroll to position [1733, 0]
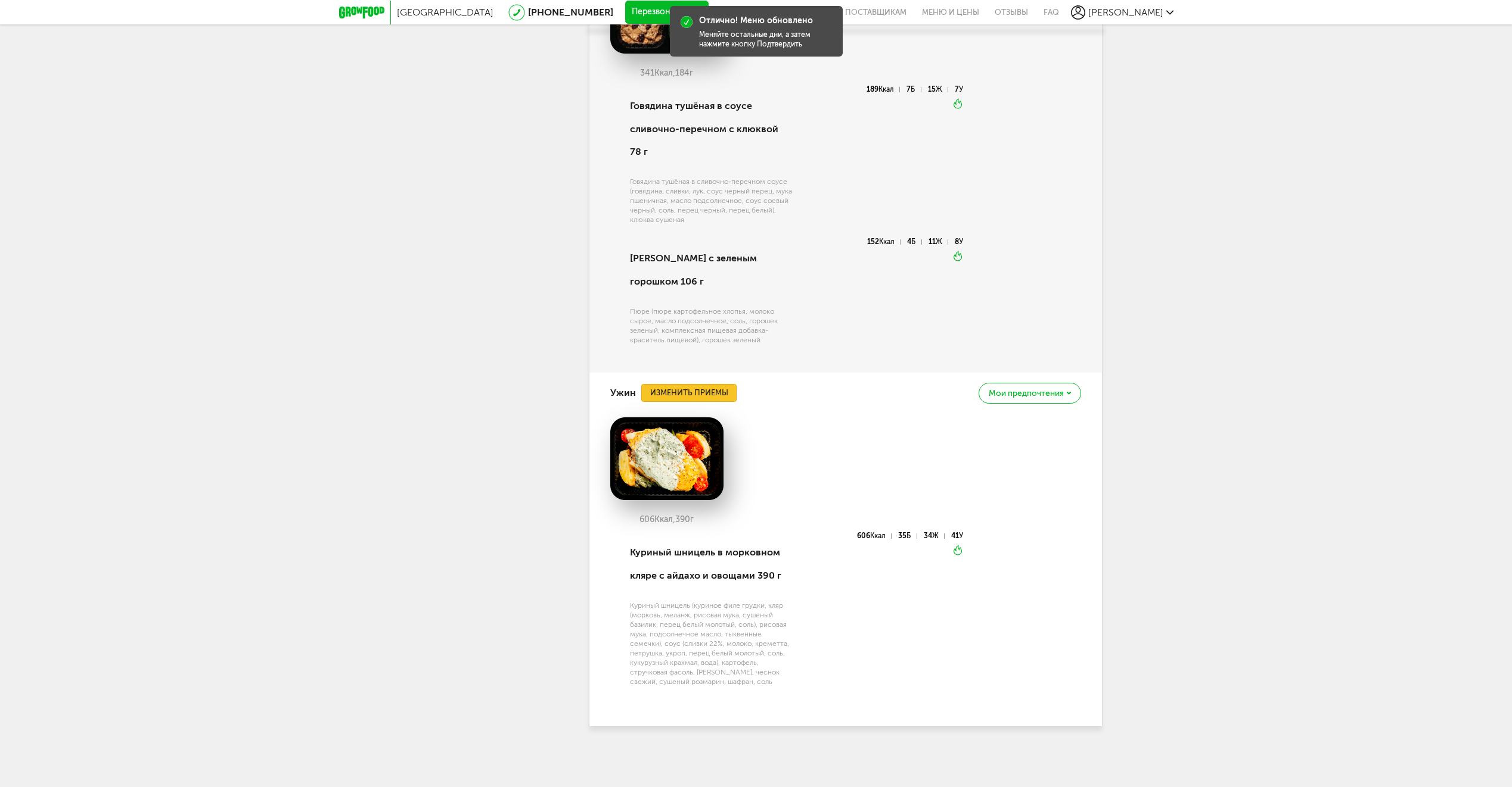
click at [703, 385] on button "Изменить приемы" at bounding box center [688, 393] width 95 height 18
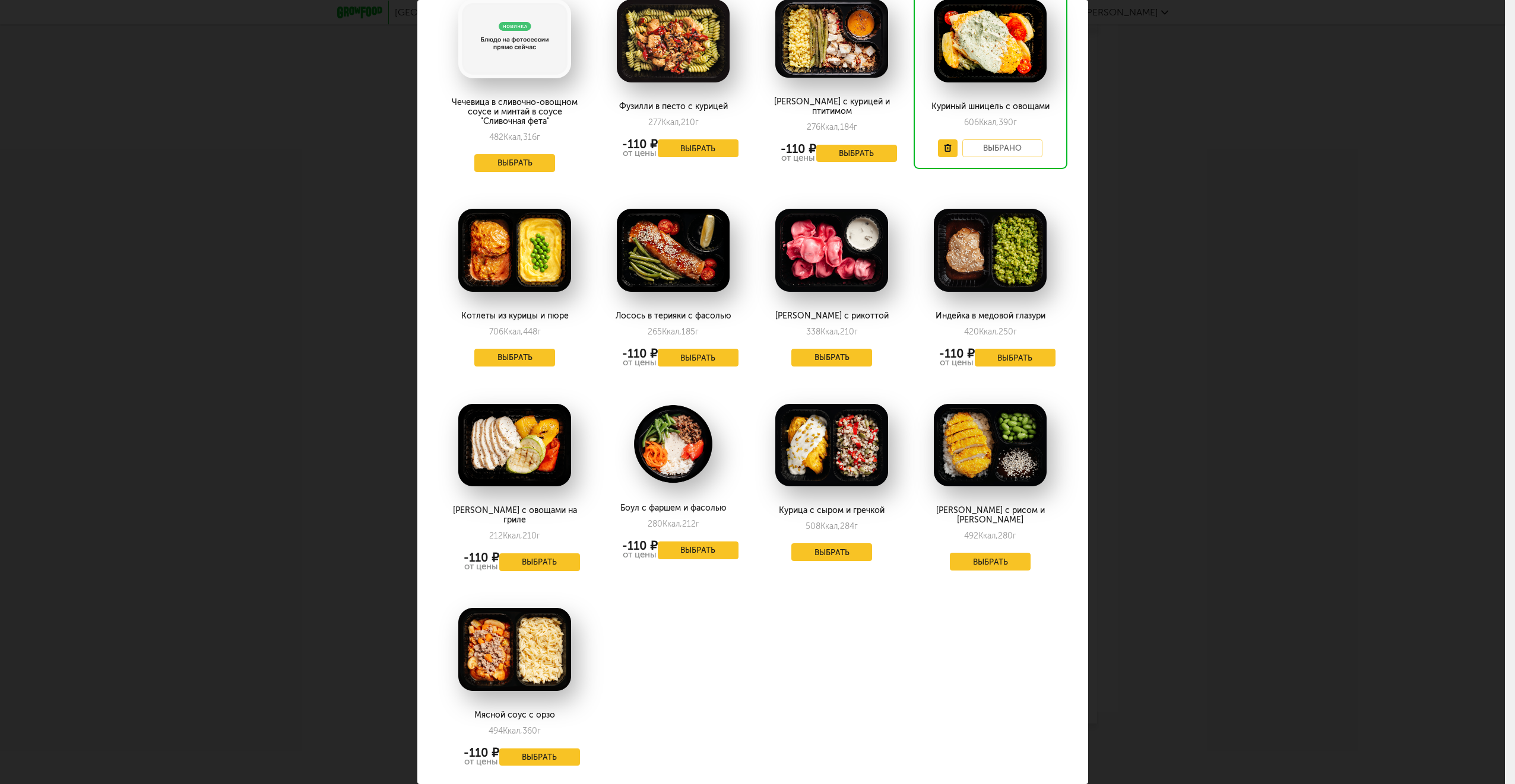
scroll to position [0, 0]
